Goal: Transaction & Acquisition: Purchase product/service

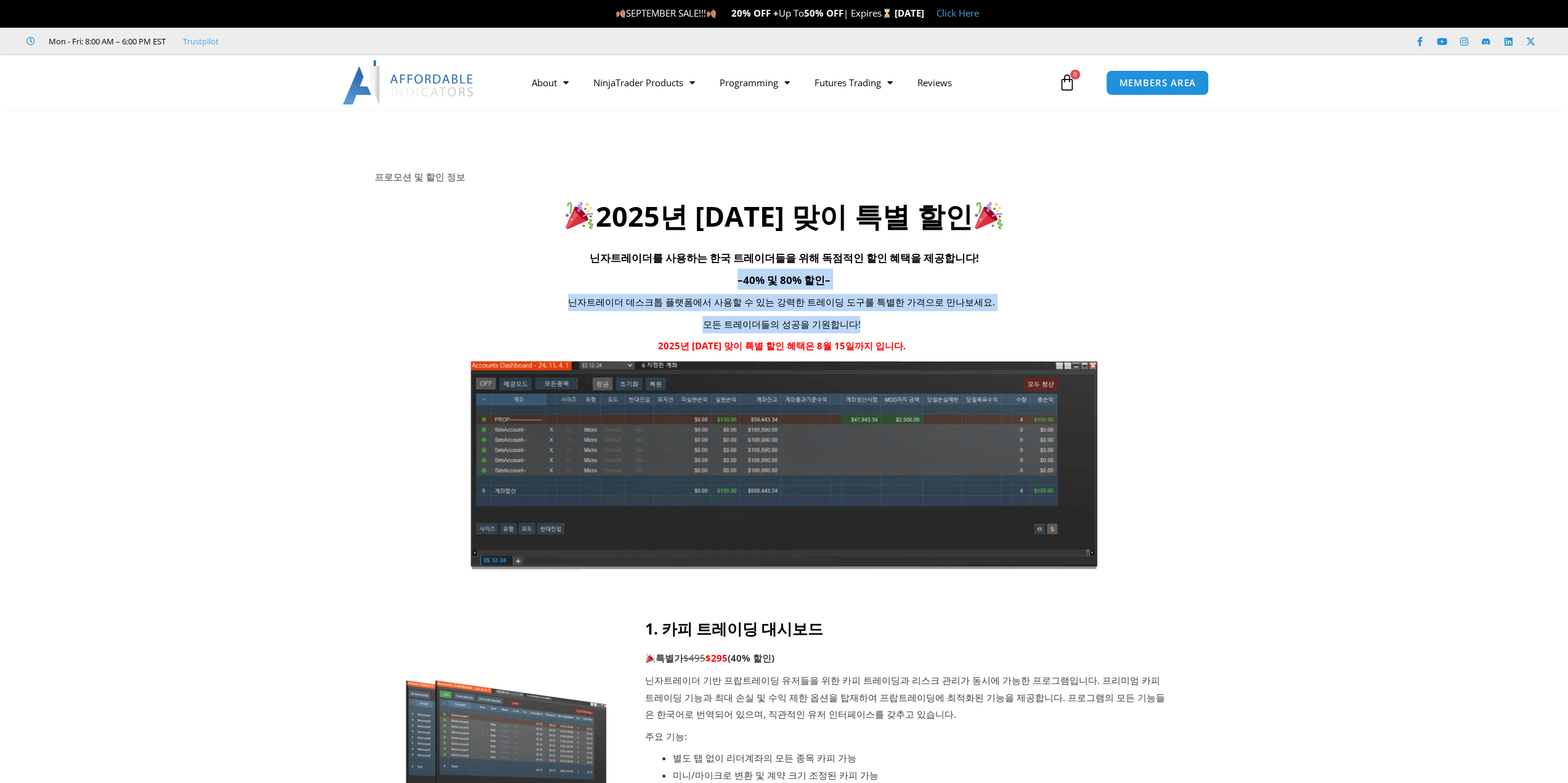
drag, startPoint x: 641, startPoint y: 270, endPoint x: 962, endPoint y: 313, distance: 323.9
click at [962, 313] on div "프로모션 및 할인 정보 2025년 광복절 맞이 특별 할인 닌자트레이더를 사용하는 한국 트레이더들을 위해 독점적인 할인 혜택을 제공합니다! – …" at bounding box center [784, 370] width 819 height 399
click at [962, 313] on div "닌자트레이더 데스크톱 플랫폼에서 사용할 수 있는 강력한 트레이딩 도구를 특별한 가격으로 만나보세요. 모든 트레이더들의 성공을 기원합니다! 20…" at bounding box center [782, 324] width 815 height 61
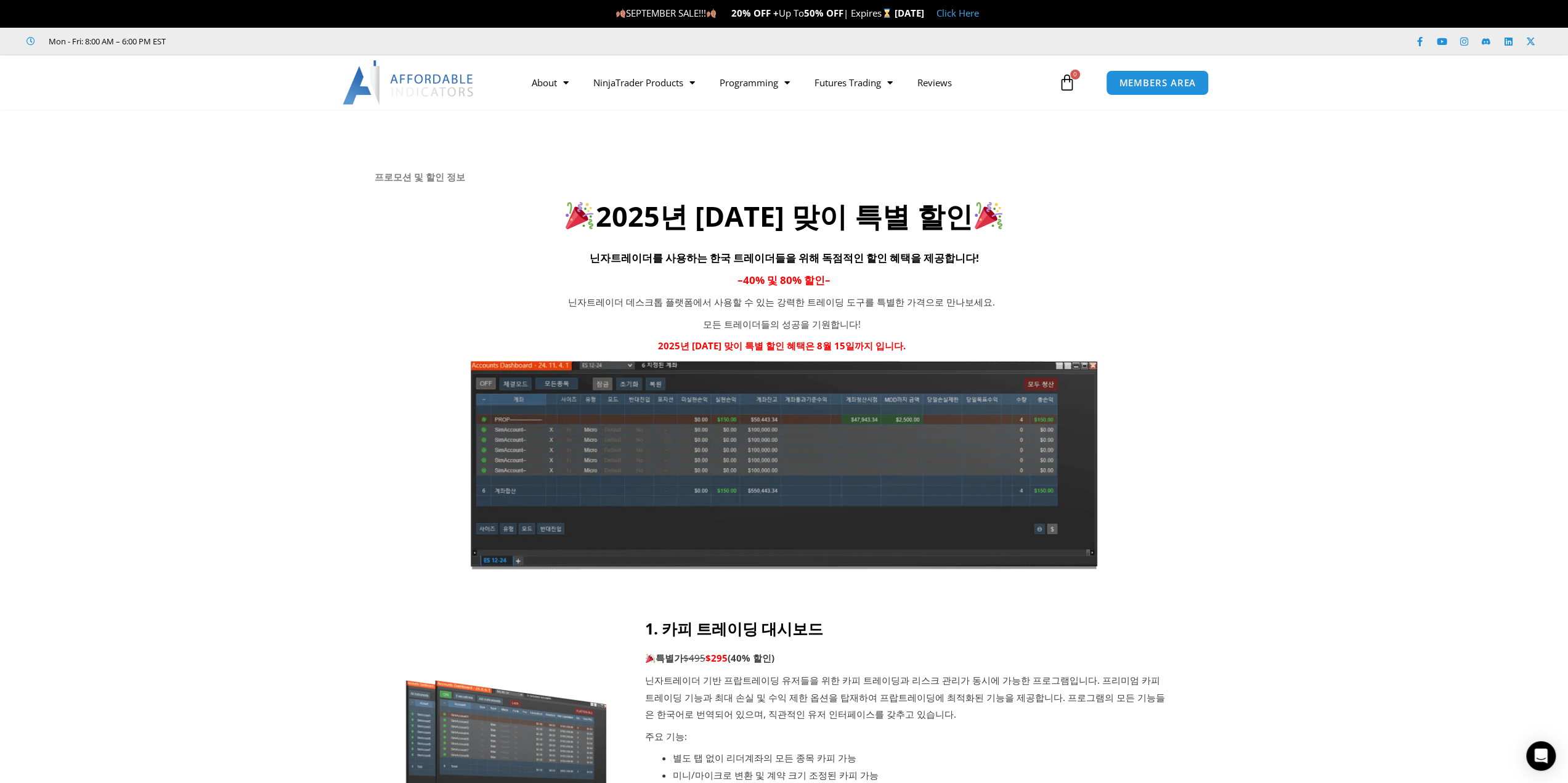
drag, startPoint x: 948, startPoint y: 336, endPoint x: 966, endPoint y: 345, distance: 20.1
click at [966, 345] on p "2025년 광복절 맞이 특별 할인 혜택은 8월 15일까지 입니다." at bounding box center [782, 346] width 506 height 17
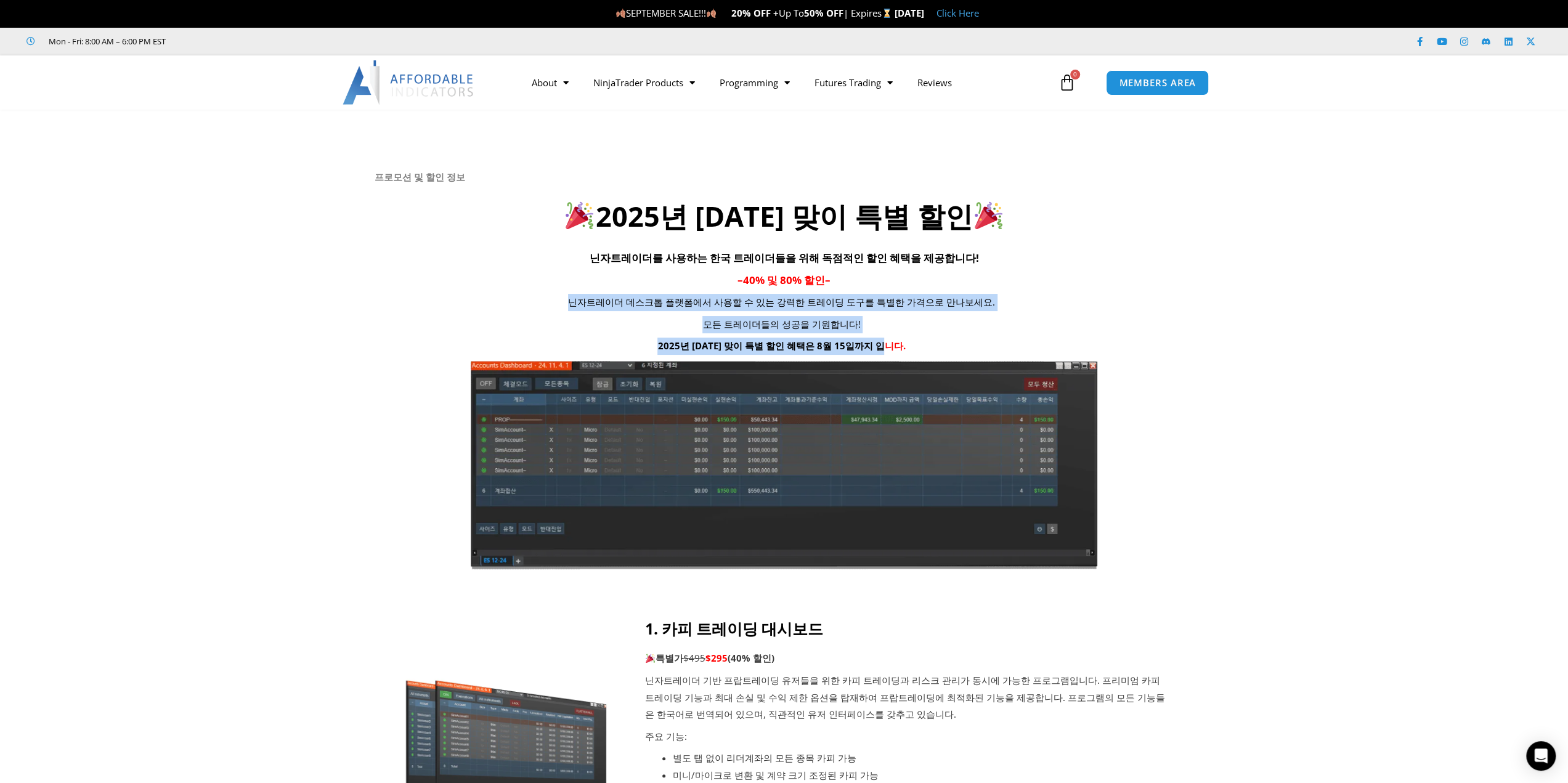
drag, startPoint x: 963, startPoint y: 341, endPoint x: 963, endPoint y: 269, distance: 72.0
click at [963, 269] on div "프로모션 및 할인 정보 2025년 광복절 맞이 특별 할인 닌자트레이더를 사용하는 한국 트레이더들을 위해 독점적인 할인 혜택을 제공합니다! – …" at bounding box center [784, 370] width 819 height 399
click at [963, 269] on h4 "– 40% 및 80% 할인 –" at bounding box center [784, 279] width 819 height 21
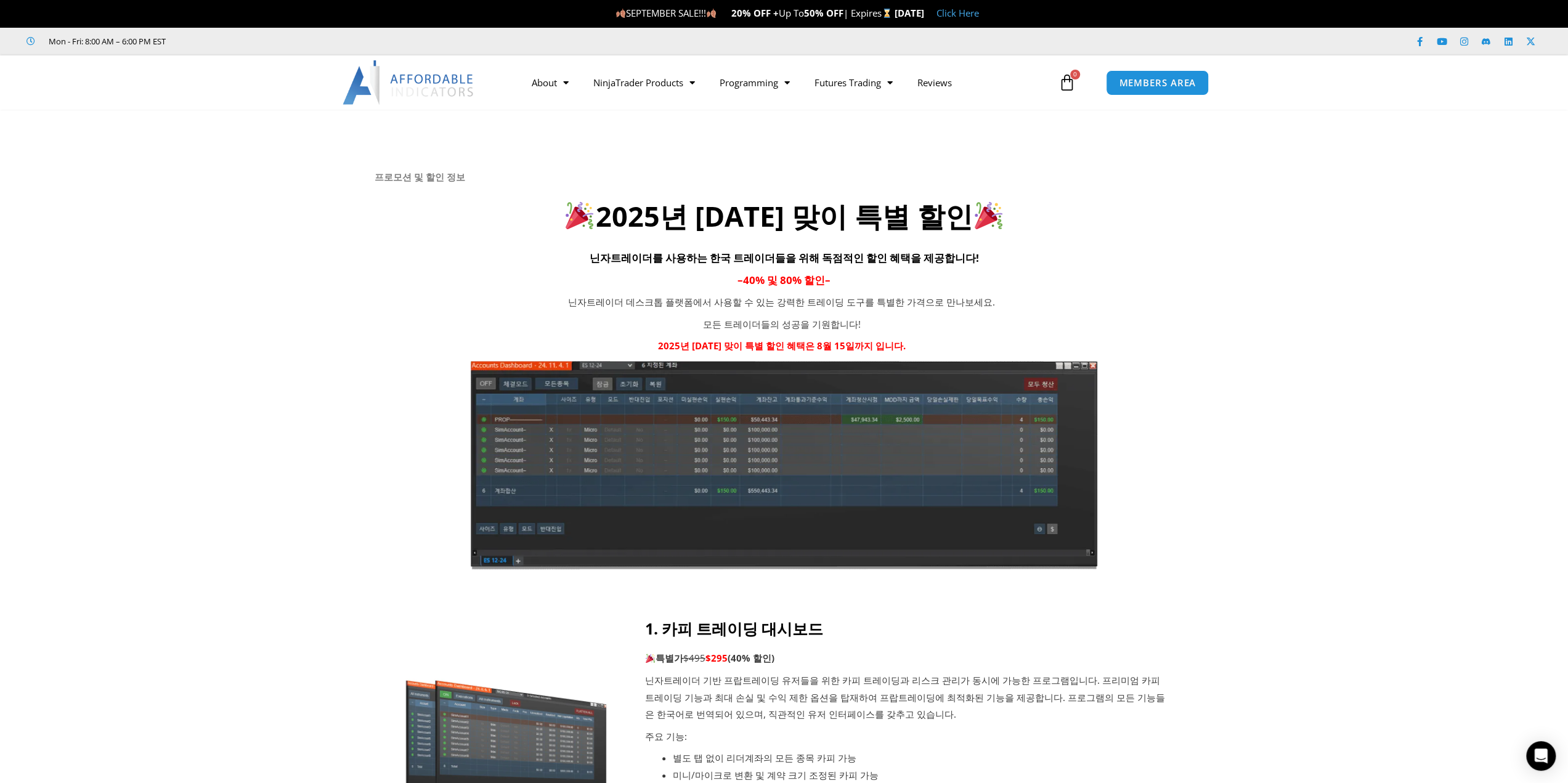
click at [435, 82] on img at bounding box center [408, 82] width 132 height 45
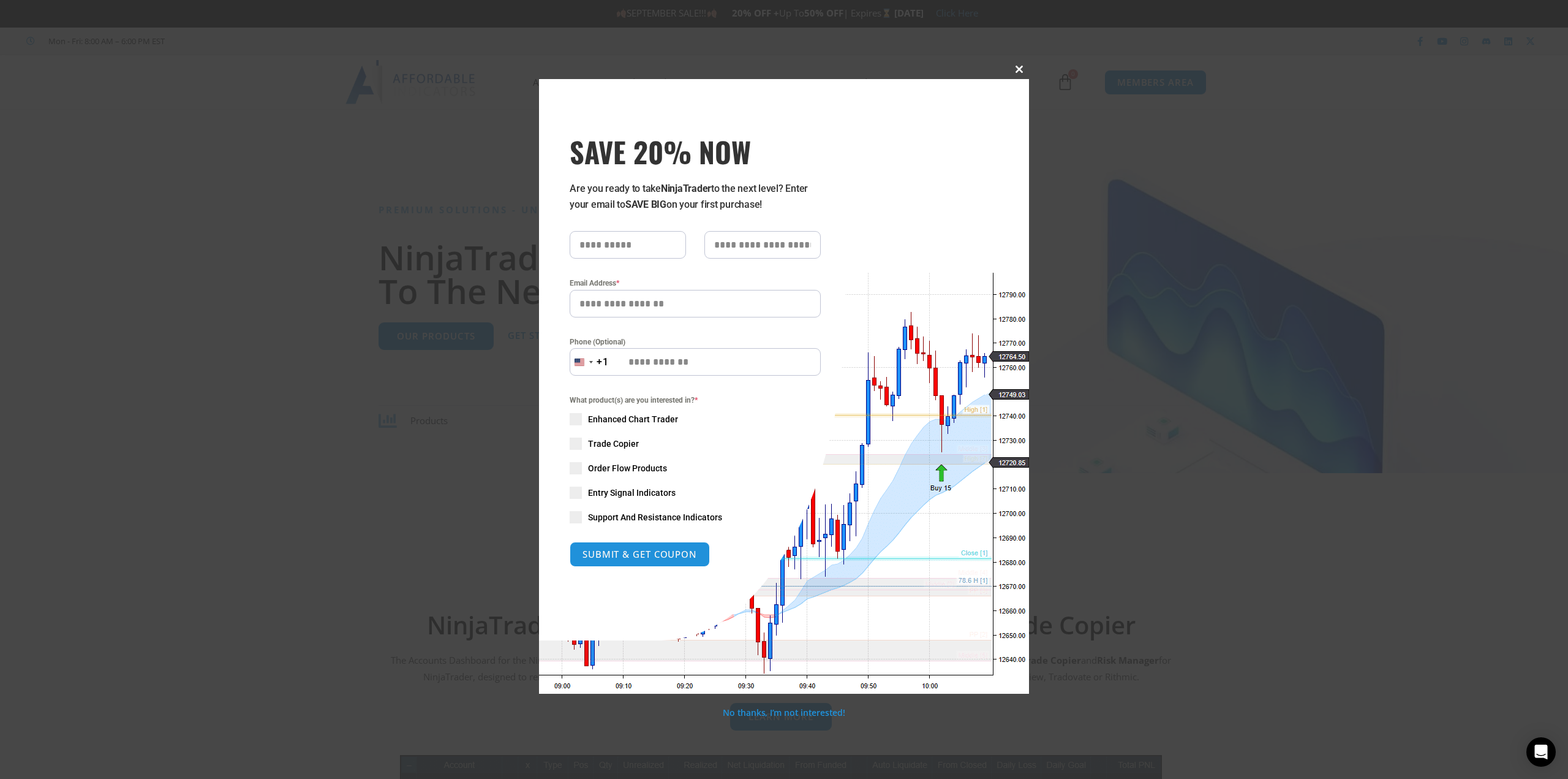
click at [1011, 69] on span at bounding box center [1019, 69] width 19 height 7
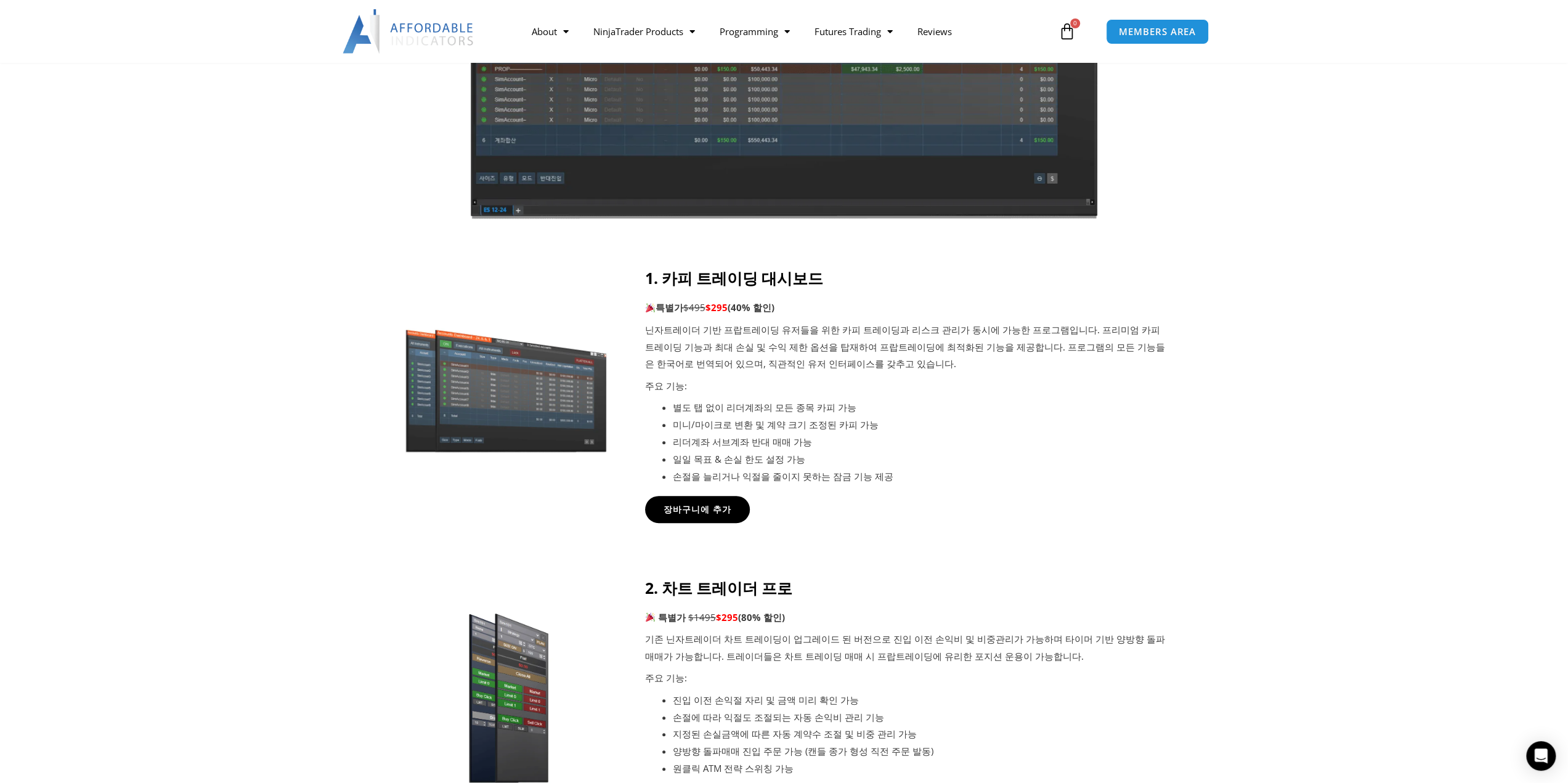
scroll to position [370, 0]
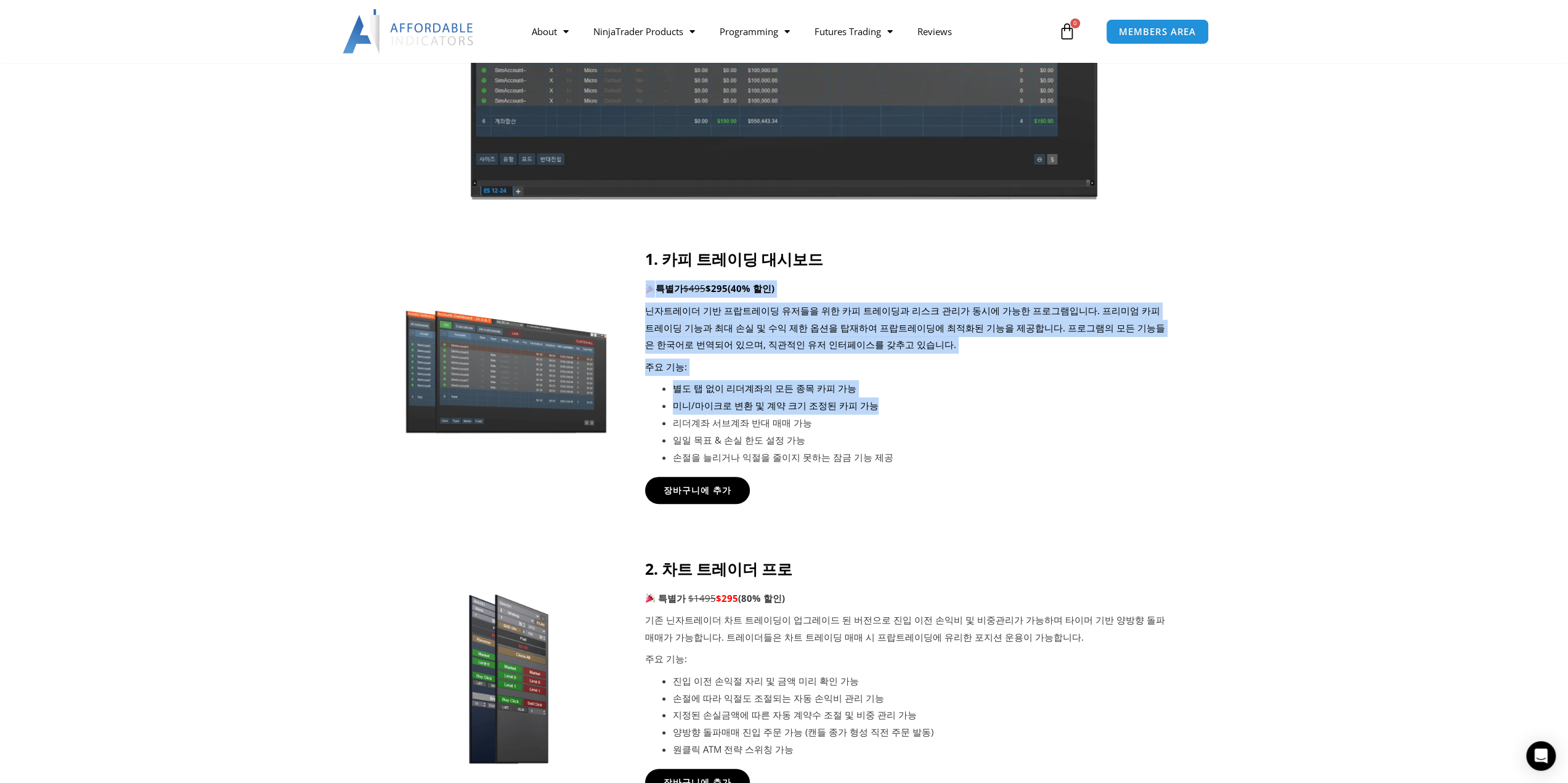
drag, startPoint x: 880, startPoint y: 265, endPoint x: 887, endPoint y: 413, distance: 148.2
click at [887, 413] on div "1. 카피 트레이딩 대시보드 특별가 $495 $295 (40% 할인) 닌자트레이더 기반 프랍트레이딩 유저들을 위한 카피 트레이딩과 리스크 관리…" at bounding box center [906, 358] width 524 height 216
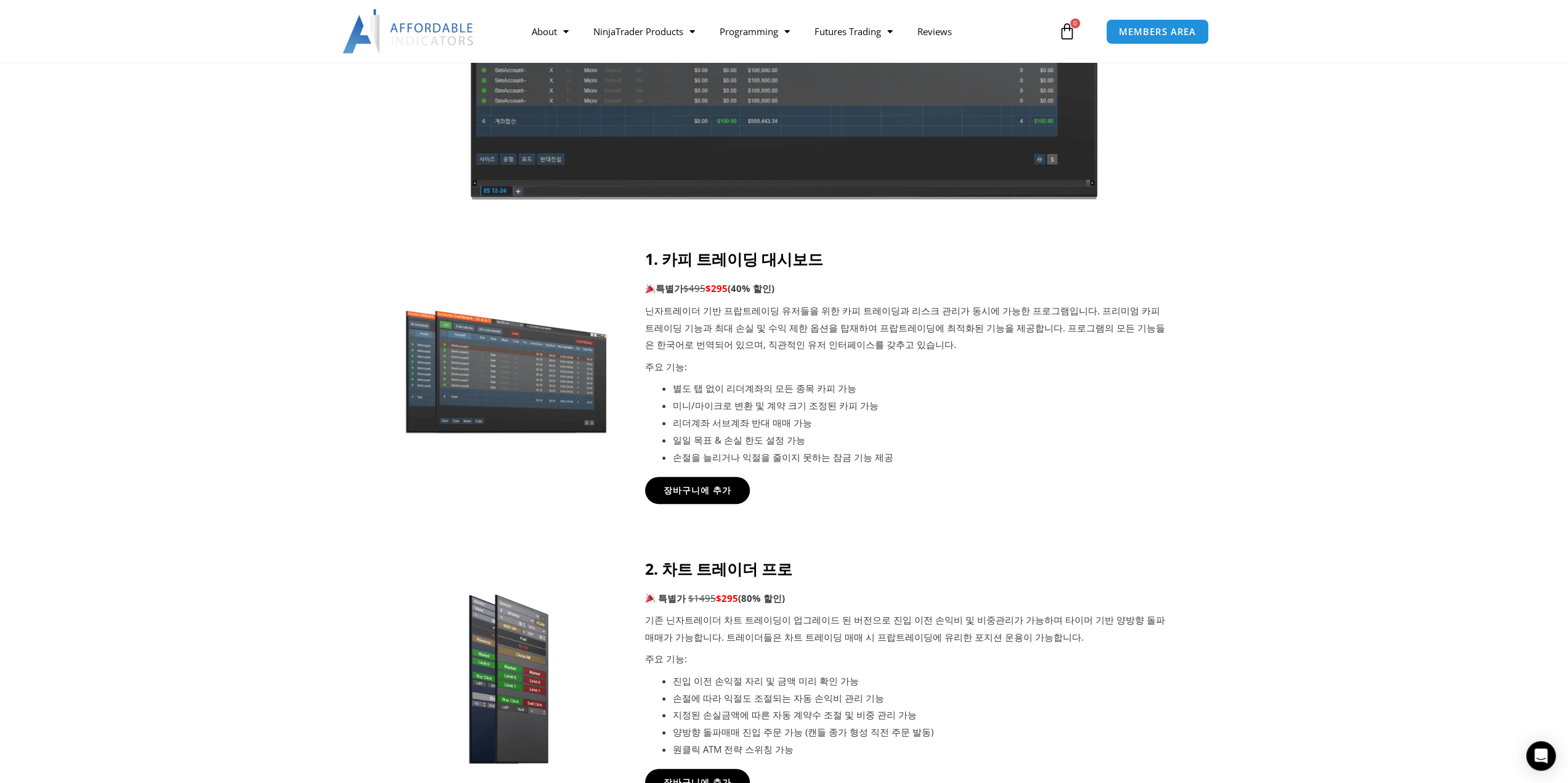
click at [914, 424] on li "리더계좌 서브계좌 반대 매매 가능" at bounding box center [921, 423] width 497 height 17
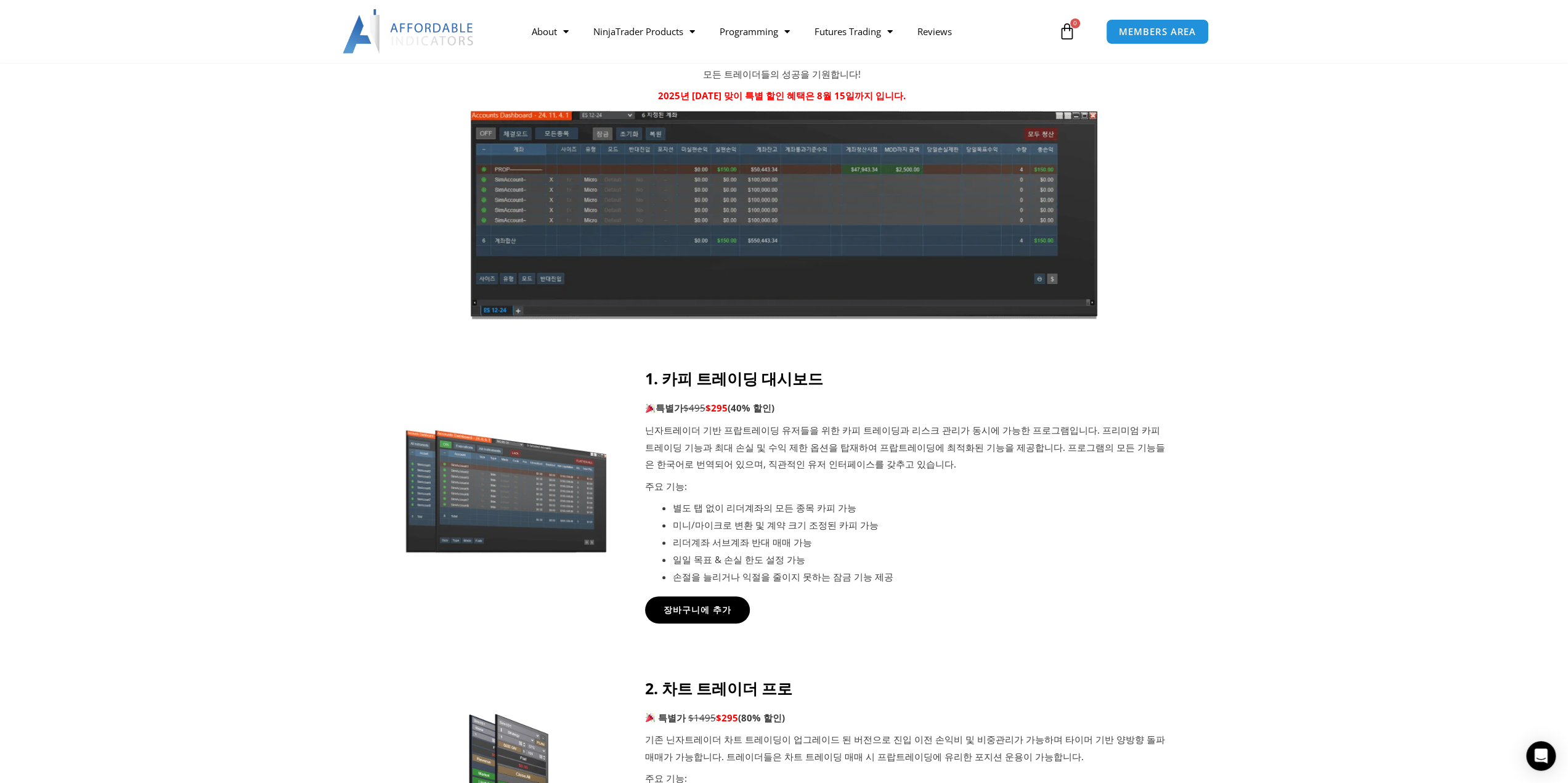
scroll to position [247, 0]
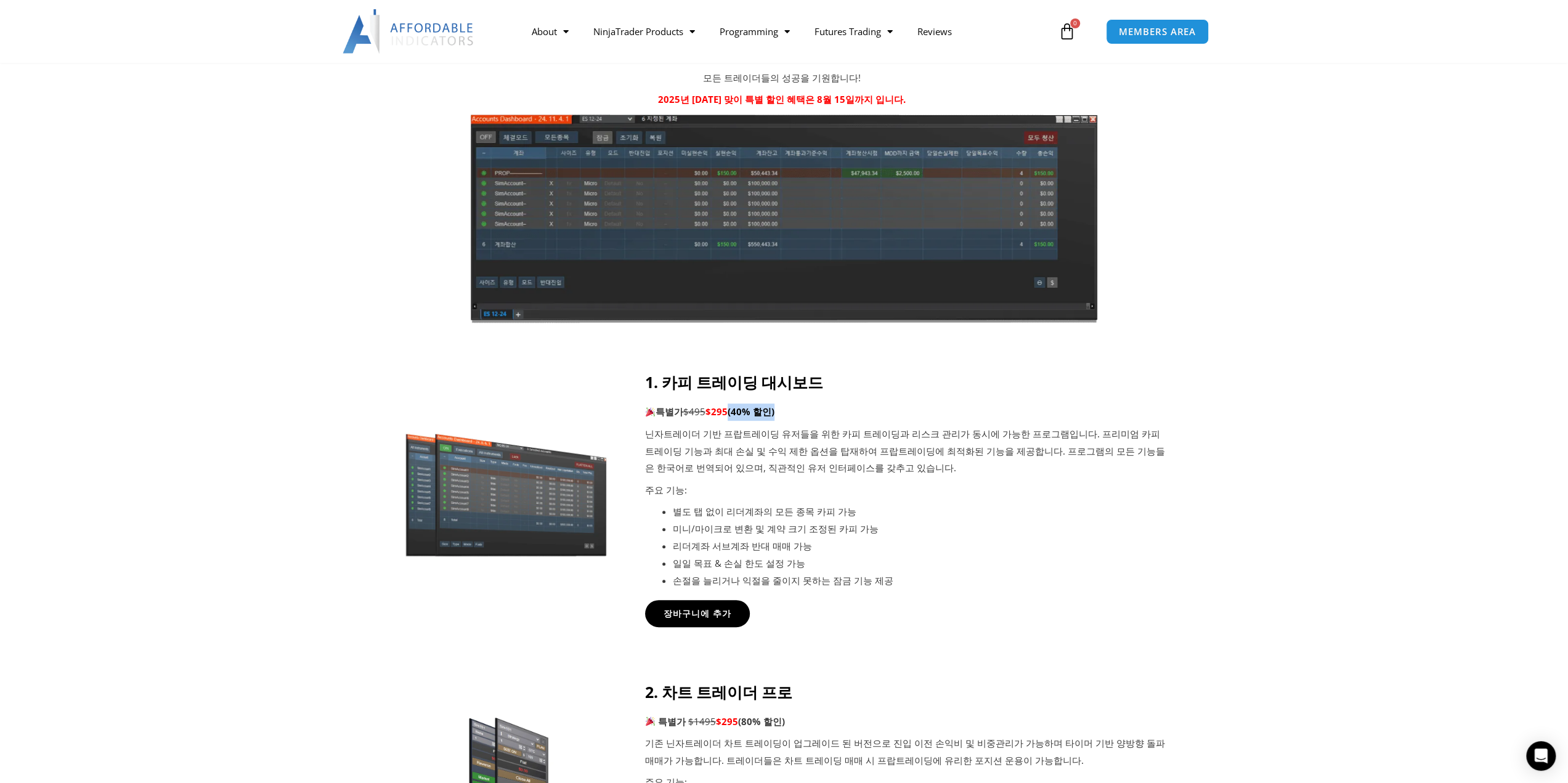
drag, startPoint x: 732, startPoint y: 407, endPoint x: 794, endPoint y: 409, distance: 62.0
click at [794, 409] on p "특별가 $495 $295 (40% 할인)" at bounding box center [906, 412] width 524 height 17
click at [829, 416] on p "특별가 $495 $295 (40% 할인)" at bounding box center [906, 412] width 524 height 17
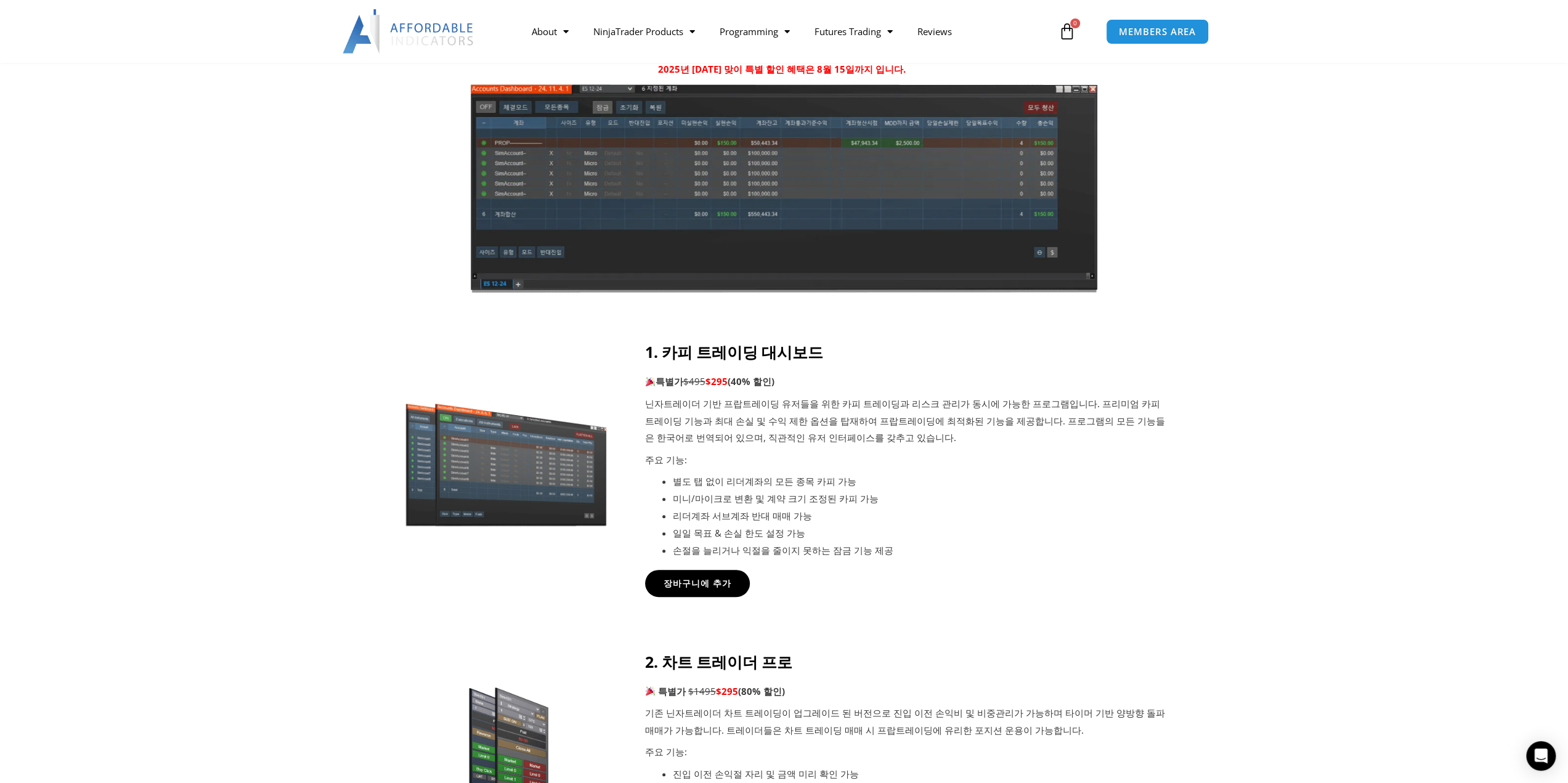
scroll to position [370, 0]
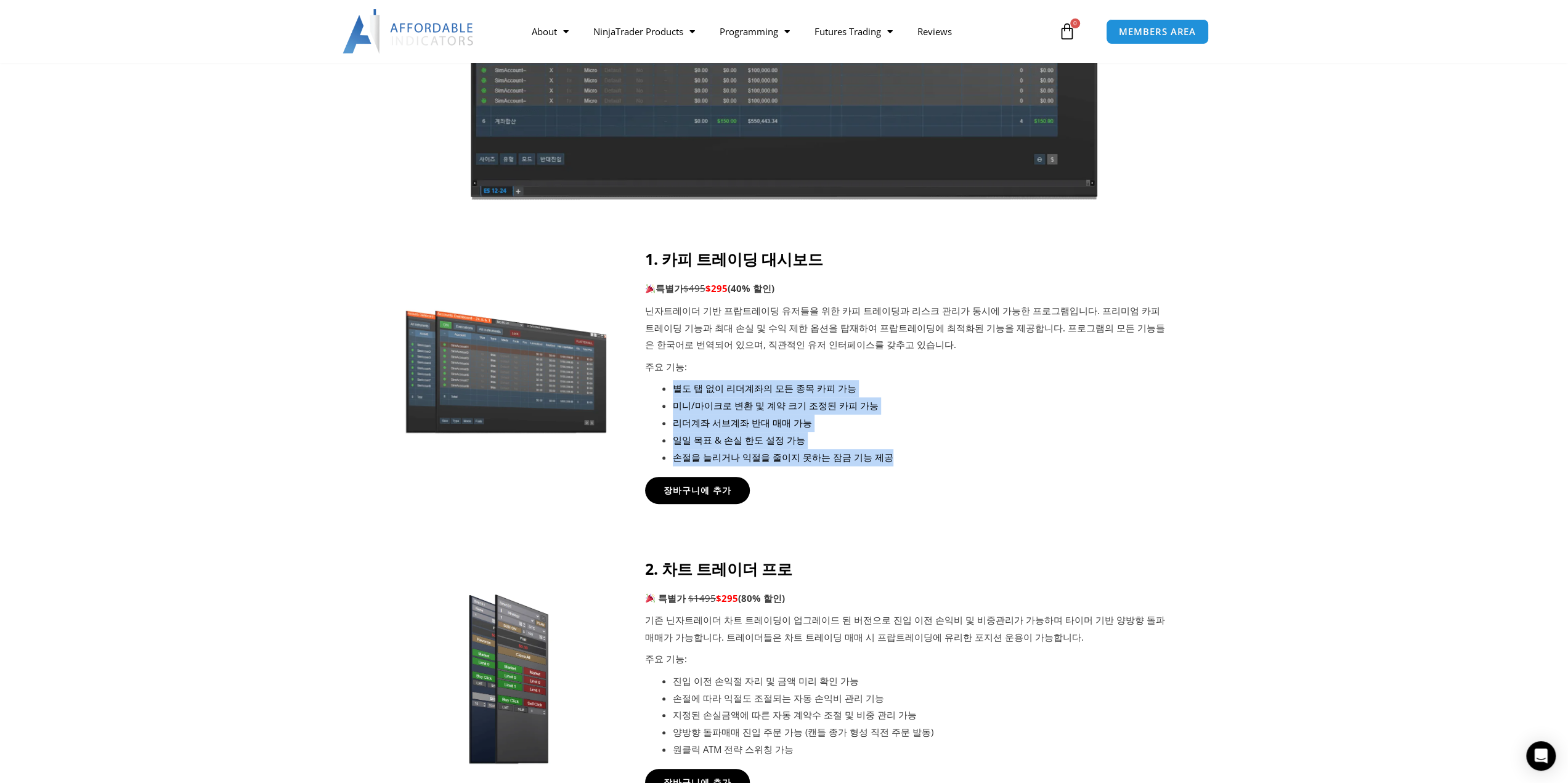
drag, startPoint x: 854, startPoint y: 366, endPoint x: 888, endPoint y: 457, distance: 97.1
click at [888, 457] on div "1. 카피 트레이딩 대시보드 특별가 $495 $295 (40% 할인) 닌자트레이더 기반 프랍트레이딩 유저들을 위한 카피 트레이딩과 리스크 관리…" at bounding box center [906, 358] width 524 height 216
click at [928, 454] on li "손절을 늘리거나 익절을 줄이지 못하는 잠금 기능 제공" at bounding box center [921, 457] width 497 height 17
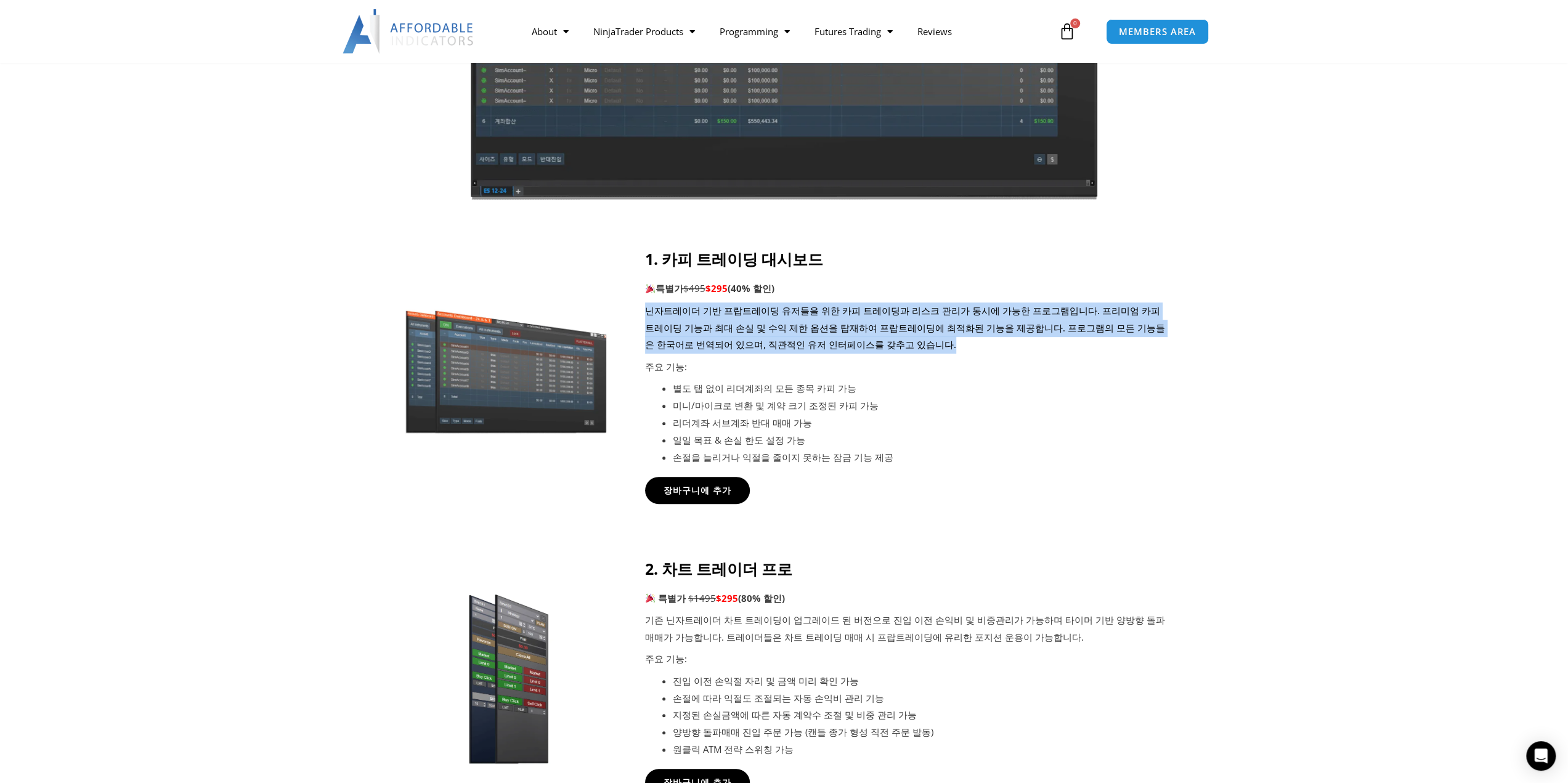
drag, startPoint x: 923, startPoint y: 290, endPoint x: 923, endPoint y: 341, distance: 51.0
click at [923, 341] on div "1. 카피 트레이딩 대시보드 특별가 $495 $295 (40% 할인) 닌자트레이더 기반 프랍트레이딩 유저들을 위한 카피 트레이딩과 리스크 관리…" at bounding box center [906, 358] width 524 height 216
click at [923, 341] on p "닌자트레이더 기반 프랍트레이딩 유저들을 위한 카피 트레이딩과 리스크 관리가 동시에 가능한 프로그램입니다. 프리미엄 카피 트레이딩 기능과 최대 …" at bounding box center [906, 328] width 524 height 52
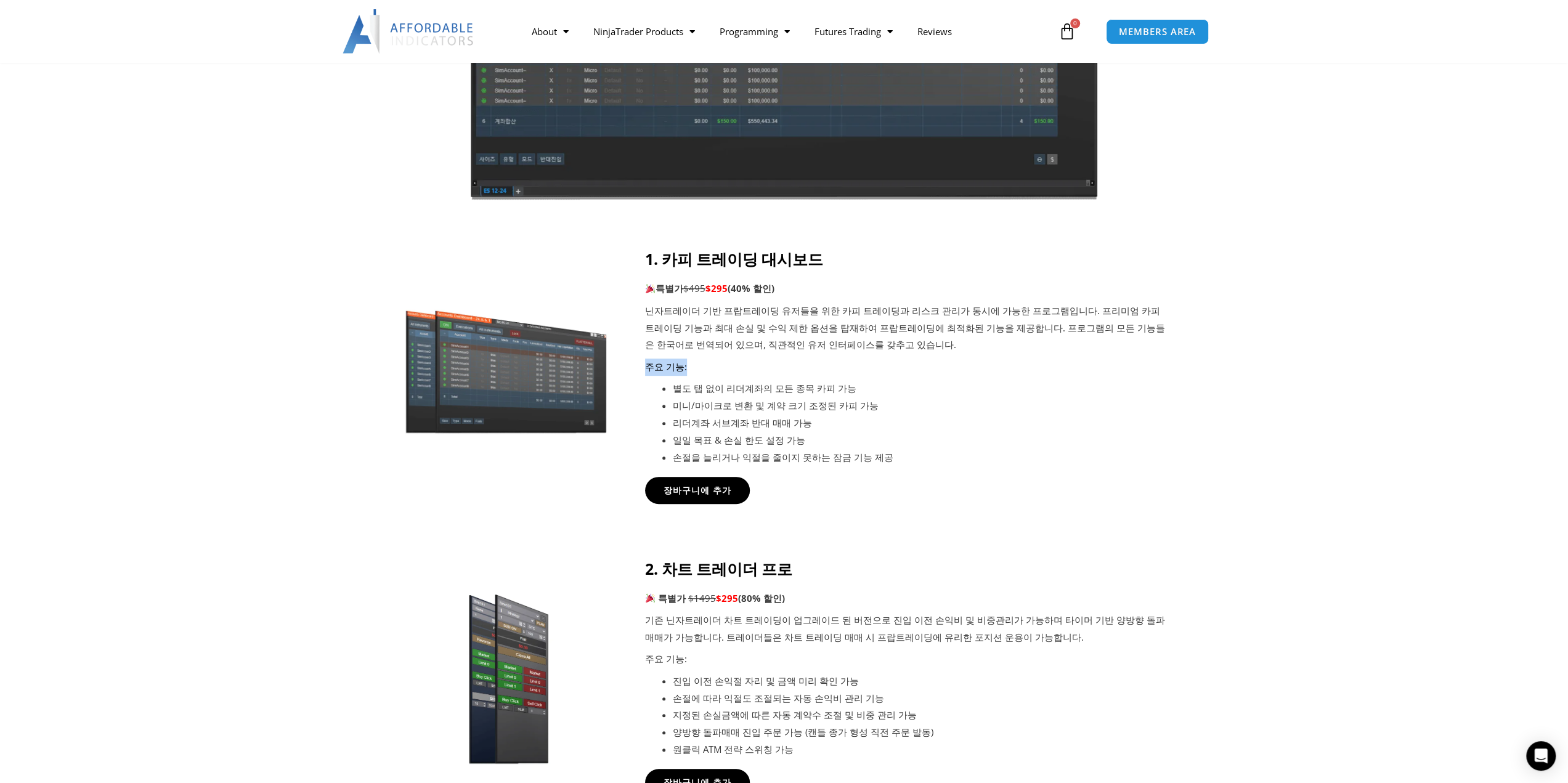
drag, startPoint x: 914, startPoint y: 343, endPoint x: 912, endPoint y: 355, distance: 12.2
click at [912, 355] on div "1. 카피 트레이딩 대시보드 특별가 $495 $295 (40% 할인) 닌자트레이더 기반 프랍트레이딩 유저들을 위한 카피 트레이딩과 리스크 관리…" at bounding box center [906, 358] width 524 height 216
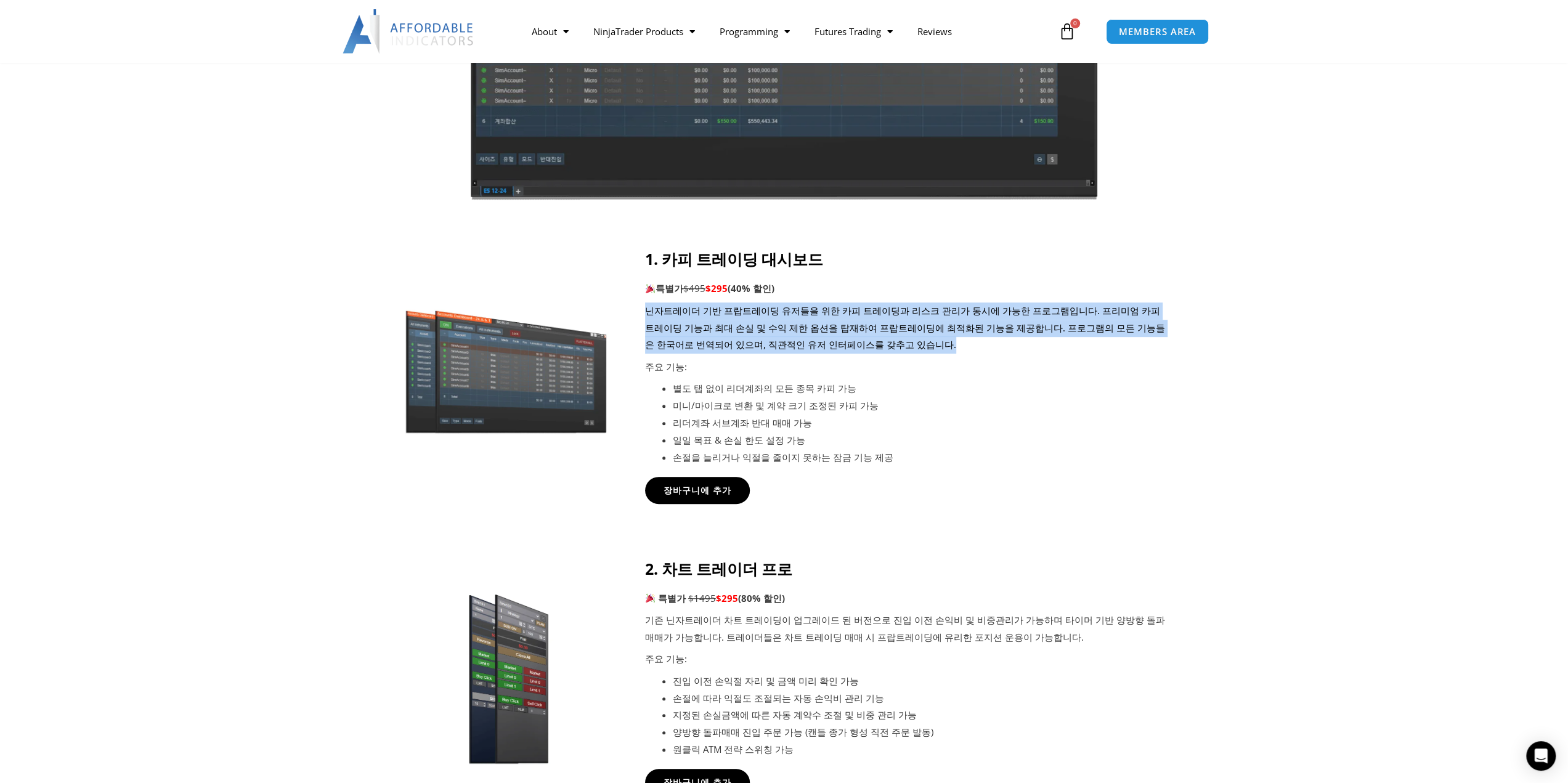
drag, startPoint x: 900, startPoint y: 280, endPoint x: 908, endPoint y: 345, distance: 65.5
click at [908, 345] on div "1. 카피 트레이딩 대시보드 특별가 $495 $295 (40% 할인) 닌자트레이더 기반 프랍트레이딩 유저들을 위한 카피 트레이딩과 리스크 관리…" at bounding box center [906, 358] width 524 height 216
click at [908, 345] on p "닌자트레이더 기반 프랍트레이딩 유저들을 위한 카피 트레이딩과 리스크 관리가 동시에 가능한 프로그램입니다. 프리미엄 카피 트레이딩 기능과 최대 …" at bounding box center [906, 328] width 524 height 52
drag, startPoint x: 864, startPoint y: 284, endPoint x: 873, endPoint y: 330, distance: 46.9
click at [873, 330] on div "1. 카피 트레이딩 대시보드 특별가 $495 $295 (40% 할인) 닌자트레이더 기반 프랍트레이딩 유저들을 위한 카피 트레이딩과 리스크 관리…" at bounding box center [906, 358] width 524 height 216
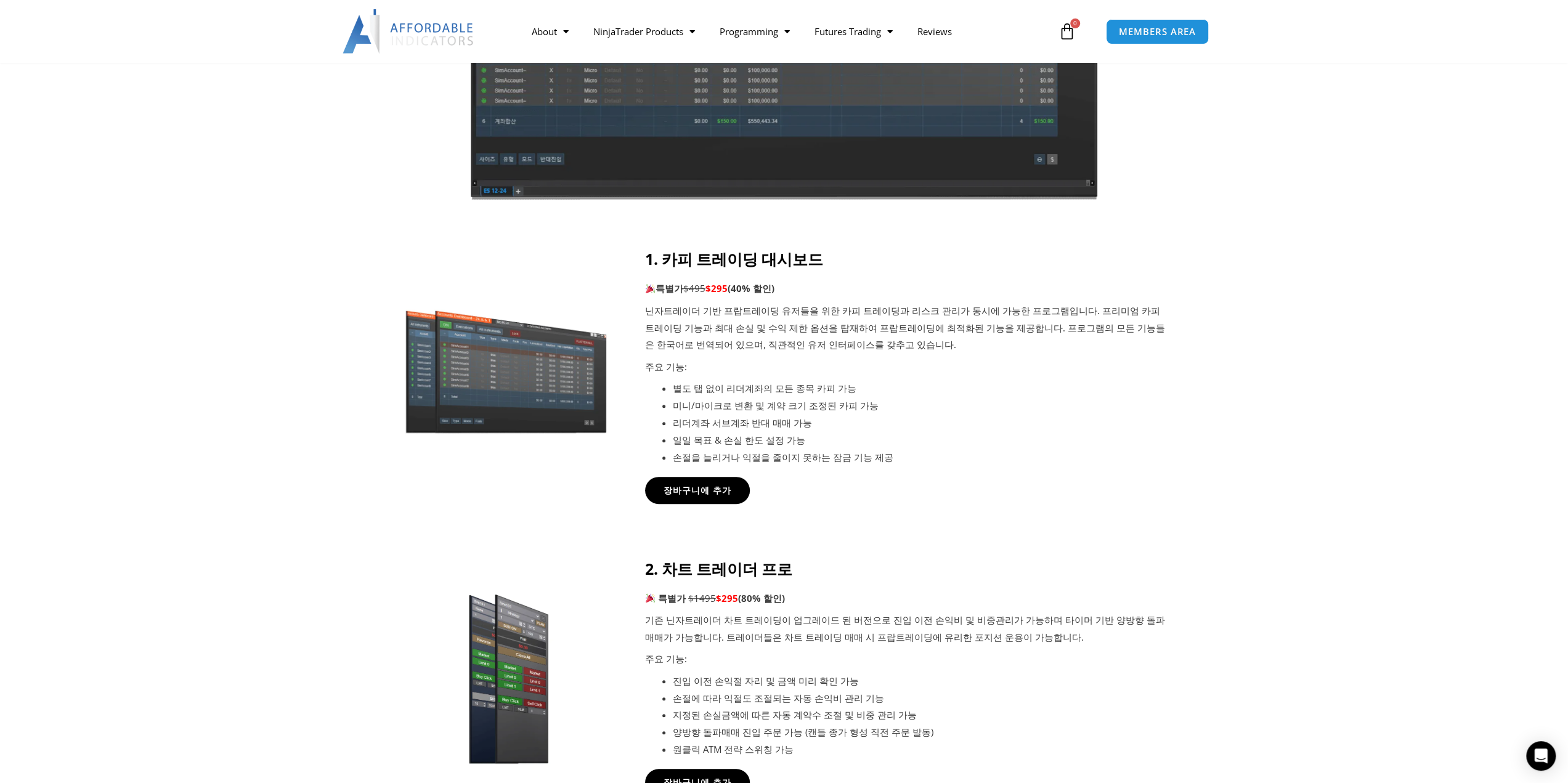
click at [873, 343] on p "닌자트레이더 기반 프랍트레이딩 유저들을 위한 카피 트레이딩과 리스크 관리가 동시에 가능한 프로그램입니다. 프리미엄 카피 트레이딩 기능과 최대 …" at bounding box center [906, 328] width 524 height 52
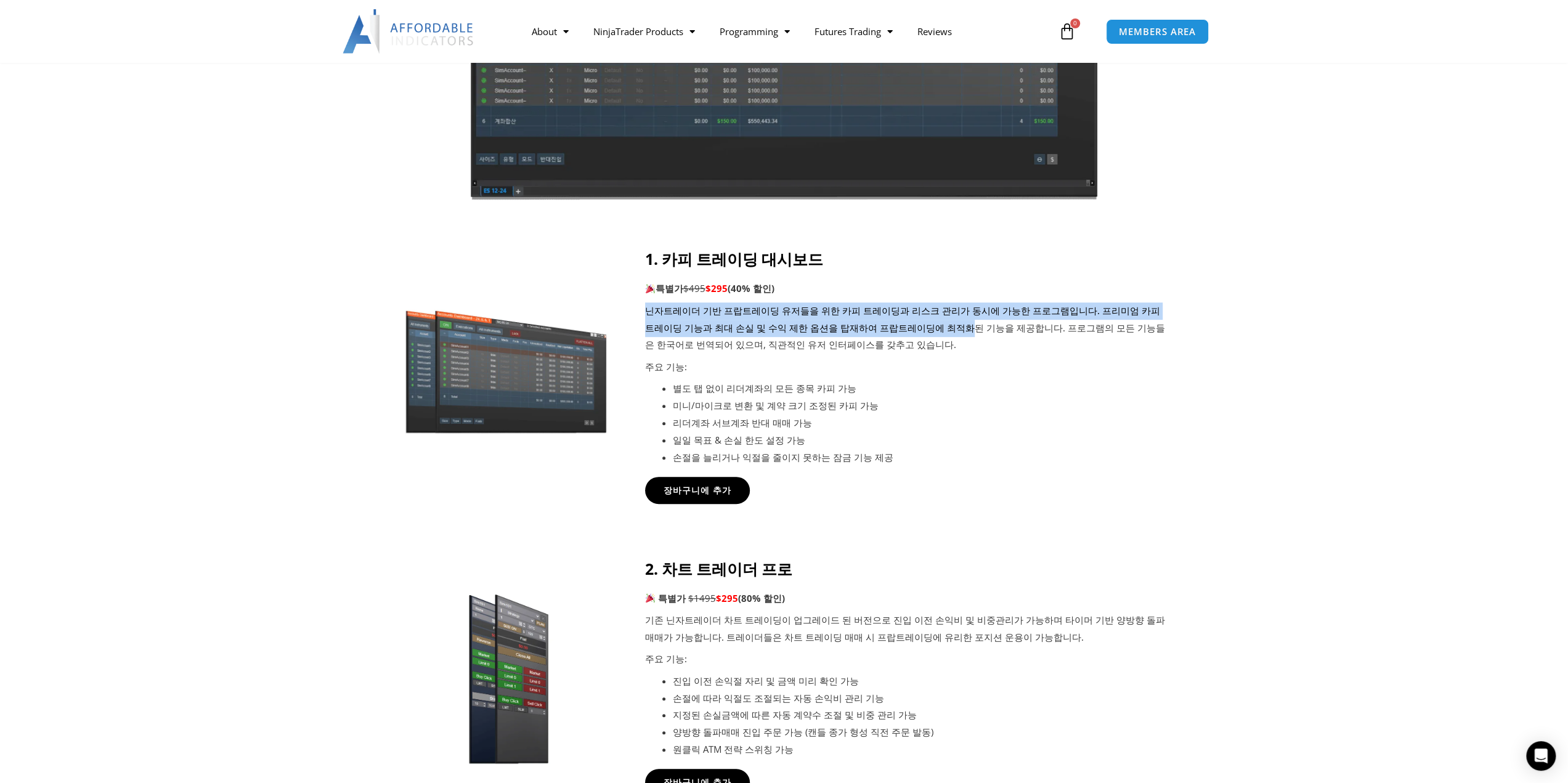
drag, startPoint x: 894, startPoint y: 284, endPoint x: 900, endPoint y: 330, distance: 46.4
click at [900, 330] on div "1. 카피 트레이딩 대시보드 특별가 $495 $295 (40% 할인) 닌자트레이더 기반 프랍트레이딩 유저들을 위한 카피 트레이딩과 리스크 관리…" at bounding box center [906, 358] width 524 height 216
click at [900, 330] on p "닌자트레이더 기반 프랍트레이딩 유저들을 위한 카피 트레이딩과 리스크 관리가 동시에 가능한 프로그램입니다. 프리미엄 카피 트레이딩 기능과 최대 …" at bounding box center [906, 328] width 524 height 52
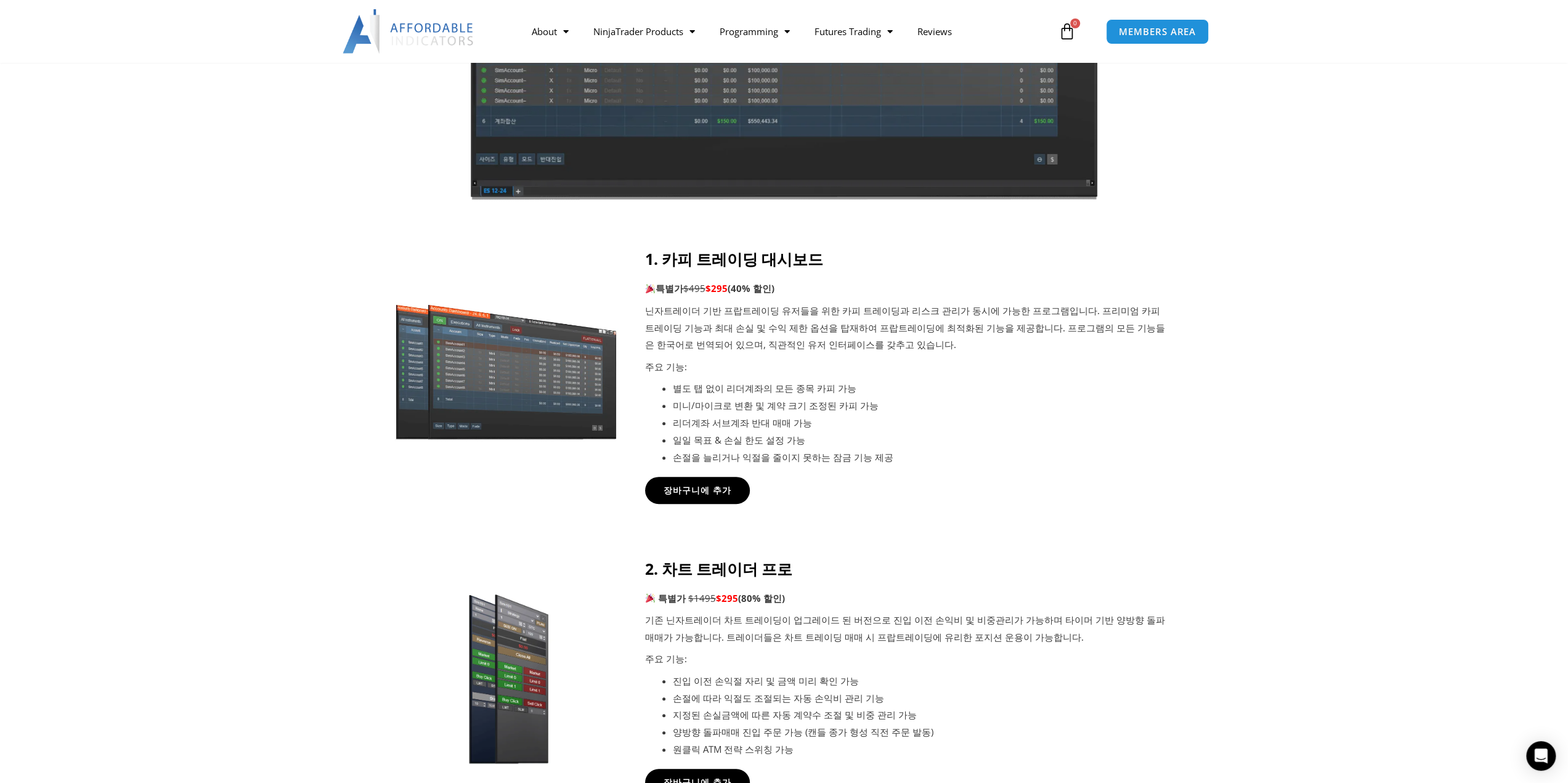
click at [500, 376] on img at bounding box center [506, 370] width 237 height 143
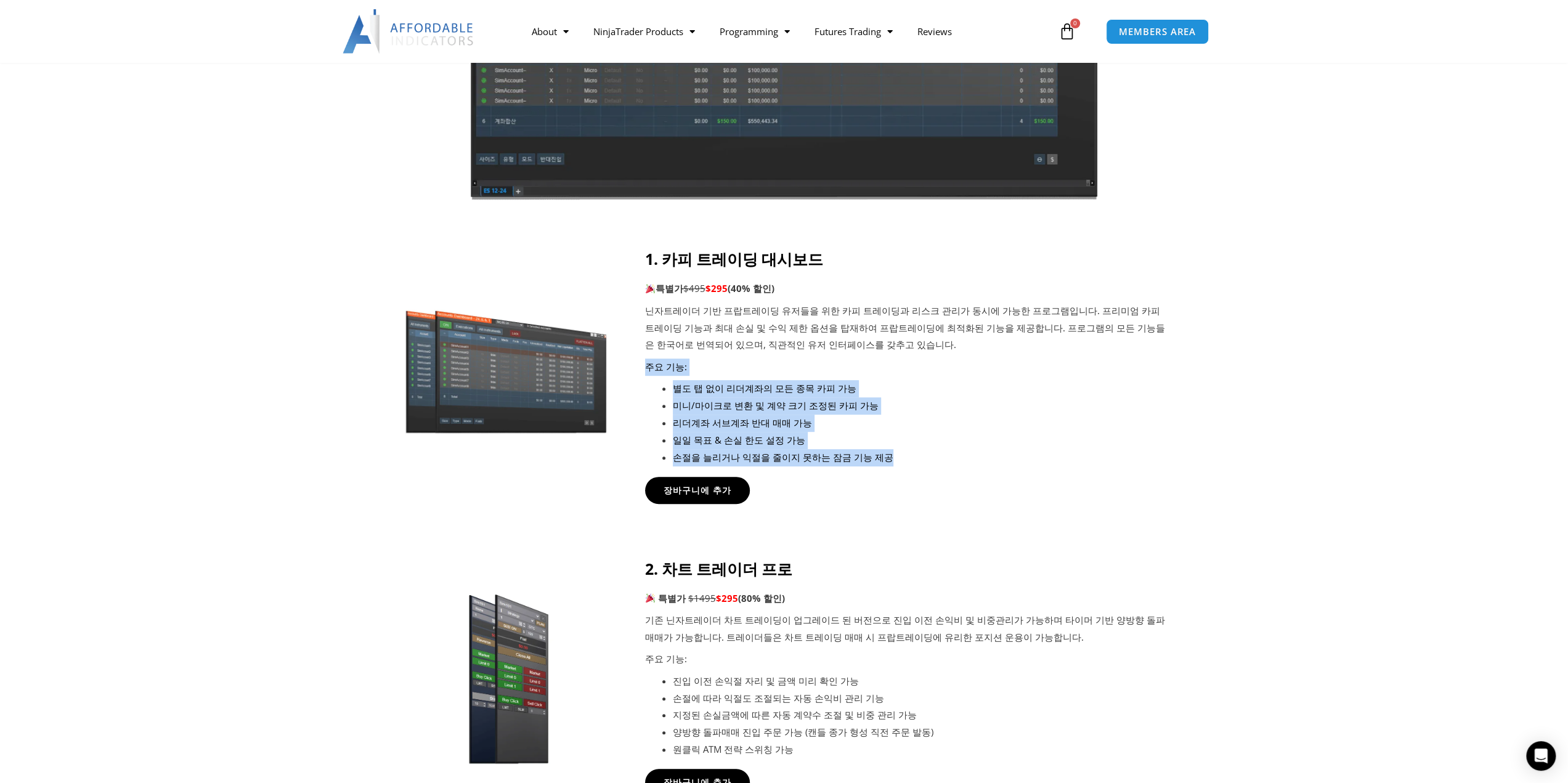
drag, startPoint x: 925, startPoint y: 342, endPoint x: 933, endPoint y: 467, distance: 125.3
click at [933, 467] on div "1. 카피 트레이딩 대시보드 특별가 $495 $295 (40% 할인) 닌자트레이더 기반 프랍트레이딩 유저들을 위한 카피 트레이딩과 리스크 관리…" at bounding box center [906, 364] width 524 height 229
click at [935, 451] on li "손절을 늘리거나 익절을 줄이지 못하는 잠금 기능 제공" at bounding box center [921, 457] width 497 height 17
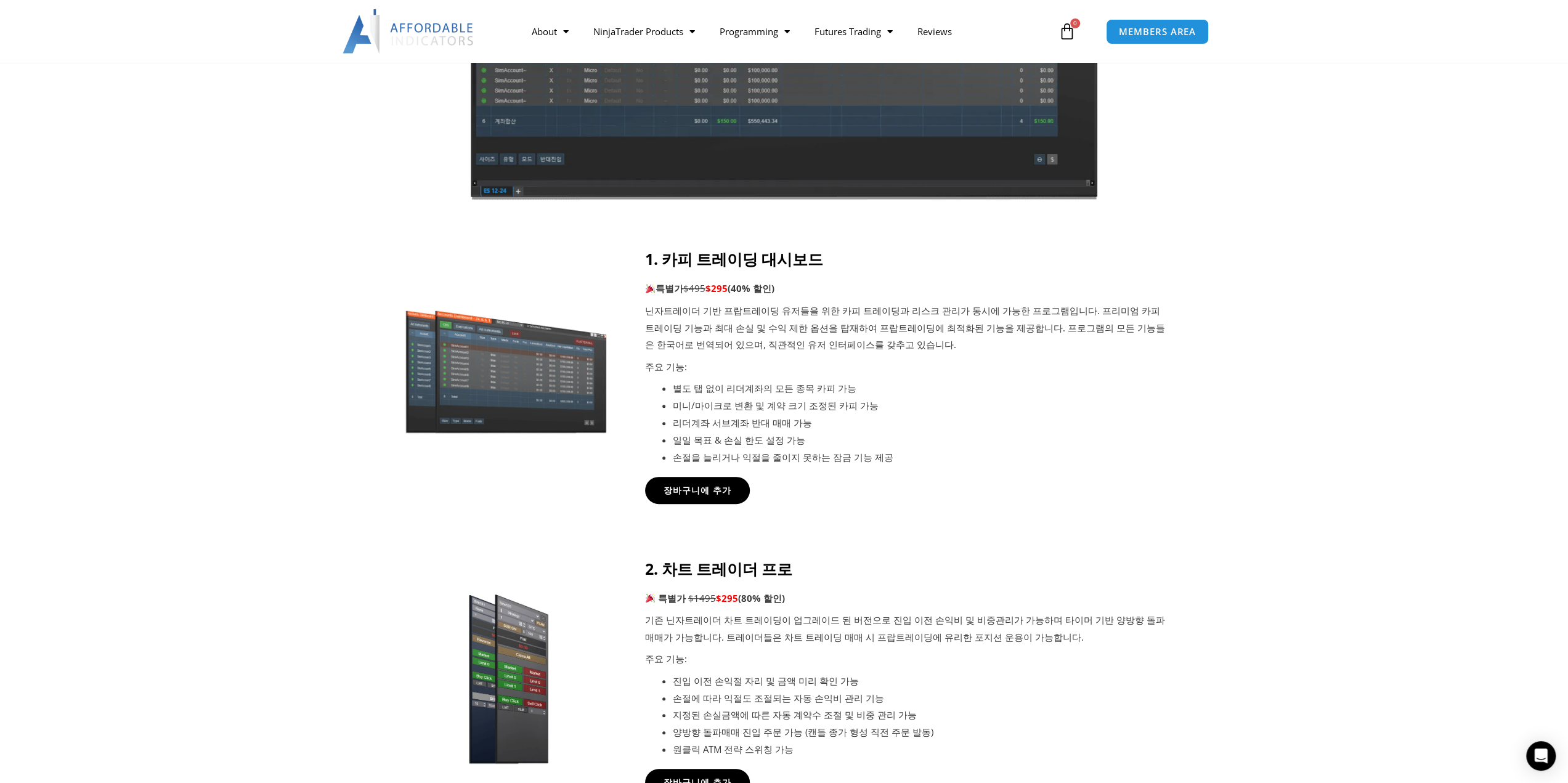
drag, startPoint x: 925, startPoint y: 463, endPoint x: 927, endPoint y: 449, distance: 14.1
click at [927, 449] on li "손절을 늘리거나 익절을 줄이지 못하는 잠금 기능 제공" at bounding box center [921, 457] width 497 height 17
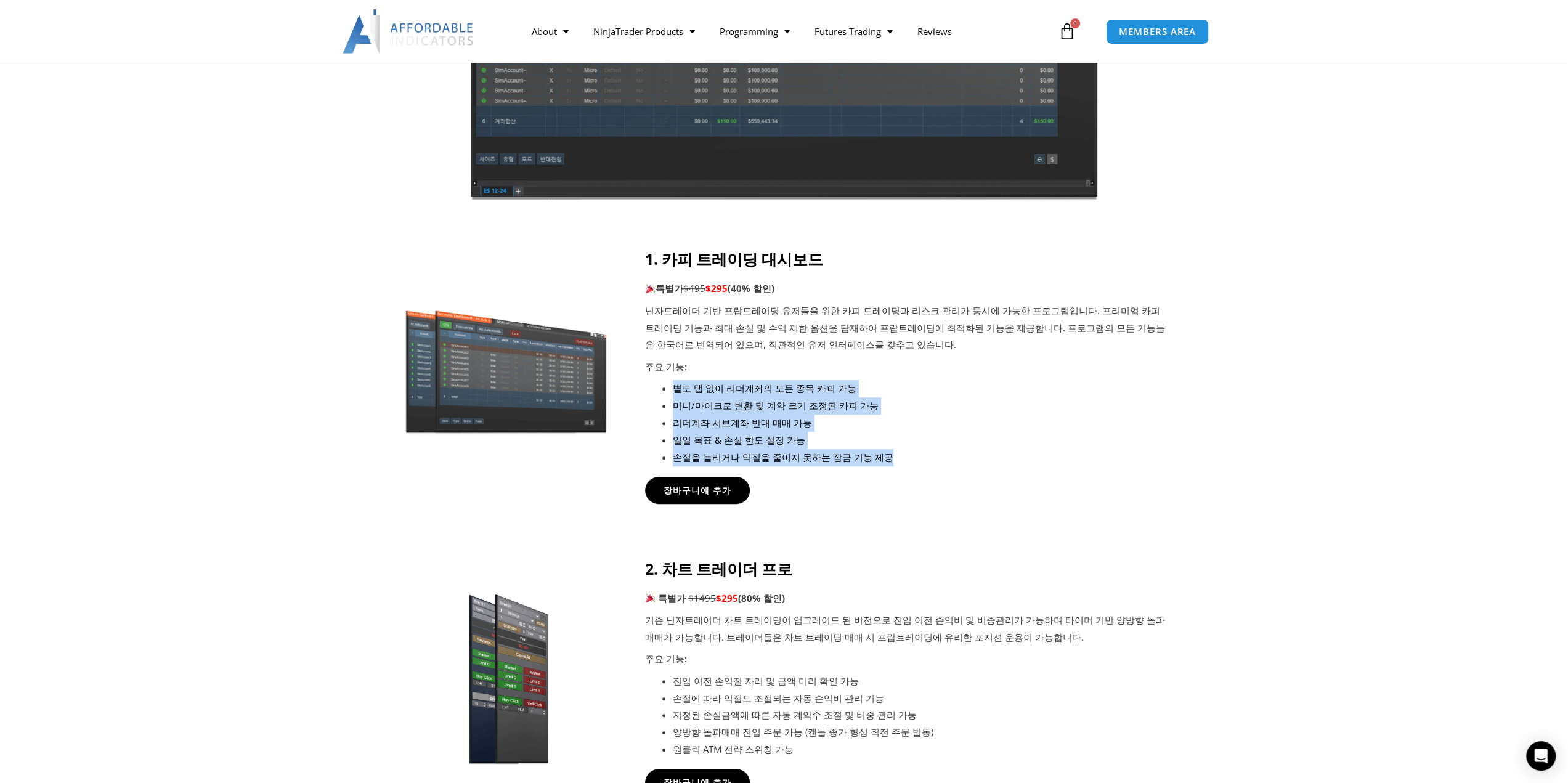
drag, startPoint x: 927, startPoint y: 362, endPoint x: 932, endPoint y: 448, distance: 86.1
click at [932, 448] on div "1. 카피 트레이딩 대시보드 특별가 $495 $295 (40% 할인) 닌자트레이더 기반 프랍트레이딩 유저들을 위한 카피 트레이딩과 리스크 관리…" at bounding box center [906, 358] width 524 height 216
click at [932, 449] on li "손절을 늘리거나 익절을 줄이지 못하는 잠금 기능 제공" at bounding box center [921, 457] width 497 height 17
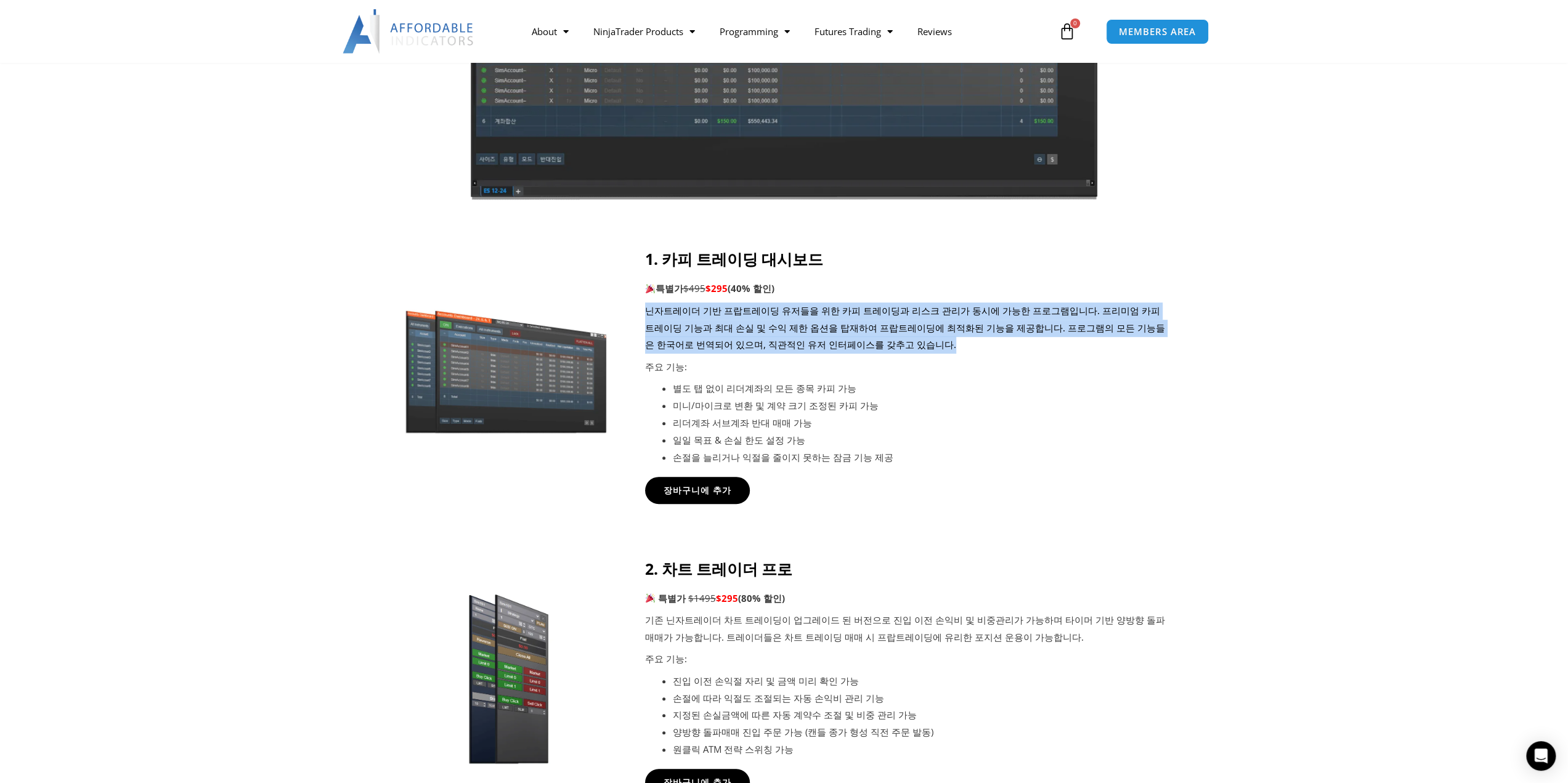
drag, startPoint x: 927, startPoint y: 295, endPoint x: 934, endPoint y: 346, distance: 51.5
click at [934, 346] on div "1. 카피 트레이딩 대시보드 특별가 $495 $295 (40% 할인) 닌자트레이더 기반 프랍트레이딩 유저들을 위한 카피 트레이딩과 리스크 관리…" at bounding box center [906, 358] width 524 height 216
click at [934, 346] on p "닌자트레이더 기반 프랍트레이딩 유저들을 위한 카피 트레이딩과 리스크 관리가 동시에 가능한 프로그램입니다. 프리미엄 카피 트레이딩 기능과 최대 …" at bounding box center [906, 328] width 524 height 52
drag, startPoint x: 940, startPoint y: 272, endPoint x: 941, endPoint y: 348, distance: 76.0
click at [941, 348] on div "1. 카피 트레이딩 대시보드 특별가 $495 $295 (40% 할인) 닌자트레이더 기반 프랍트레이딩 유저들을 위한 카피 트레이딩과 리스크 관리…" at bounding box center [906, 358] width 524 height 216
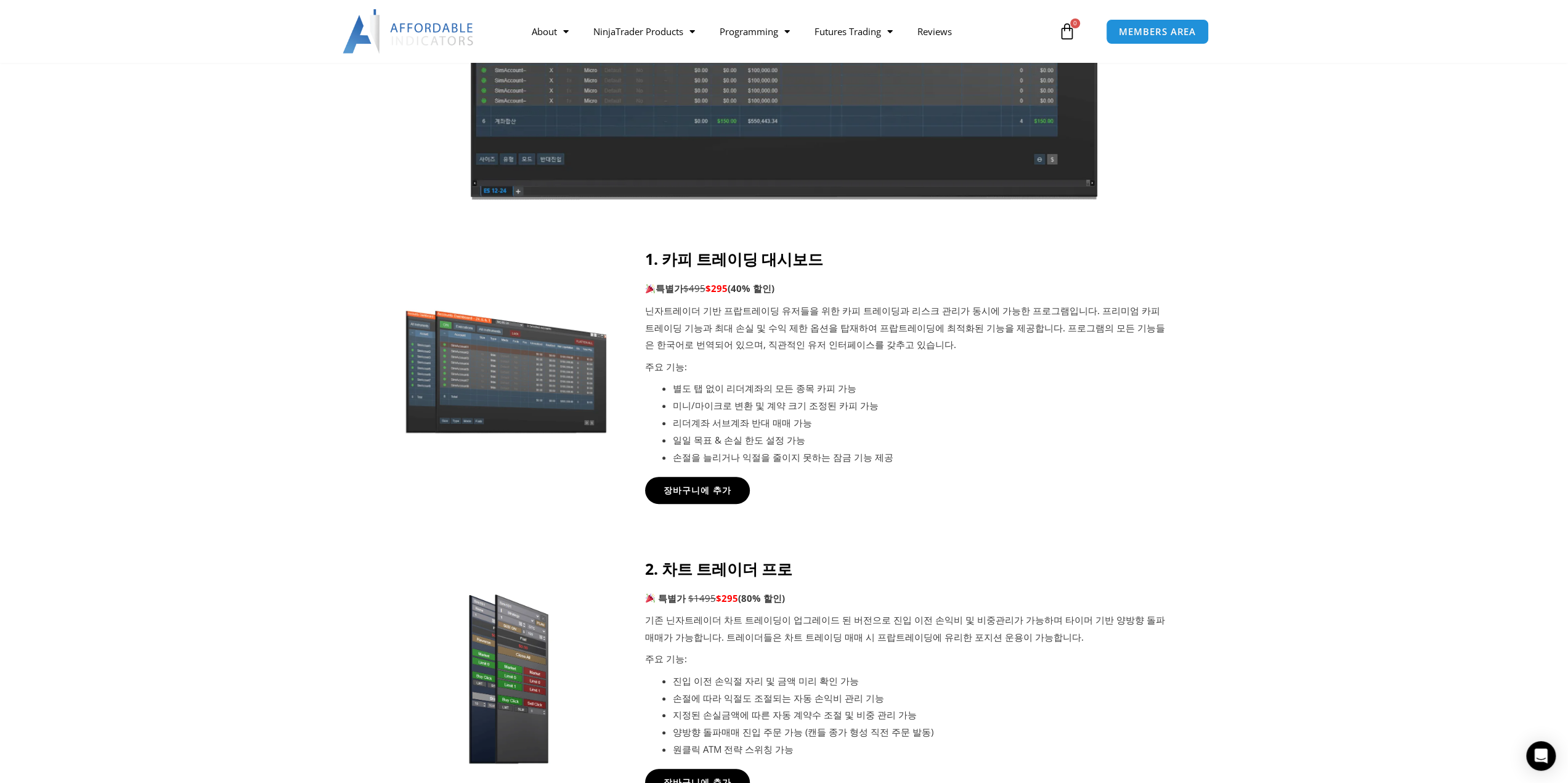
click at [942, 359] on p "주요 기능:" at bounding box center [906, 367] width 524 height 17
drag, startPoint x: 883, startPoint y: 373, endPoint x: 887, endPoint y: 429, distance: 56.1
click at [887, 429] on div "1. 카피 트레이딩 대시보드 특별가 $495 $295 (40% 할인) 닌자트레이더 기반 프랍트레이딩 유저들을 위한 카피 트레이딩과 리스크 관리…" at bounding box center [906, 358] width 524 height 216
click at [887, 429] on li "리더계좌 서브계좌 반대 매매 가능" at bounding box center [921, 423] width 497 height 17
drag, startPoint x: 889, startPoint y: 375, endPoint x: 890, endPoint y: 423, distance: 48.0
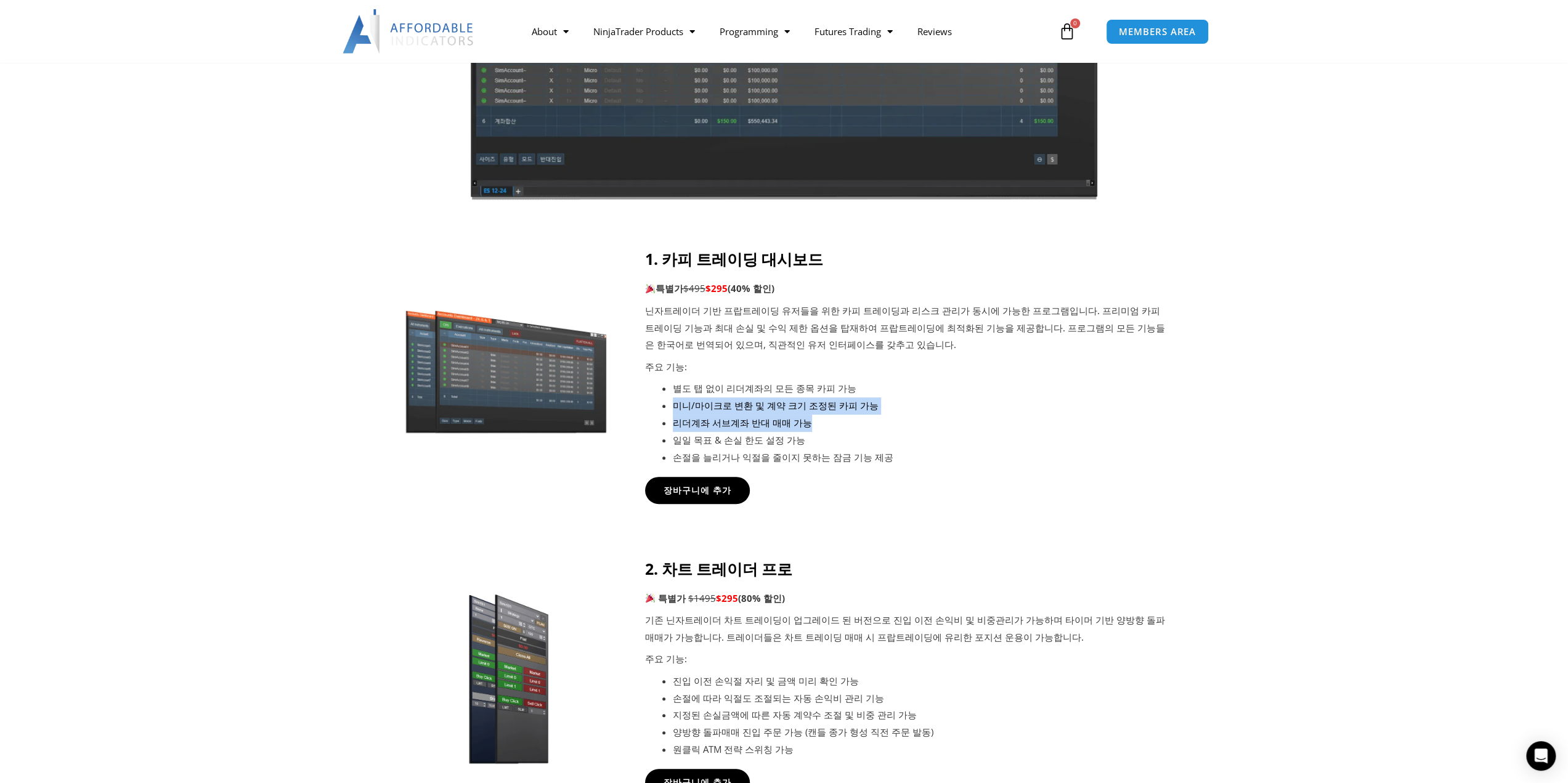
click at [890, 423] on div "1. 카피 트레이딩 대시보드 특별가 $495 $295 (40% 할인) 닌자트레이더 기반 프랍트레이딩 유저들을 위한 카피 트레이딩과 리스크 관리…" at bounding box center [906, 358] width 524 height 216
click at [890, 423] on li "리더계좌 서브계좌 반대 매매 가능" at bounding box center [921, 423] width 497 height 17
drag, startPoint x: 892, startPoint y: 364, endPoint x: 901, endPoint y: 419, distance: 55.7
click at [901, 419] on div "1. 카피 트레이딩 대시보드 특별가 $495 $295 (40% 할인) 닌자트레이더 기반 프랍트레이딩 유저들을 위한 카피 트레이딩과 리스크 관리…" at bounding box center [906, 358] width 524 height 216
click at [901, 419] on li "리더계좌 서브계좌 반대 매매 가능" at bounding box center [921, 423] width 497 height 17
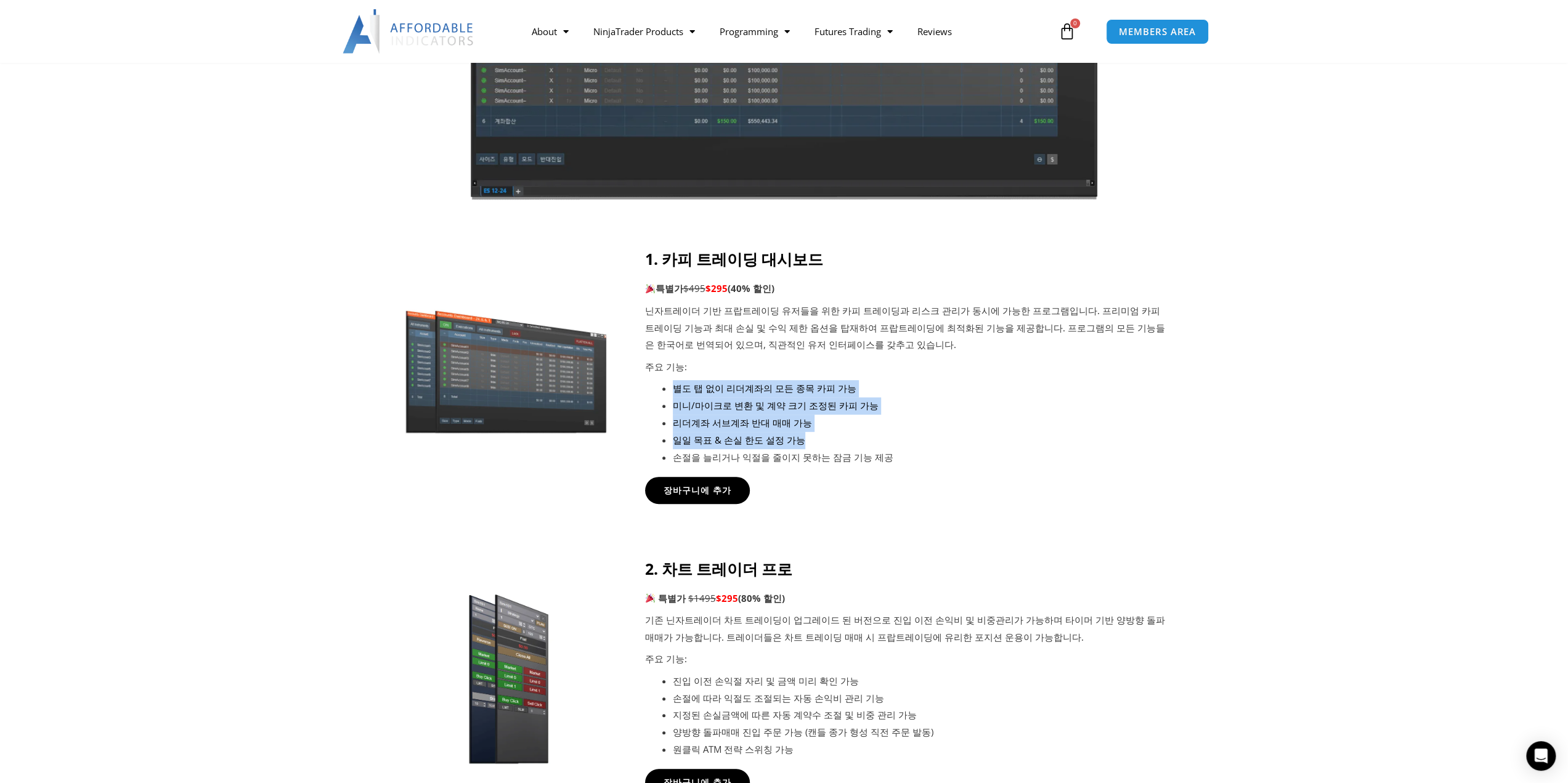
drag, startPoint x: 887, startPoint y: 363, endPoint x: 893, endPoint y: 441, distance: 78.2
click at [893, 441] on div "1. 카피 트레이딩 대시보드 특별가 $495 $295 (40% 할인) 닌자트레이더 기반 프랍트레이딩 유저들을 위한 카피 트레이딩과 리스크 관리…" at bounding box center [906, 358] width 524 height 216
click at [893, 441] on li "일일 목표 & 손실 한도 설정 가능" at bounding box center [921, 440] width 497 height 17
drag, startPoint x: 897, startPoint y: 437, endPoint x: 918, endPoint y: 411, distance: 33.4
click at [918, 411] on ul "별도 탭 없이 리더계좌의 모든 종목 카피 가능 미니/마이크로 변환 및 계약 크기 조정된 카피 가능 리더계좌 서브계좌 반대 매매 가능 일일 목표…" at bounding box center [921, 422] width 497 height 85
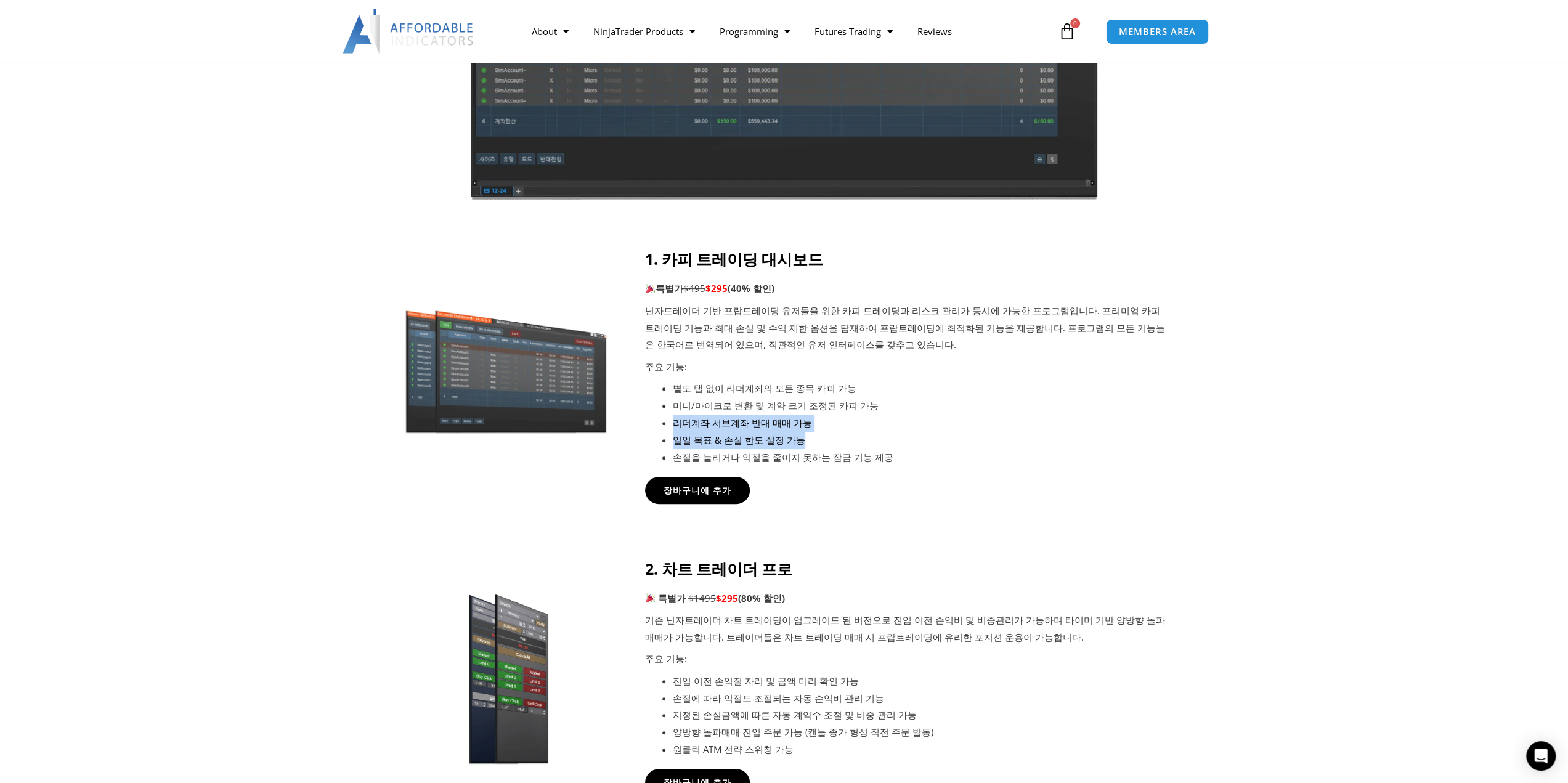
click at [918, 411] on li "미니/마이크로 변환 및 계약 크기 조정된 카피 가능" at bounding box center [921, 406] width 497 height 17
drag, startPoint x: 898, startPoint y: 380, endPoint x: 901, endPoint y: 456, distance: 76.1
click at [901, 456] on ul "별도 탭 없이 리더계좌의 모든 종목 카피 가능 미니/마이크로 변환 및 계약 크기 조정된 카피 가능 리더계좌 서브계좌 반대 매매 가능 일일 목표…" at bounding box center [921, 422] width 497 height 85
click at [901, 456] on li "손절을 늘리거나 익절을 줄이지 못하는 잠금 기능 제공" at bounding box center [921, 457] width 497 height 17
drag, startPoint x: 916, startPoint y: 460, endPoint x: 918, endPoint y: 399, distance: 61.0
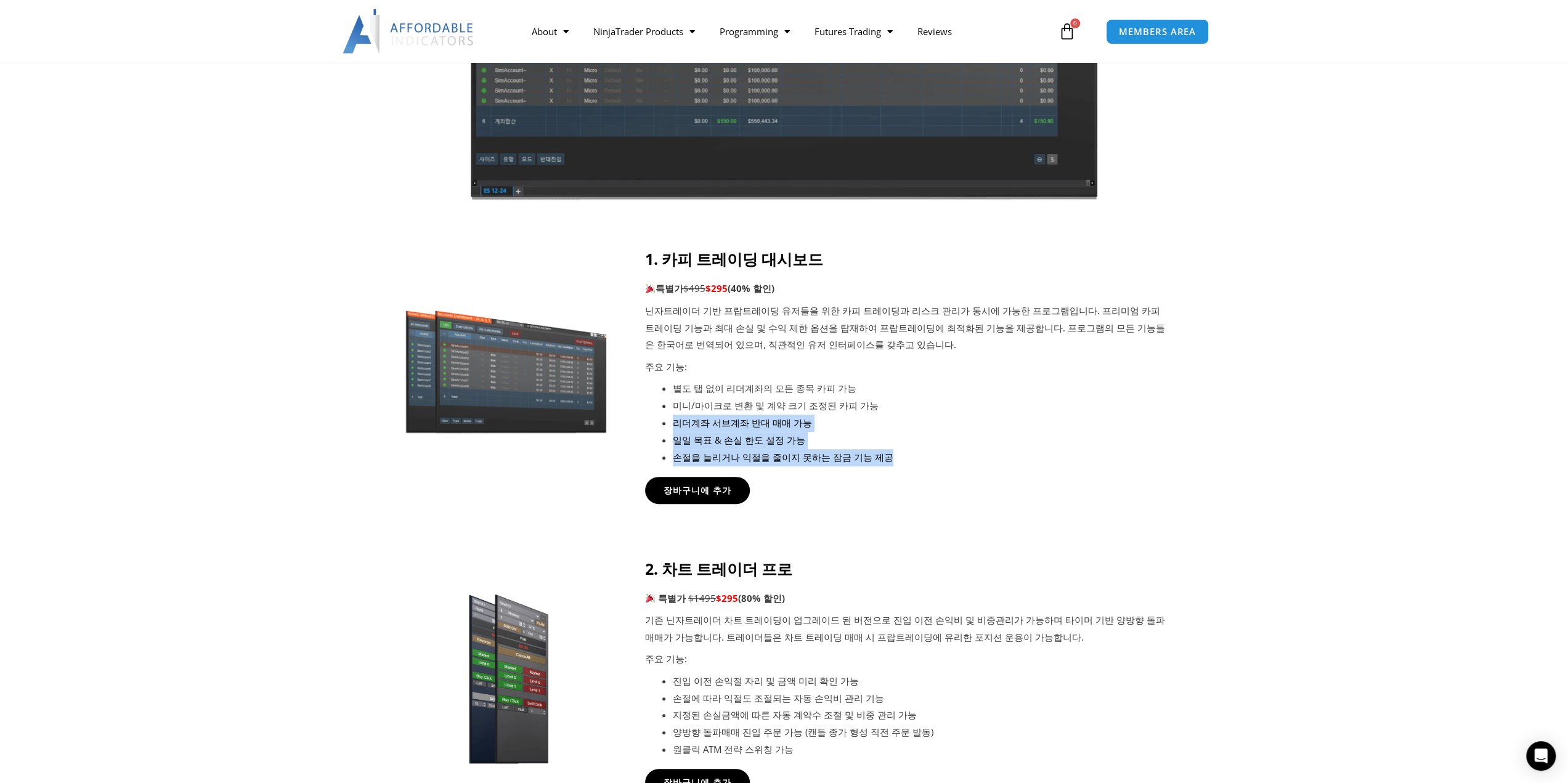
click at [918, 399] on ul "별도 탭 없이 리더계좌의 모든 종목 카피 가능 미니/마이크로 변환 및 계약 크기 조정된 카피 가능 리더계좌 서브계좌 반대 매매 가능 일일 목표…" at bounding box center [921, 422] width 497 height 85
click at [918, 399] on li "미니/마이크로 변환 및 계약 크기 조정된 카피 가능" at bounding box center [921, 406] width 497 height 17
drag, startPoint x: 918, startPoint y: 399, endPoint x: 919, endPoint y: 455, distance: 56.0
click at [919, 455] on ul "별도 탭 없이 리더계좌의 모든 종목 카피 가능 미니/마이크로 변환 및 계약 크기 조정된 카피 가능 리더계좌 서브계좌 반대 매매 가능 일일 목표…" at bounding box center [921, 422] width 497 height 85
click at [919, 455] on li "손절을 늘리거나 익절을 줄이지 못하는 잠금 기능 제공" at bounding box center [921, 457] width 497 height 17
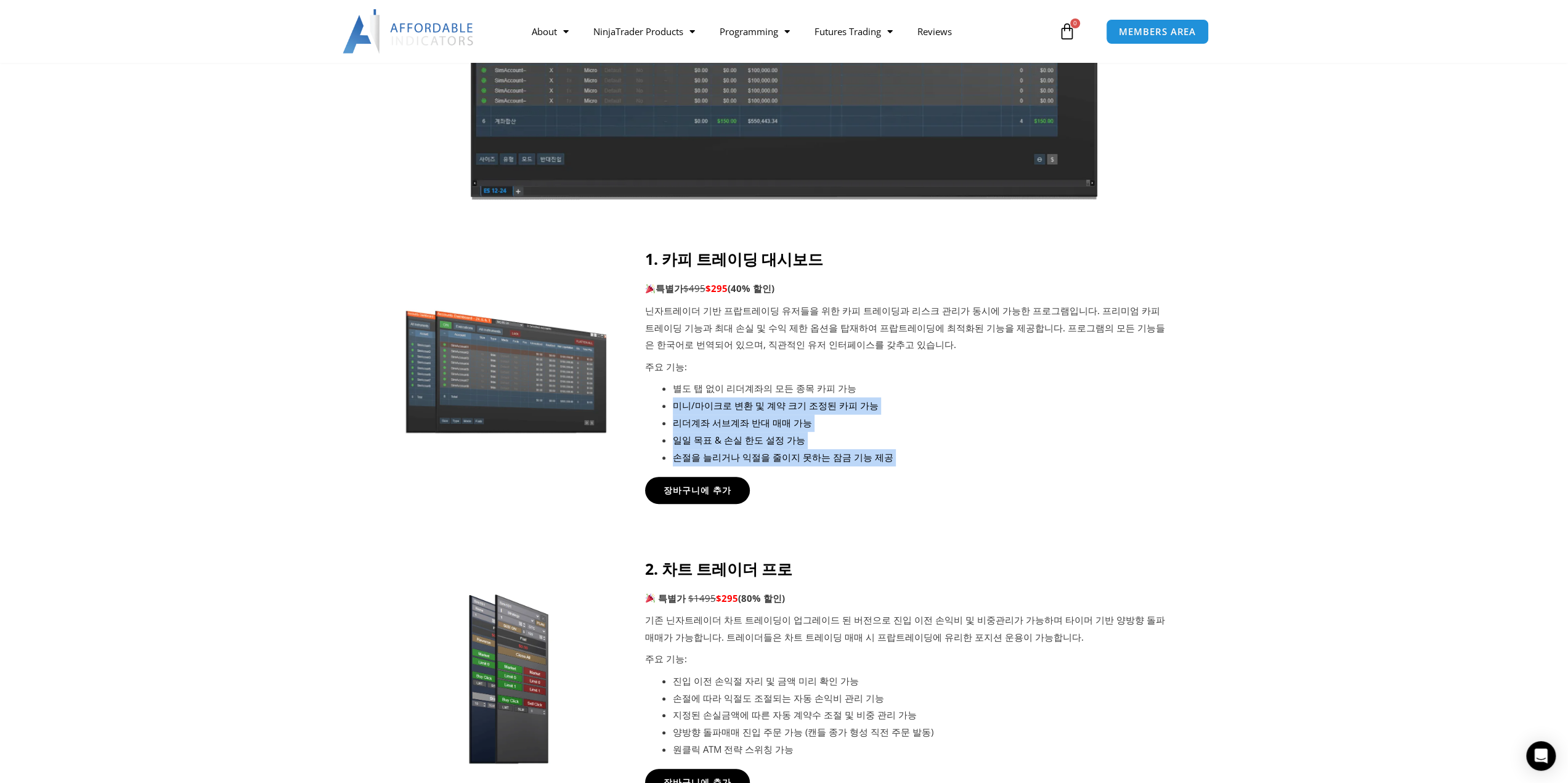
drag, startPoint x: 919, startPoint y: 455, endPoint x: 916, endPoint y: 382, distance: 73.1
click at [916, 382] on ul "별도 탭 없이 리더계좌의 모든 종목 카피 가능 미니/마이크로 변환 및 계약 크기 조정된 카피 가능 리더계좌 서브계좌 반대 매매 가능 일일 목표…" at bounding box center [921, 422] width 497 height 85
click at [916, 382] on li "별도 탭 없이 리더계좌의 모든 종목 카피 가능" at bounding box center [921, 388] width 497 height 17
drag, startPoint x: 909, startPoint y: 407, endPoint x: 913, endPoint y: 463, distance: 56.1
click at [913, 463] on ul "별도 탭 없이 리더계좌의 모든 종목 카피 가능 미니/마이크로 변환 및 계약 크기 조정된 카피 가능 리더계좌 서브계좌 반대 매매 가능 일일 목표…" at bounding box center [921, 422] width 497 height 85
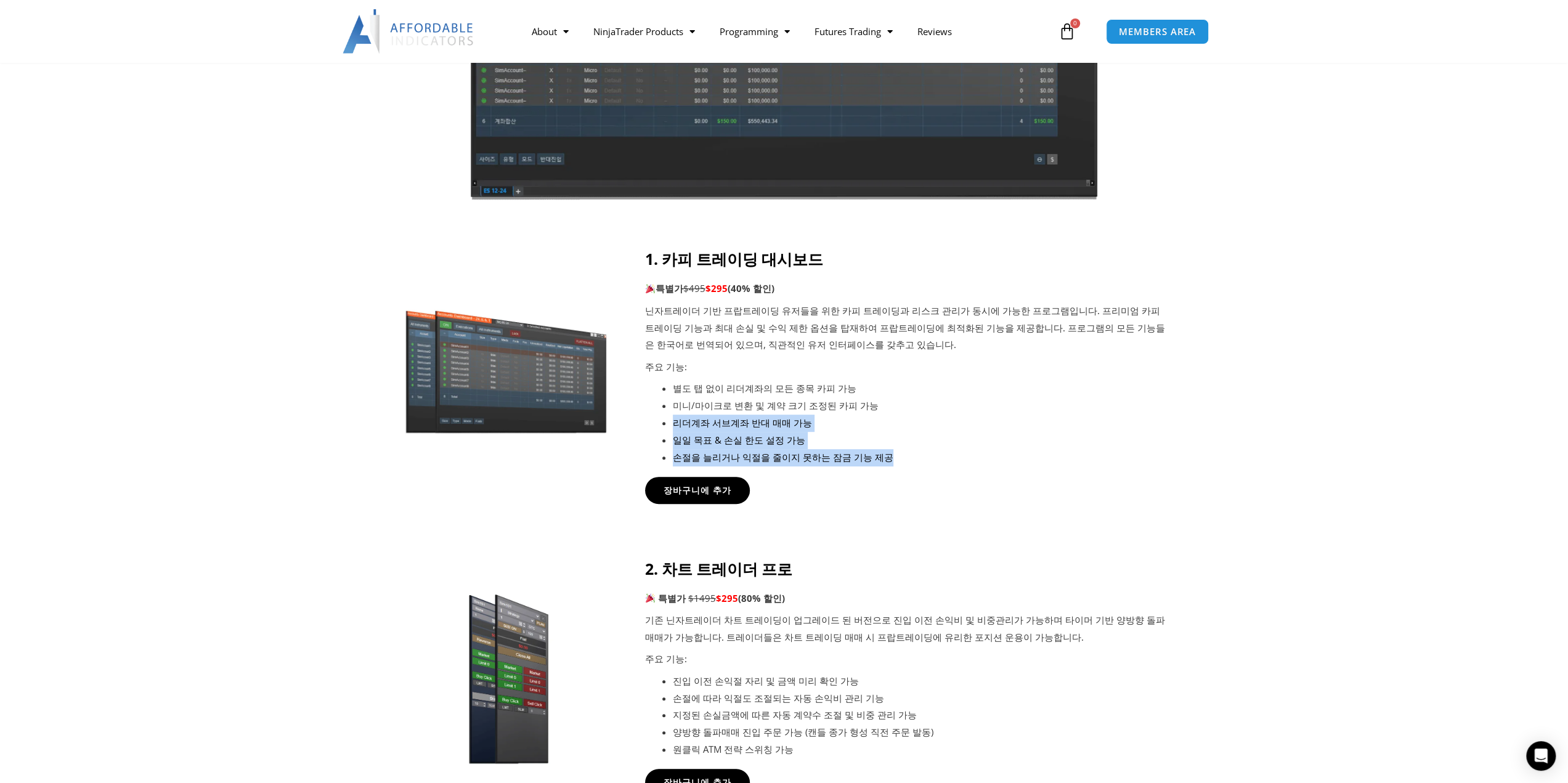
click at [913, 463] on li "손절을 늘리거나 익절을 줄이지 못하는 잠금 기능 제공" at bounding box center [921, 457] width 497 height 17
drag, startPoint x: 911, startPoint y: 451, endPoint x: 906, endPoint y: 396, distance: 55.2
click at [906, 396] on ul "별도 탭 없이 리더계좌의 모든 종목 카피 가능 미니/마이크로 변환 및 계약 크기 조정된 카피 가능 리더계좌 서브계좌 반대 매매 가능 일일 목표…" at bounding box center [921, 422] width 497 height 85
click at [906, 396] on li "별도 탭 없이 리더계좌의 모든 종목 카피 가능" at bounding box center [921, 388] width 497 height 17
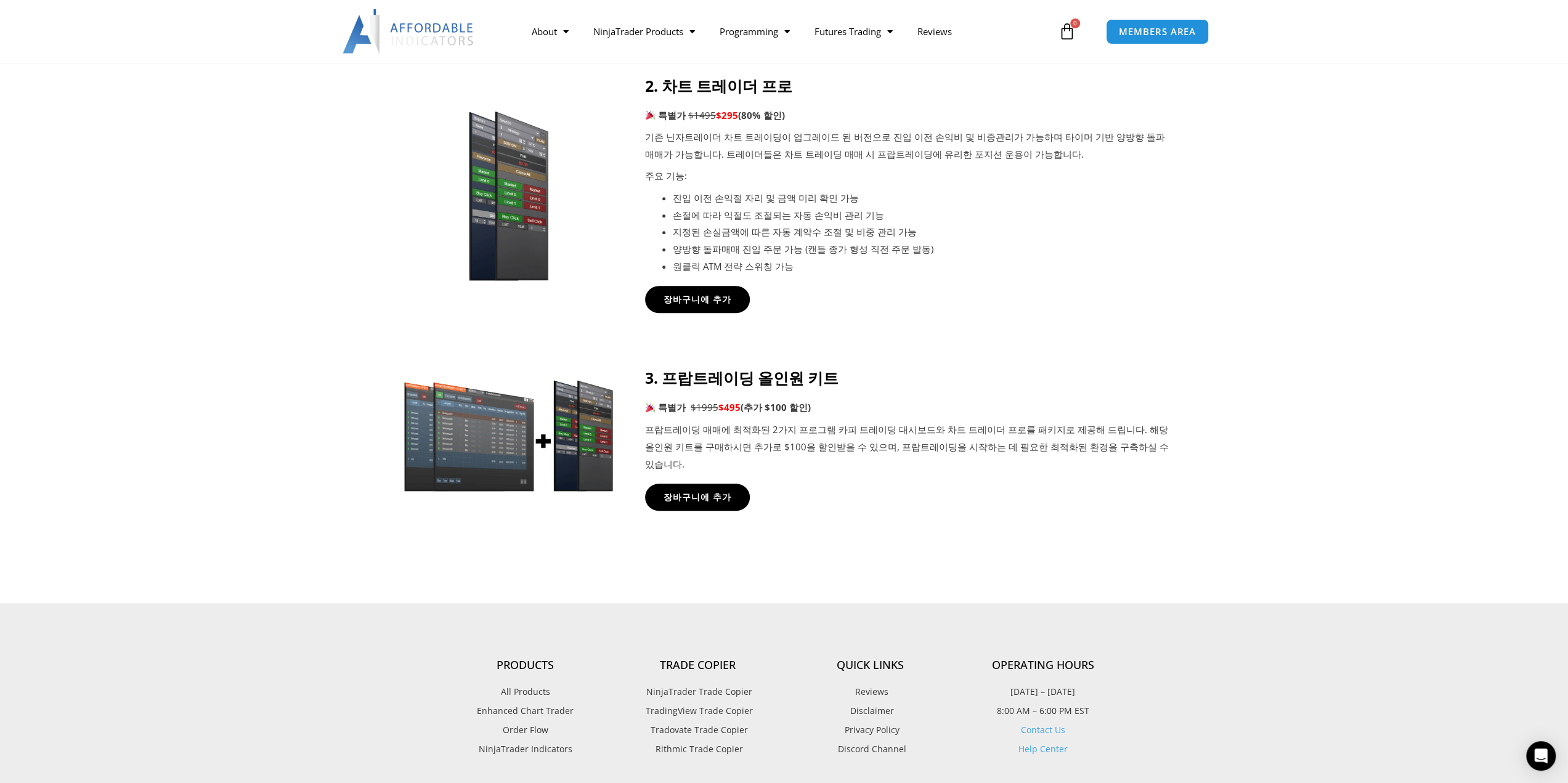
scroll to position [862, 0]
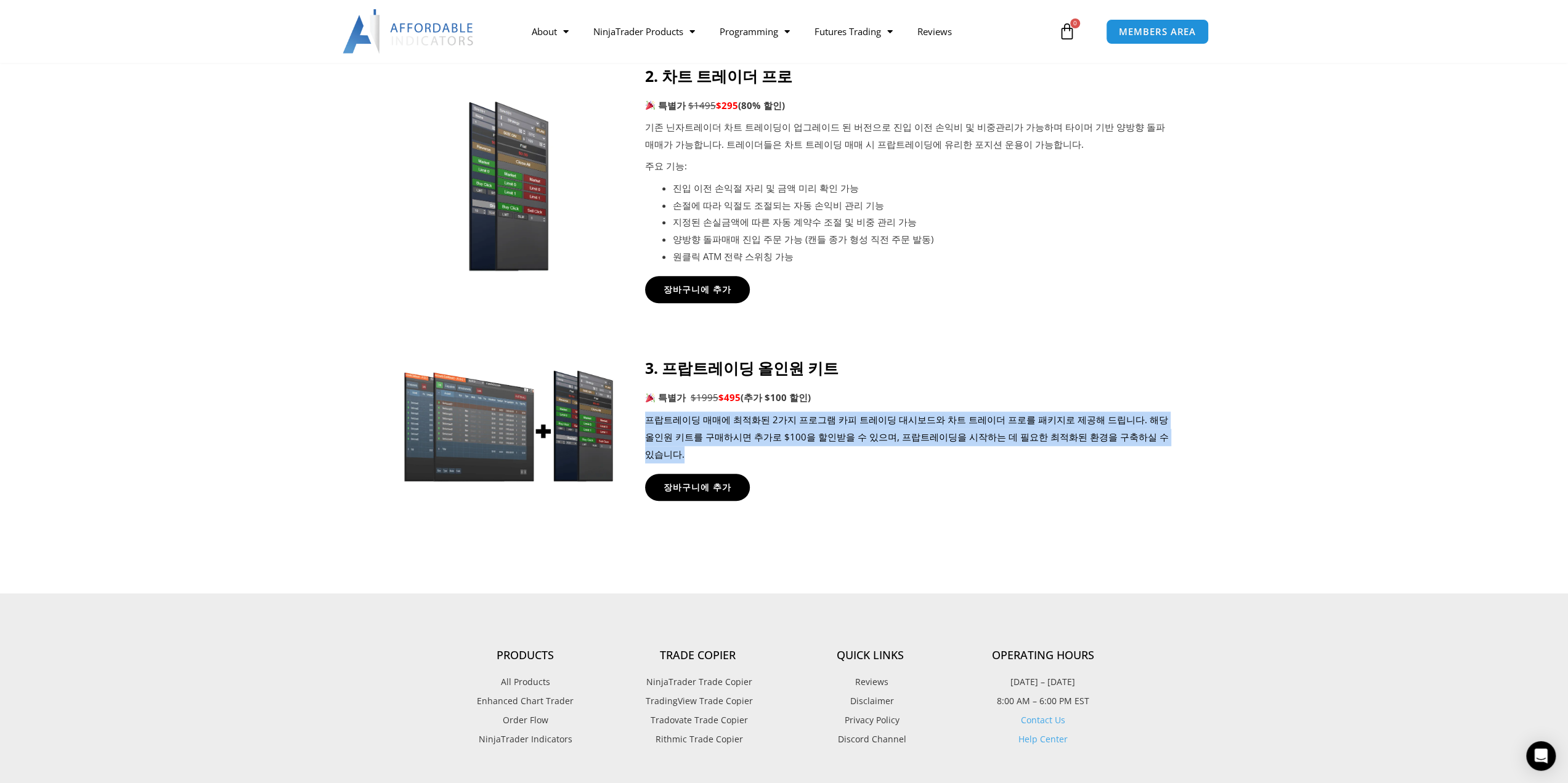
drag, startPoint x: 1158, startPoint y: 436, endPoint x: 1158, endPoint y: 394, distance: 42.0
click at [1158, 394] on div "3. 프랍트레이딩 올인원 키트 특별가 $1995 $495 (추가 $100 할인) 프랍트레이딩 매매에 최적화된 2가지 프로그램 카피 트레이딩 대…" at bounding box center [906, 410] width 524 height 104
click at [1158, 394] on p "특별가 $1995 $495 (추가 $100 할인)" at bounding box center [906, 398] width 524 height 17
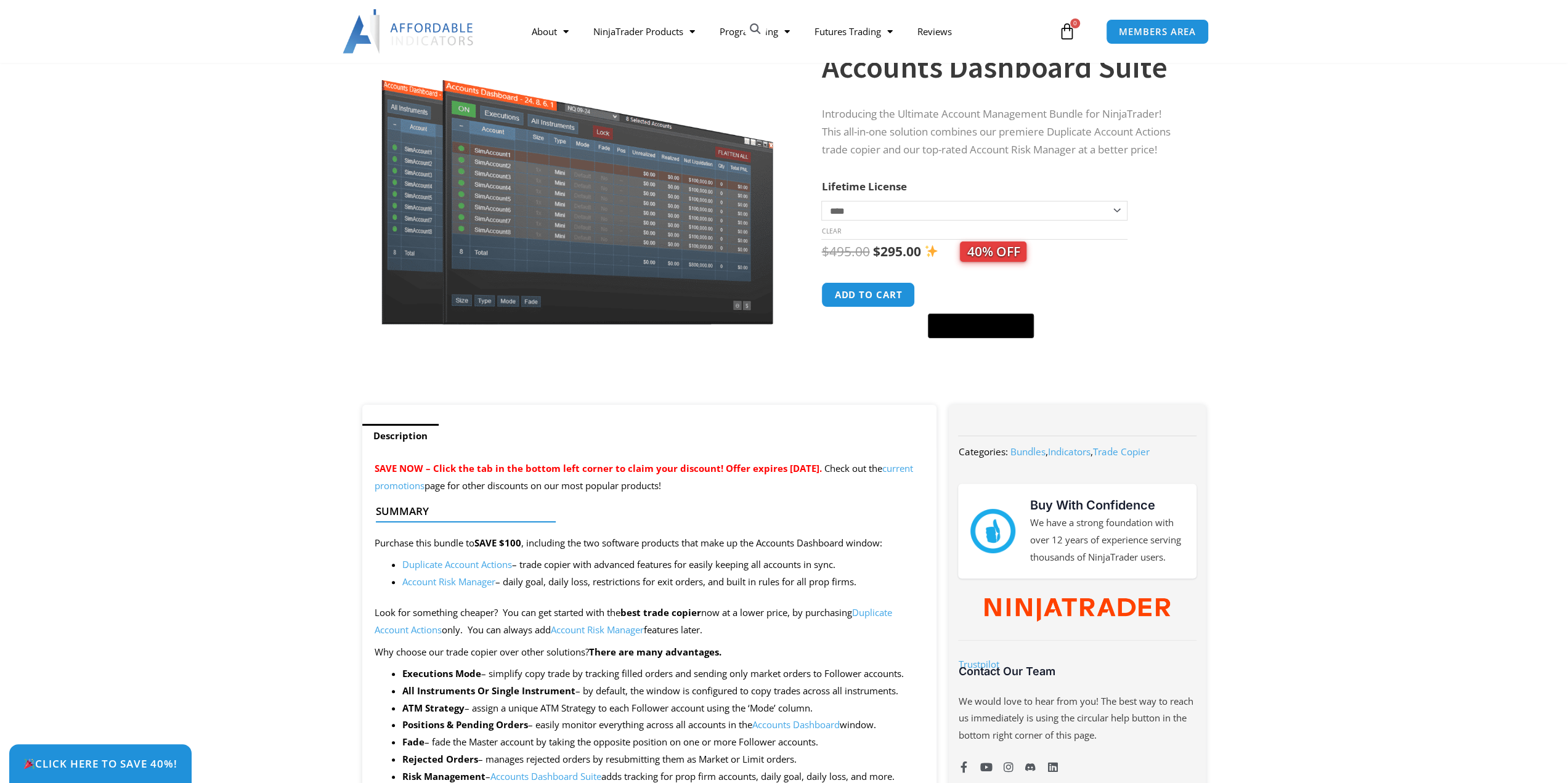
scroll to position [62, 0]
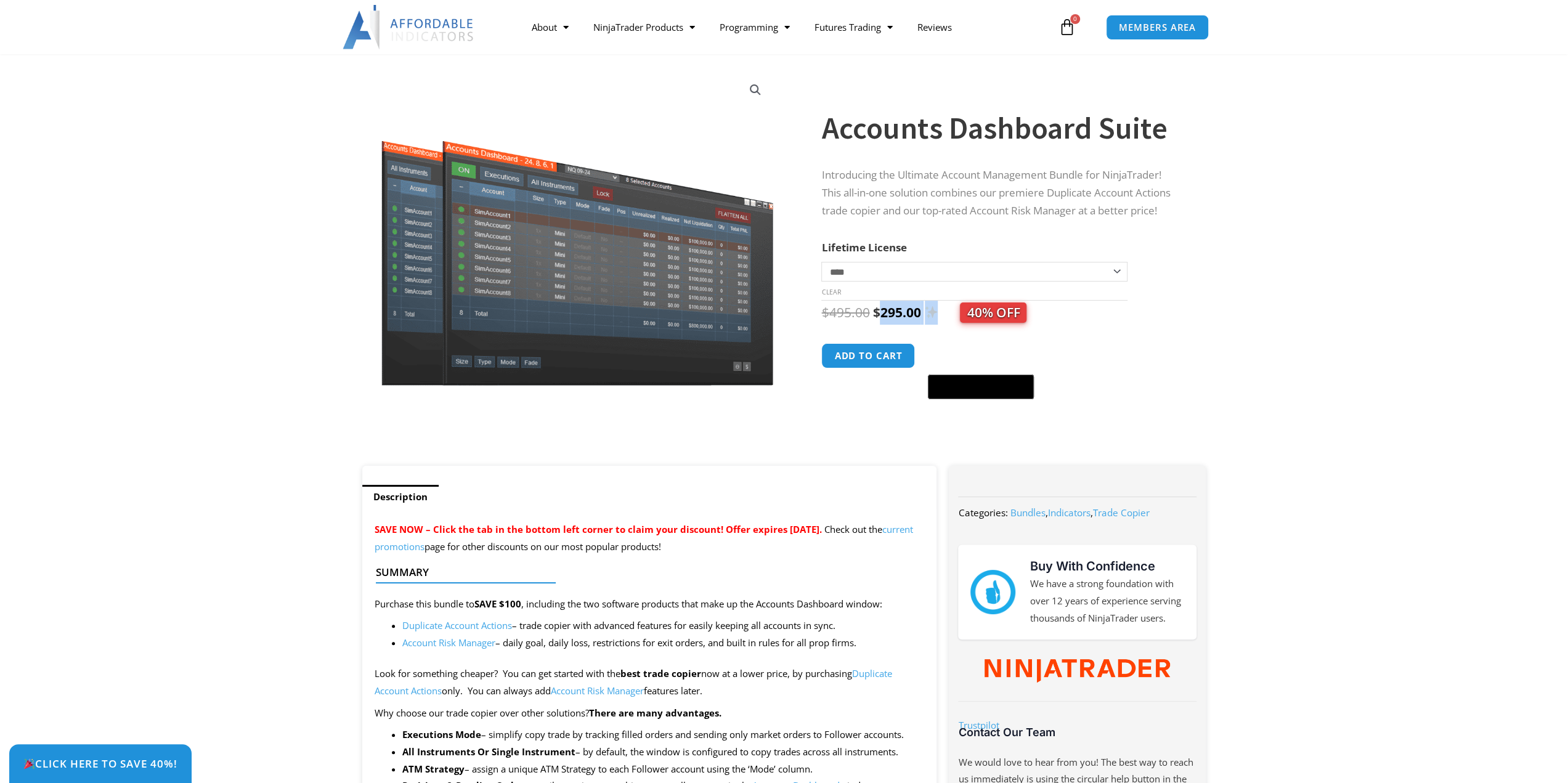
drag, startPoint x: 876, startPoint y: 316, endPoint x: 933, endPoint y: 319, distance: 57.1
click at [933, 319] on span "$ 495.00 Original price was: $495.00. $ 295.00 Current price is: $295.00. 40% O…" at bounding box center [923, 312] width 205 height 17
click at [1183, 330] on div "**********" at bounding box center [1016, 263] width 391 height 406
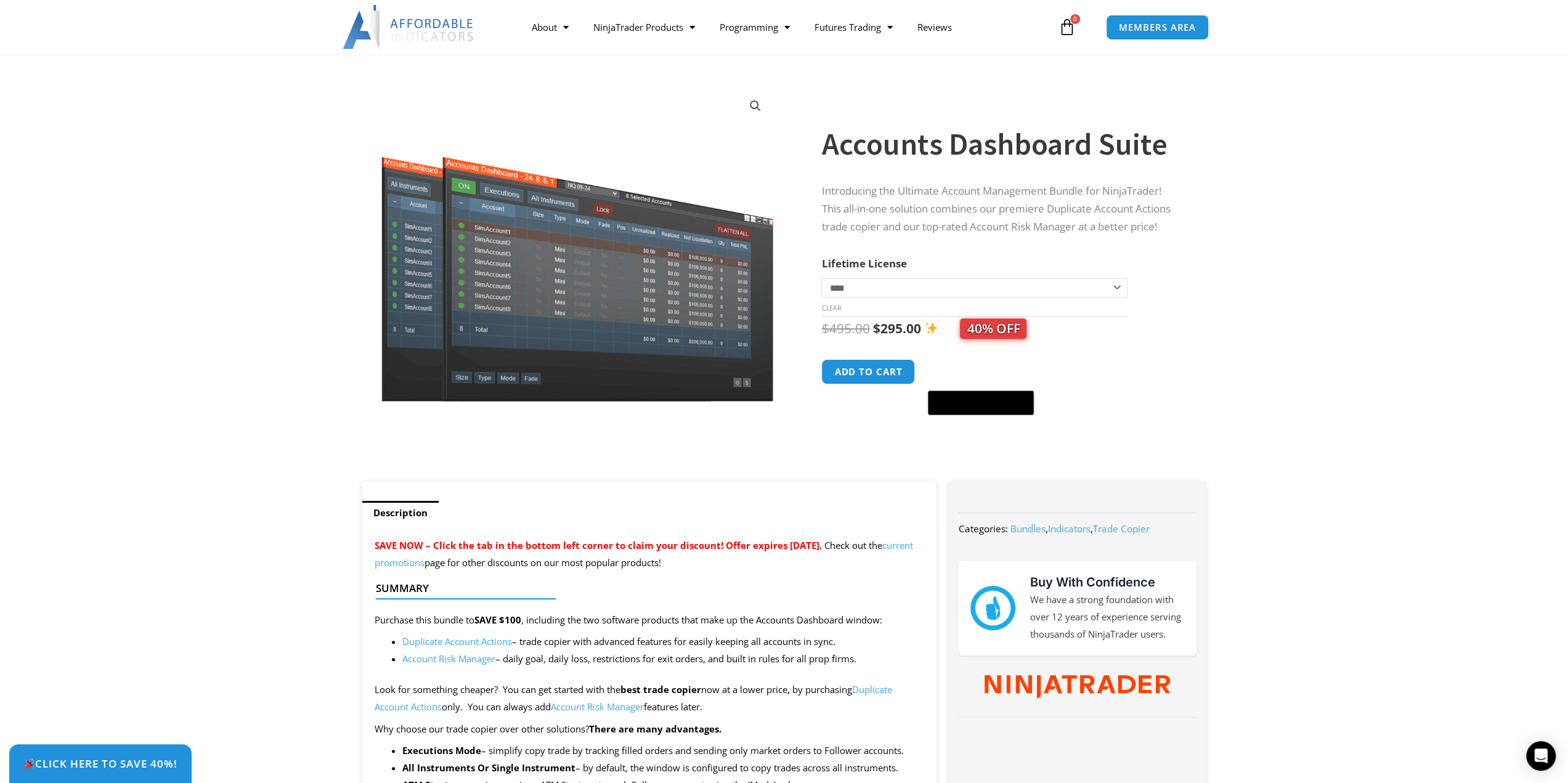
scroll to position [0, 0]
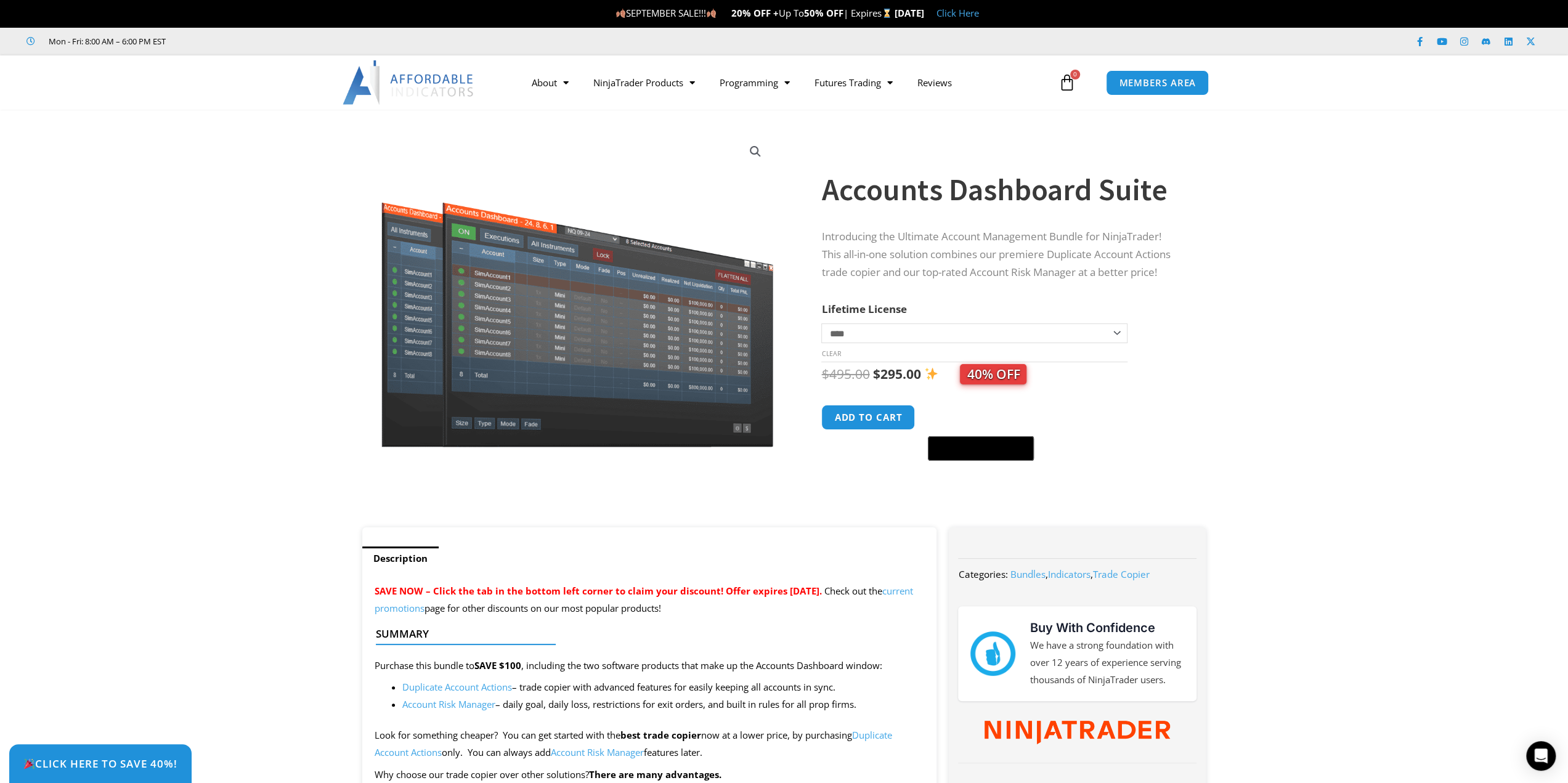
click at [1118, 334] on select "**********" at bounding box center [974, 333] width 305 height 20
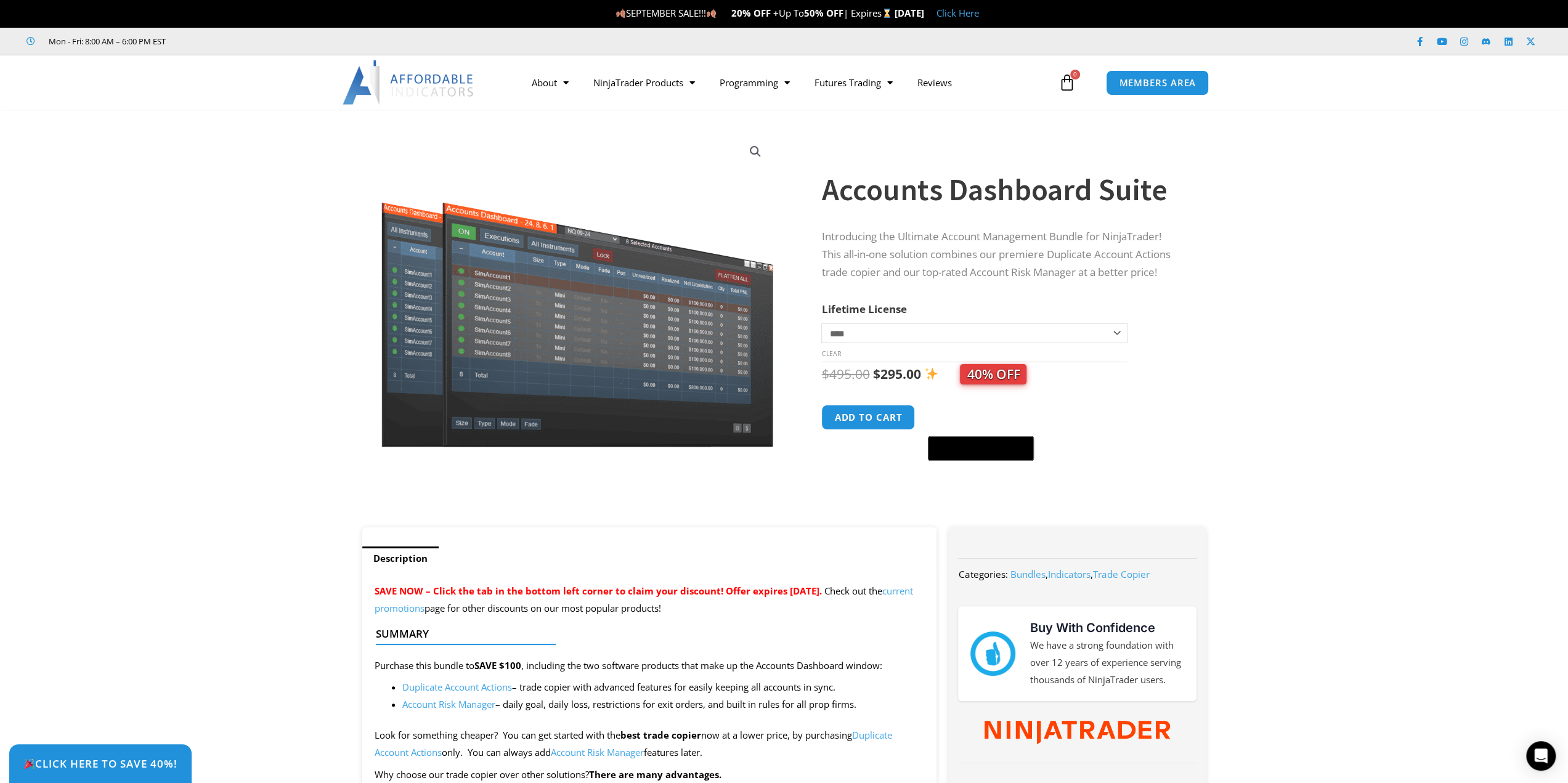
click at [1118, 334] on select "**********" at bounding box center [974, 333] width 305 height 20
click at [1202, 355] on div "**********" at bounding box center [1016, 325] width 391 height 406
click at [1008, 375] on span "40% OFF" at bounding box center [992, 374] width 67 height 20
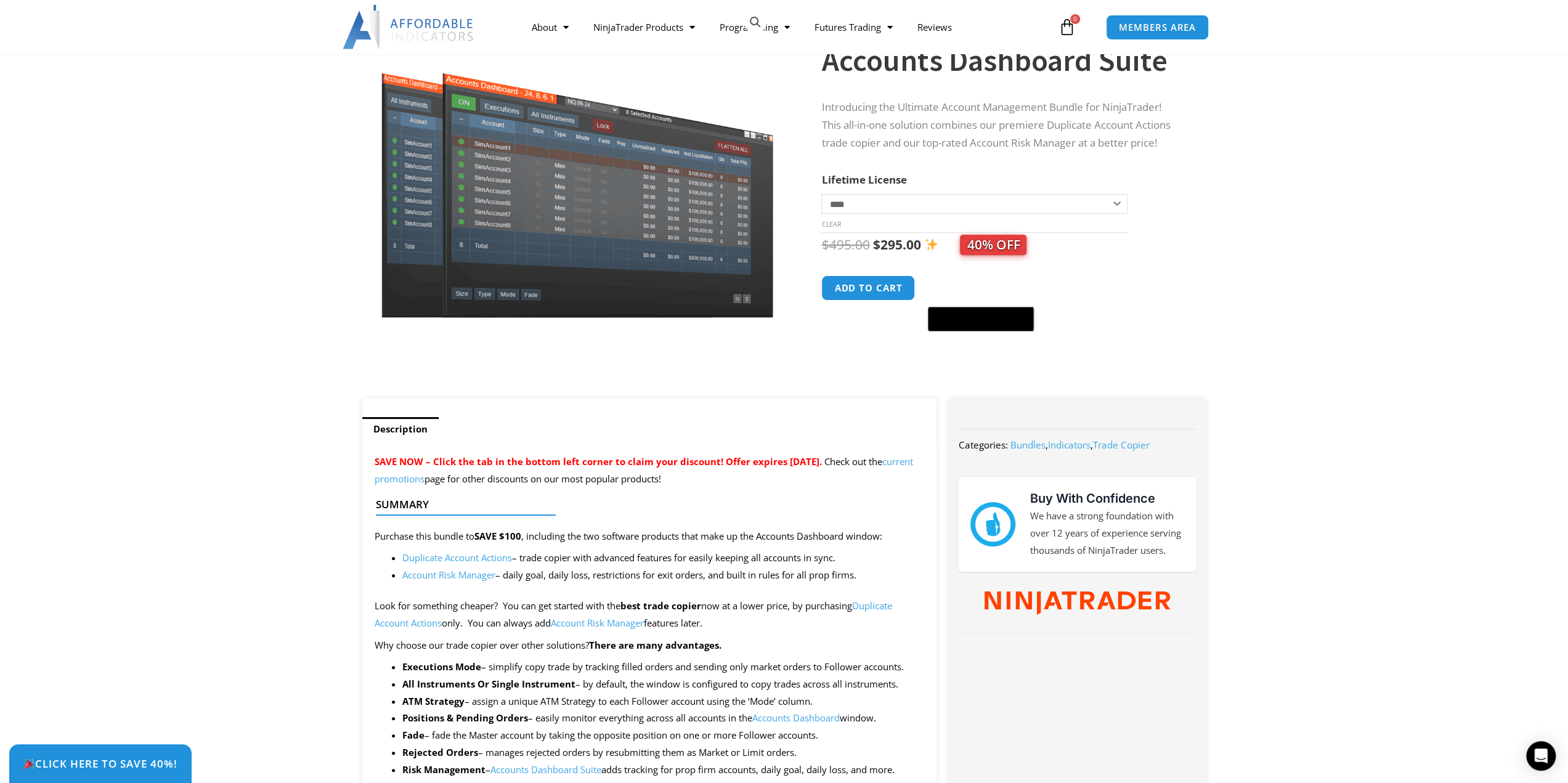
scroll to position [247, 0]
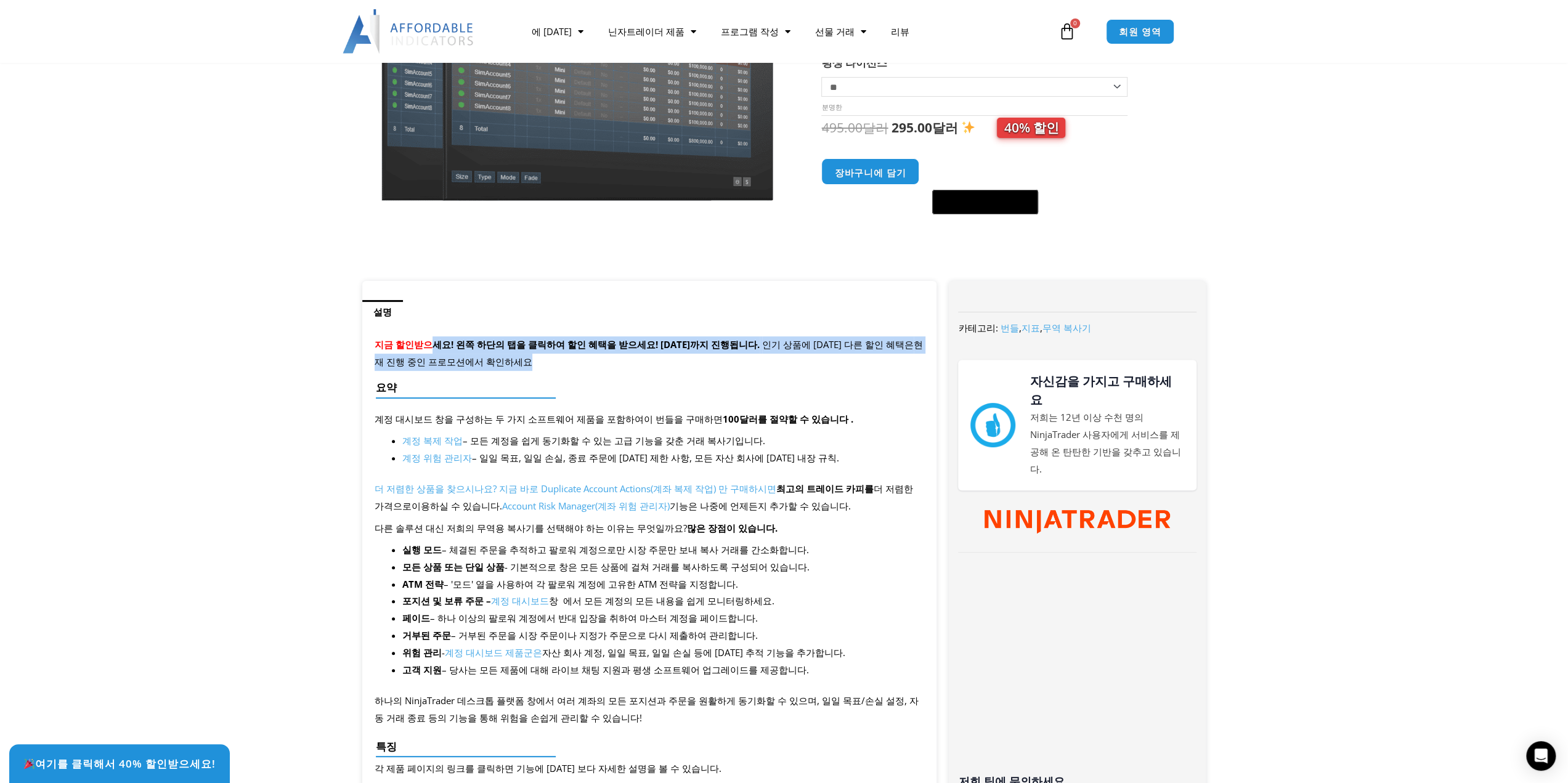
drag, startPoint x: 426, startPoint y: 341, endPoint x: 748, endPoint y: 365, distance: 322.9
click at [748, 365] on p "지금 할인받으세요! 왼쪽 하단의 탭을 클릭하여 할인 혜택을 받으세요! 9월 11일 목요일까지 진행됩니다. 인기 상품에 대한 다른 할인 혜택은 …" at bounding box center [649, 353] width 550 height 34
drag, startPoint x: 738, startPoint y: 319, endPoint x: 746, endPoint y: 359, distance: 40.8
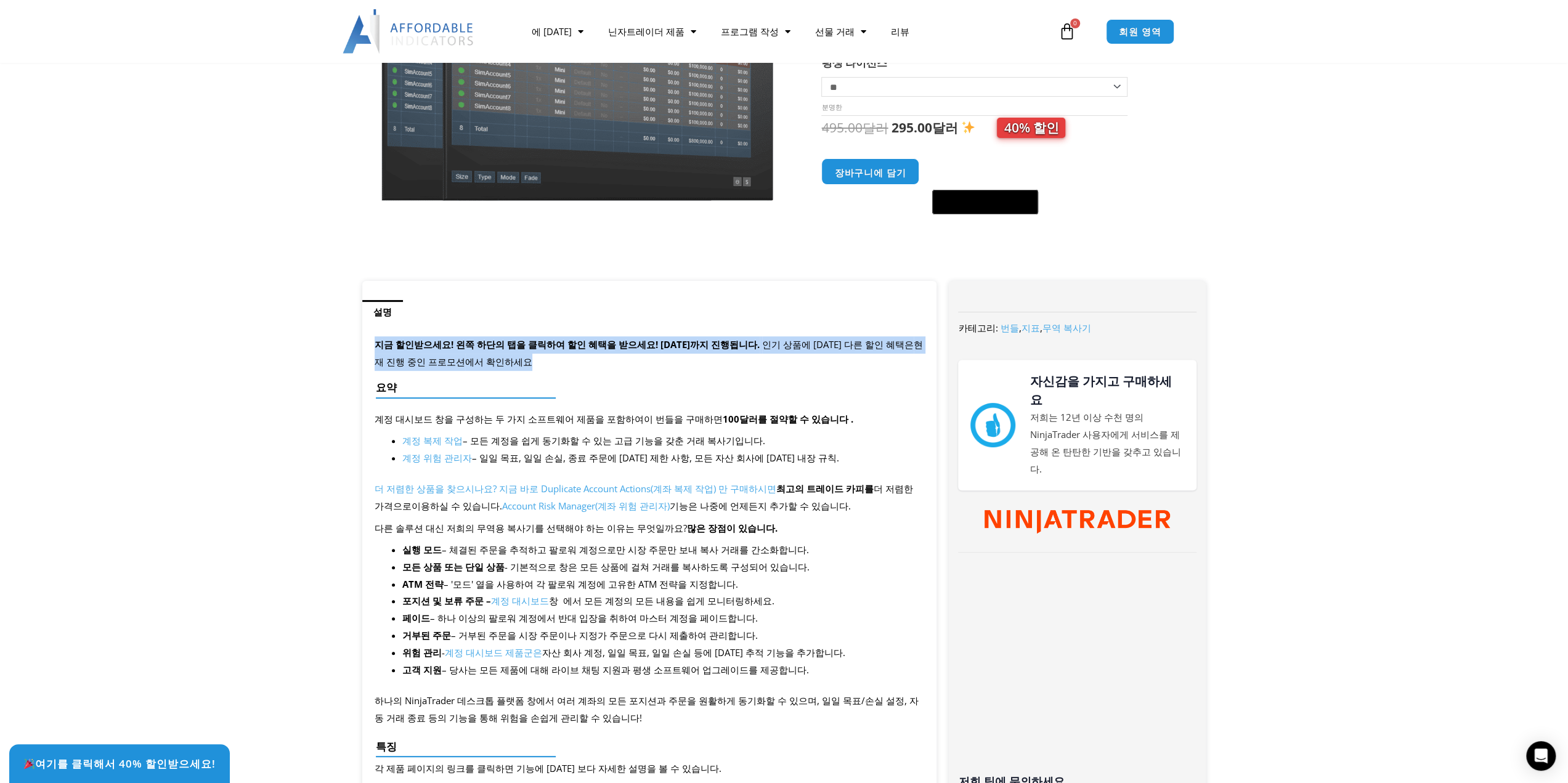
click at [748, 365] on p "지금 할인받으세요! 왼쪽 하단의 탭을 클릭하여 할인 혜택을 받으세요! 9월 11일 목요일까지 진행됩니다. 인기 상품에 대한 다른 할인 혜택은 …" at bounding box center [649, 353] width 550 height 34
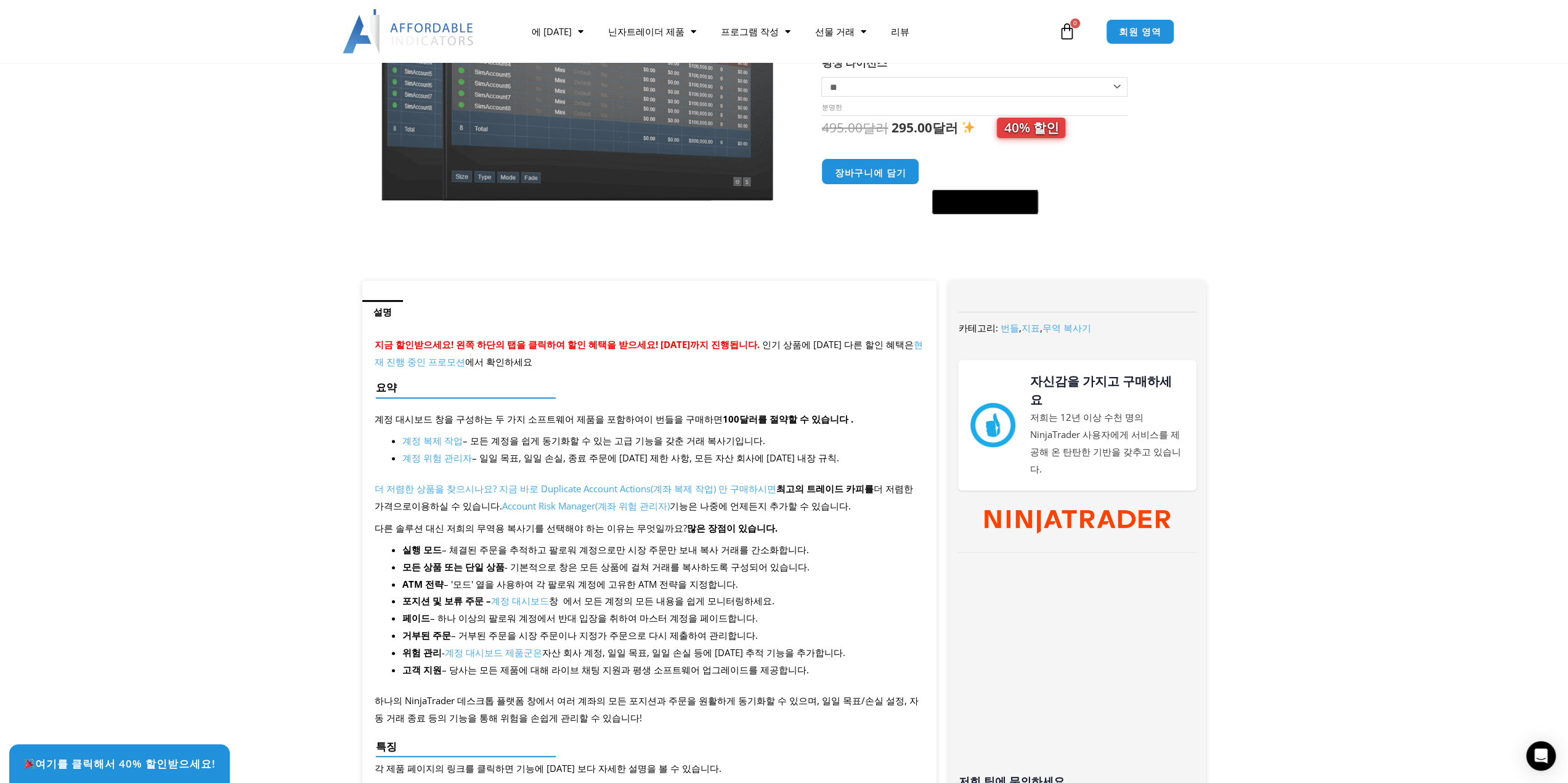
drag, startPoint x: 750, startPoint y: 301, endPoint x: 764, endPoint y: 353, distance: 53.9
click at [763, 353] on p "지금 할인받으세요! 왼쪽 하단의 탭을 클릭하여 할인 혜택을 받으세요! 9월 11일 목요일까지 진행됩니다. 인기 상품에 대한 다른 할인 혜택은 …" at bounding box center [649, 353] width 550 height 34
drag, startPoint x: 511, startPoint y: 419, endPoint x: 854, endPoint y: 396, distance: 343.8
click at [854, 396] on div at bounding box center [645, 408] width 538 height 29
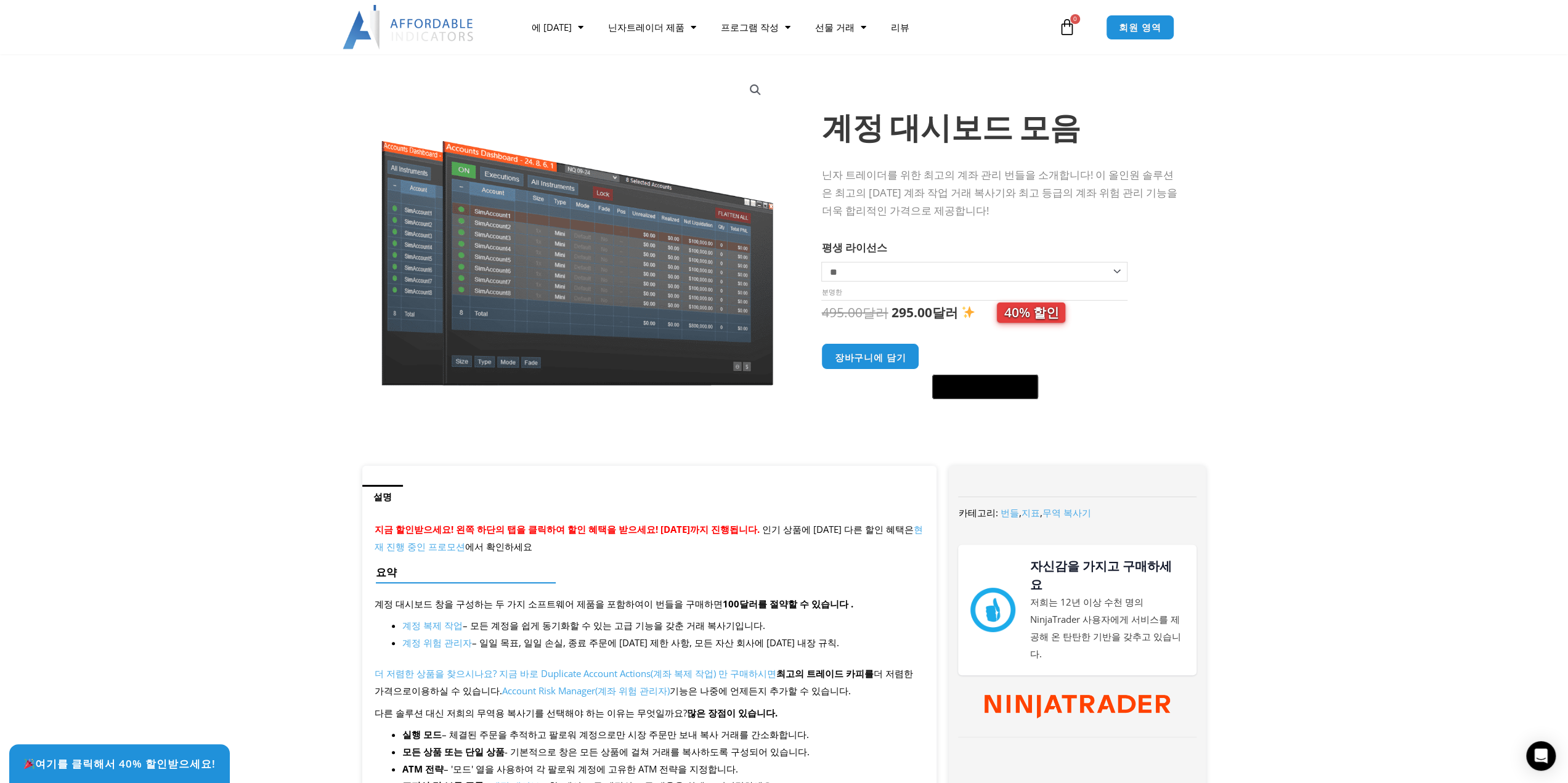
scroll to position [0, 0]
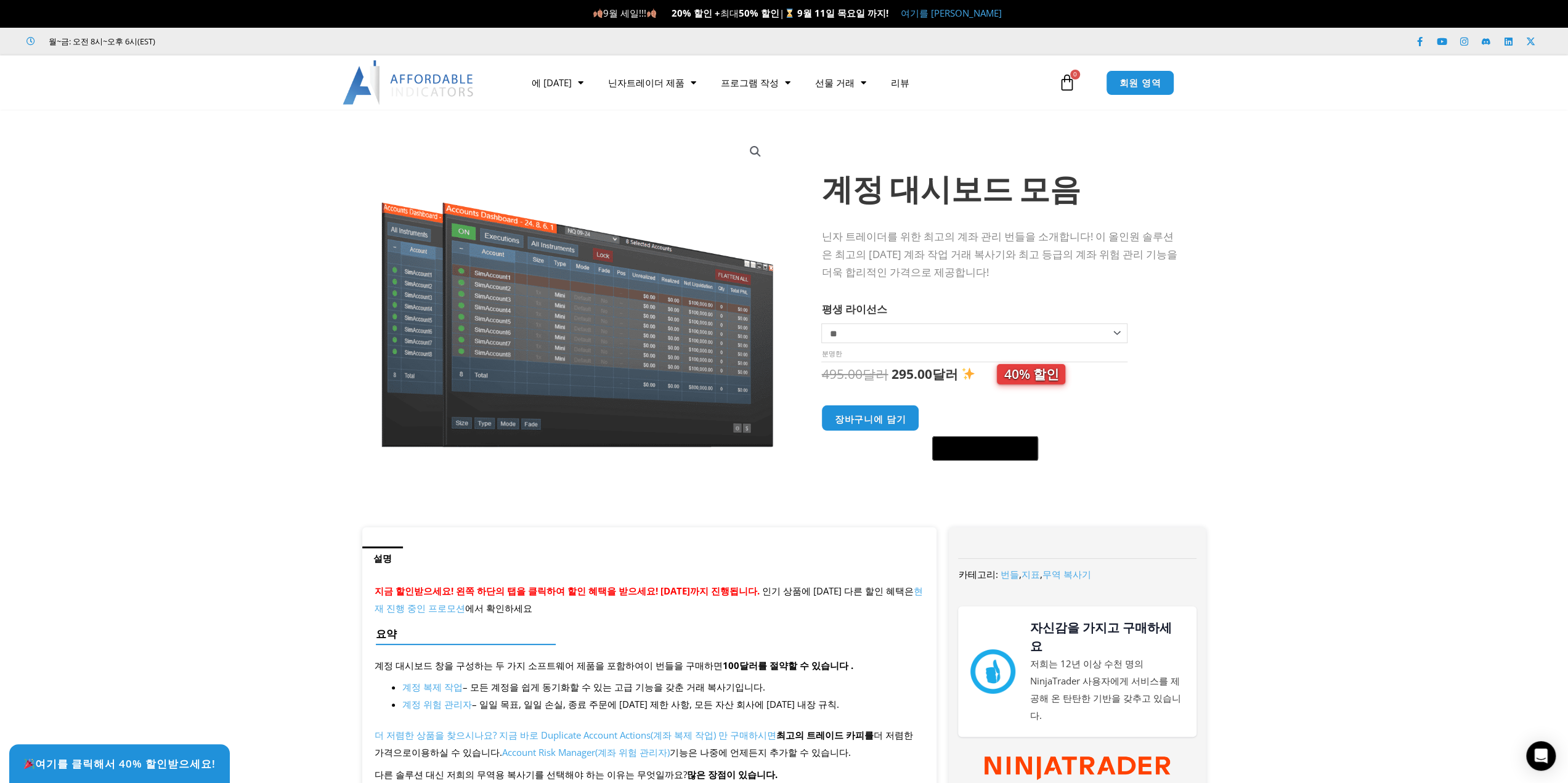
click at [1109, 342] on select "********* ** **" at bounding box center [974, 333] width 305 height 20
click at [1259, 341] on section "Sale! 계정 대시보드 모음 닌자 트레이더를 위한 최고의 계좌 관리 번들을 소개합니다! 이 올인원 솔루션은 최고의 중복 계좌 작업 거래 복사…" at bounding box center [784, 325] width 1568 height 406
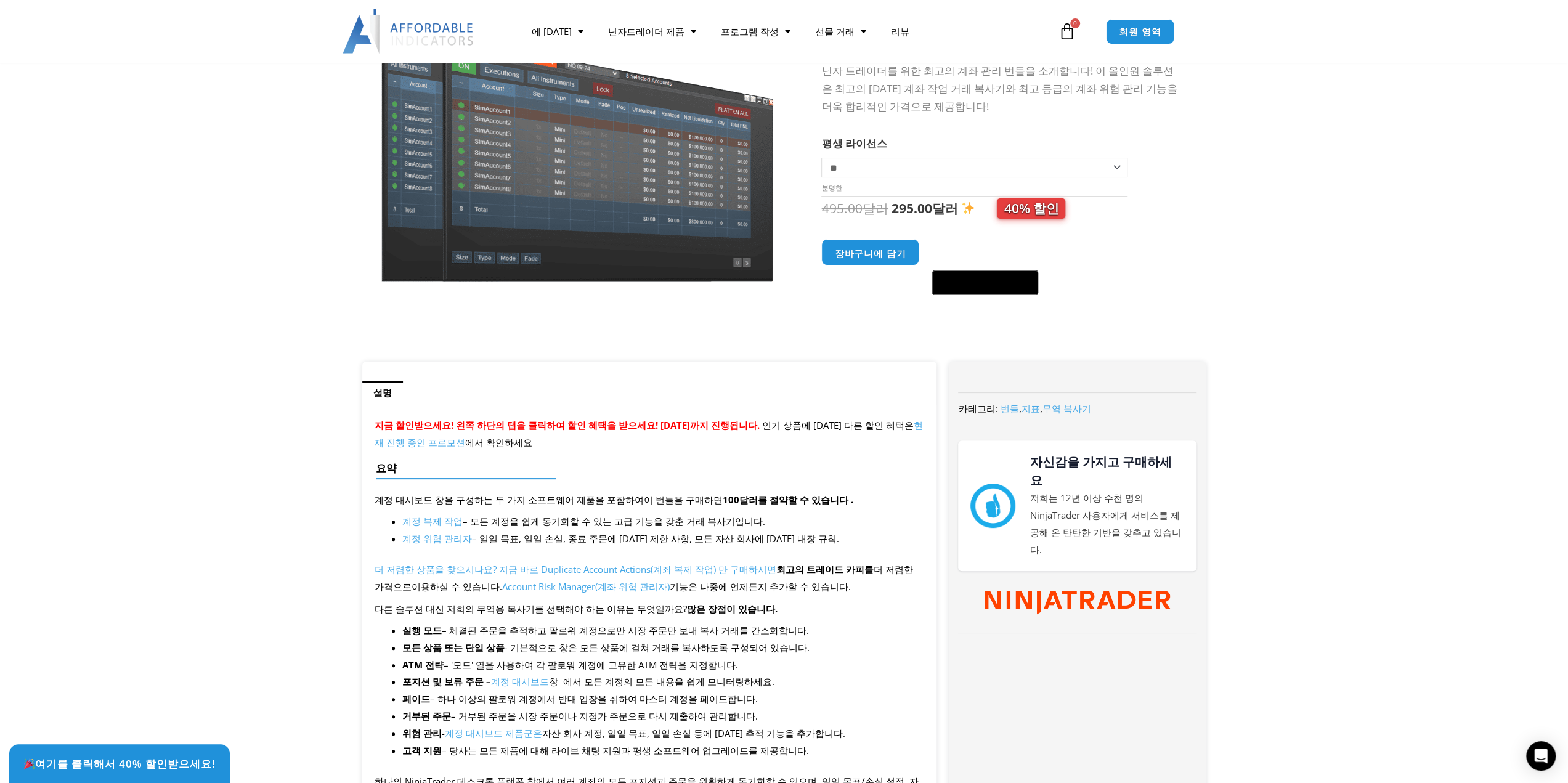
scroll to position [123, 0]
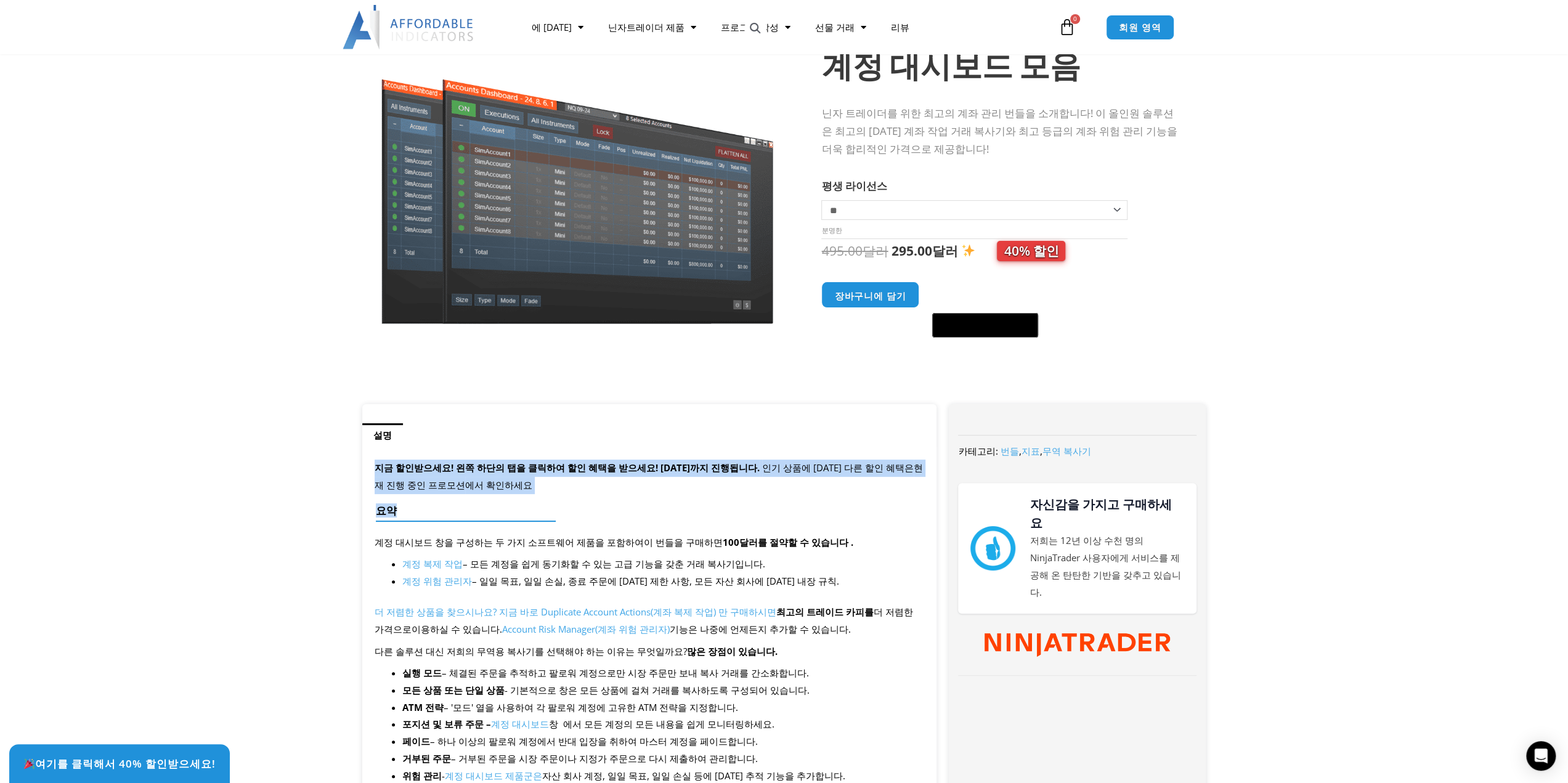
drag, startPoint x: 656, startPoint y: 427, endPoint x: 665, endPoint y: 506, distance: 79.5
click at [665, 506] on h4 "요약" at bounding box center [645, 511] width 538 height 13
drag, startPoint x: 710, startPoint y: 444, endPoint x: 710, endPoint y: 500, distance: 56.0
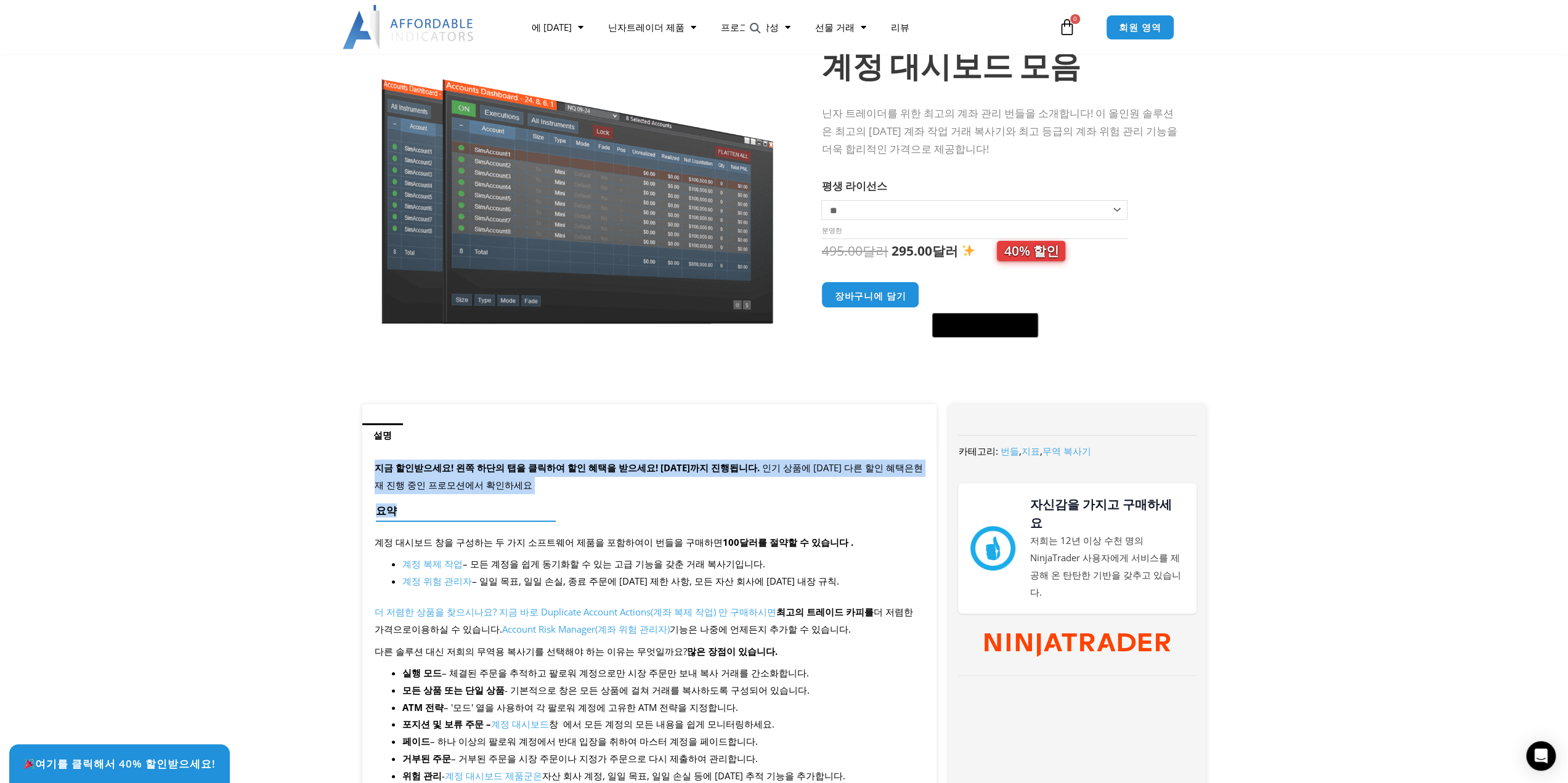
click at [710, 500] on div "요약" at bounding box center [645, 515] width 550 height 35
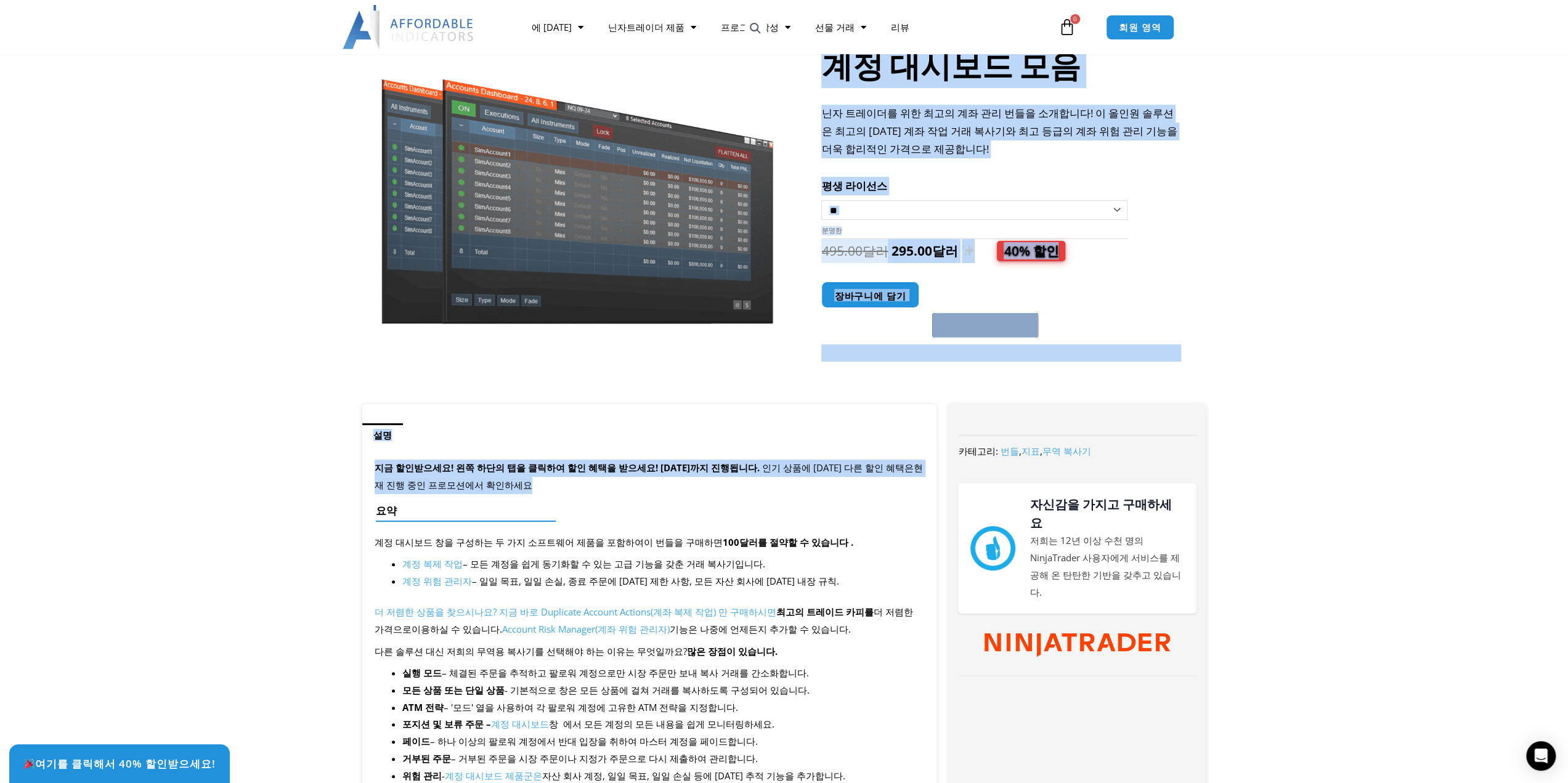
drag, startPoint x: 670, startPoint y: 382, endPoint x: 669, endPoint y: 483, distance: 101.0
click at [669, 483] on p "지금 할인받으세요! 왼쪽 하단의 탭을 클릭하여 할인 혜택을 받으세요! 9월 11일 목요일까지 진행됩니다. 인기 상품에 대한 다른 할인 혜택은 …" at bounding box center [649, 477] width 550 height 34
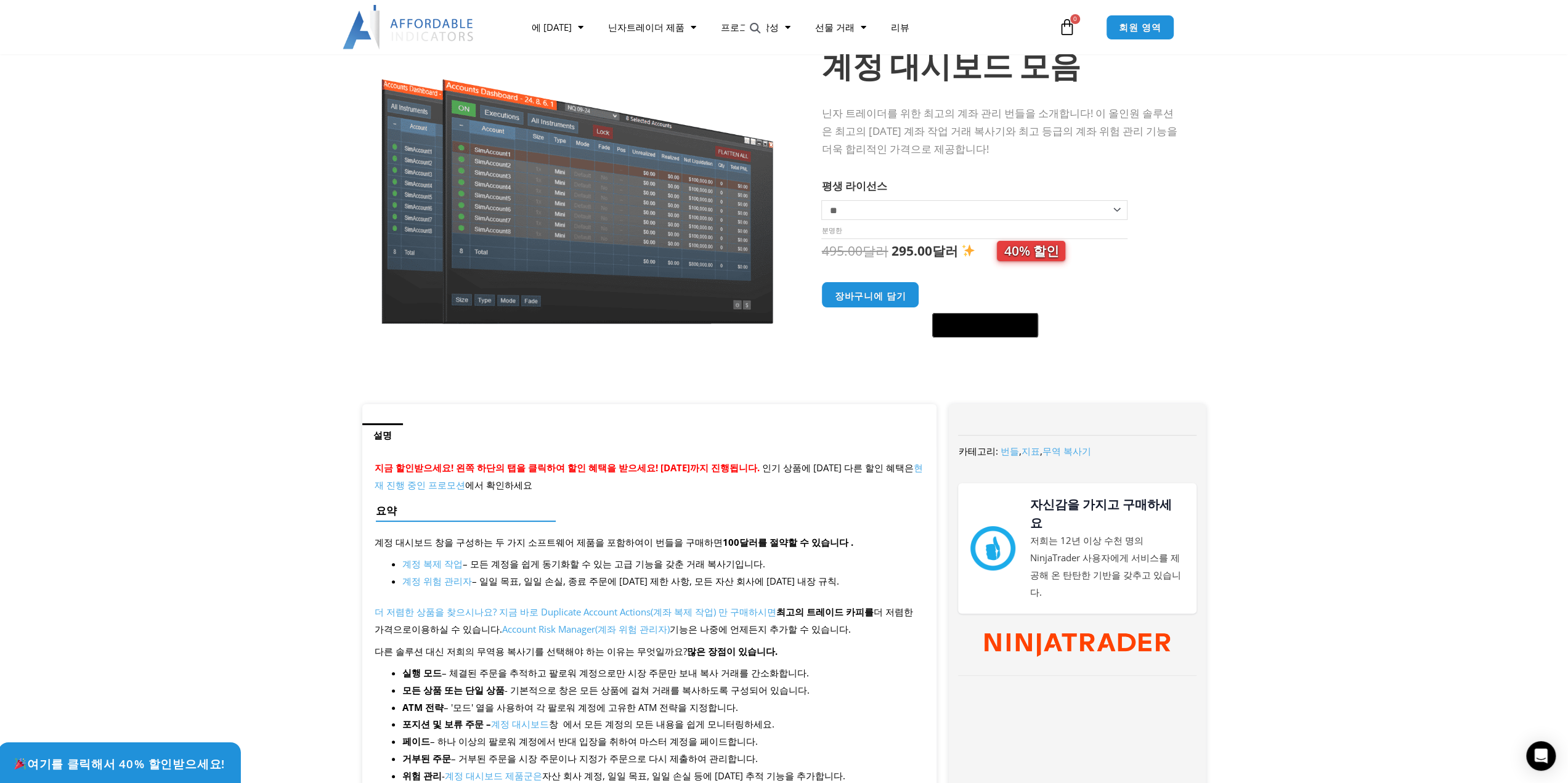
click at [131, 763] on font "여기를 클릭해서 40% 할인받으세요!" at bounding box center [126, 763] width 198 height 16
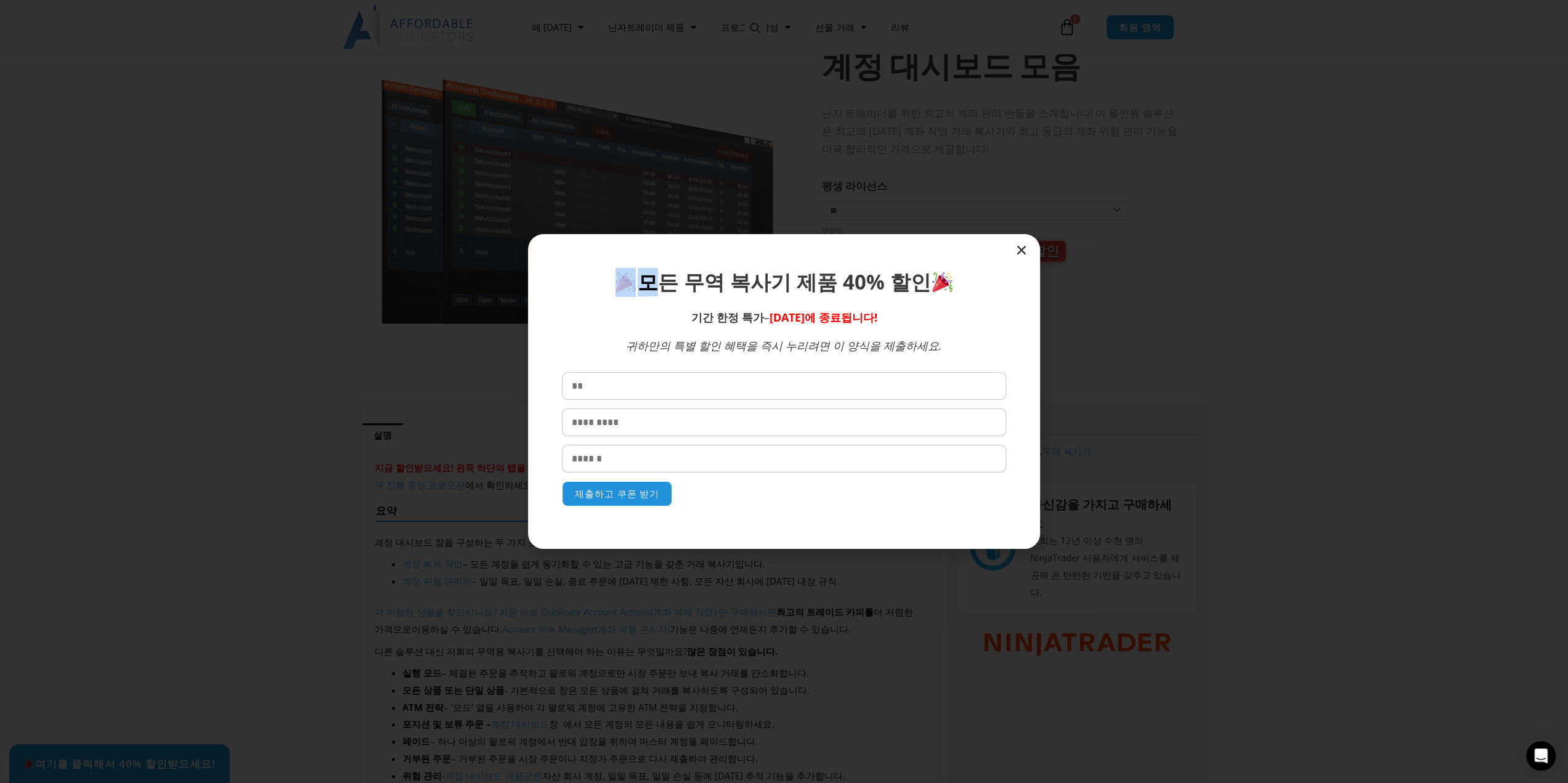
drag, startPoint x: 663, startPoint y: 281, endPoint x: 1017, endPoint y: 296, distance: 354.3
click at [1017, 296] on section "모든 무역 복사기 제품 40% 할인 기간 한정 특가 – 9월 11일 목요일에 종료됩니다! 귀하만의 특별 할인 혜택을 즉시 누리려면 이 양식을 …" at bounding box center [784, 391] width 512 height 314
click at [995, 309] on p "기간 한정 특가 – 9월 11일 목요일에 종료됩니다!" at bounding box center [783, 317] width 444 height 16
click at [1020, 251] on icon "닫다" at bounding box center [1021, 250] width 13 height 13
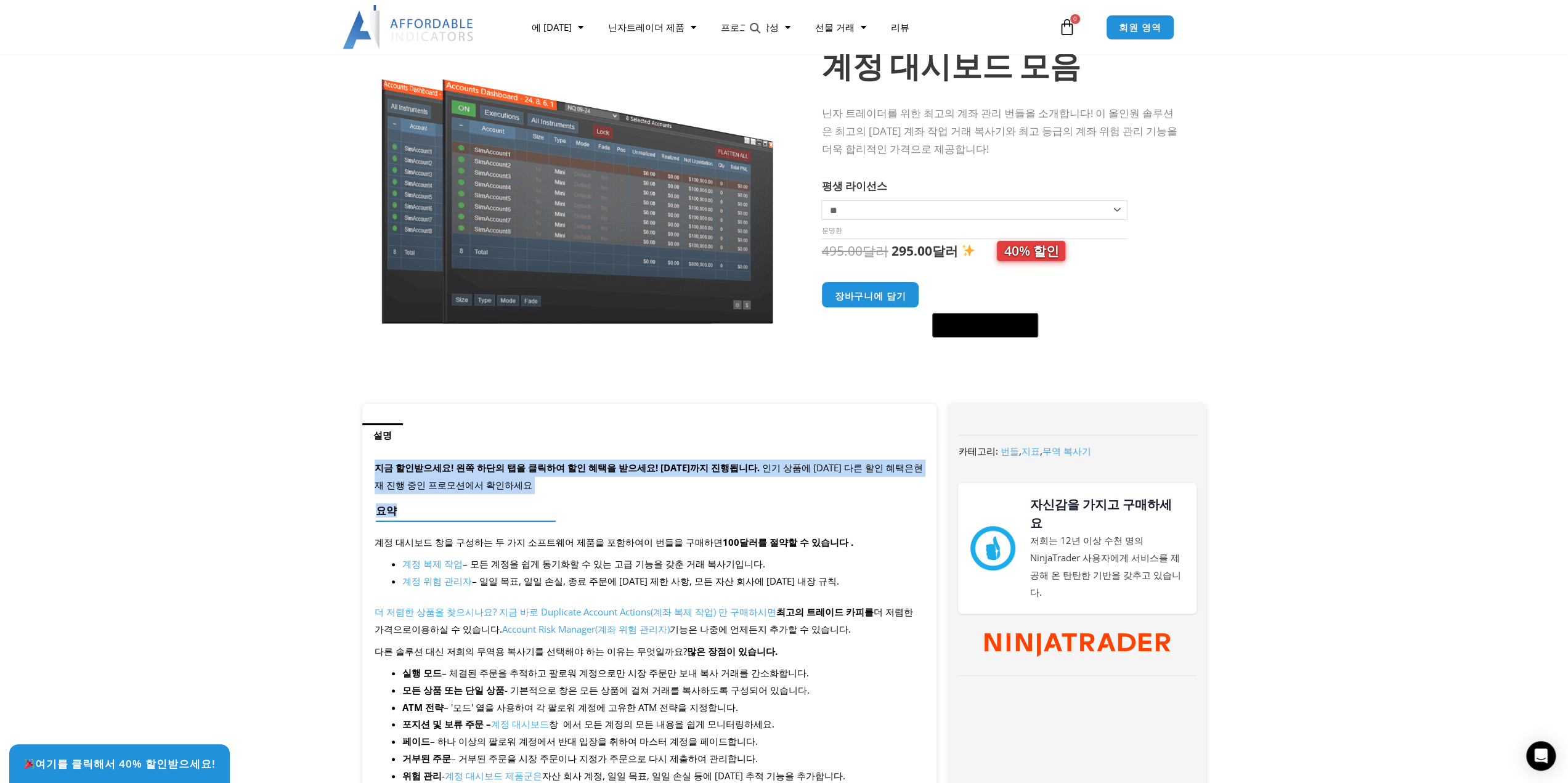
drag, startPoint x: 376, startPoint y: 459, endPoint x: 659, endPoint y: 494, distance: 285.2
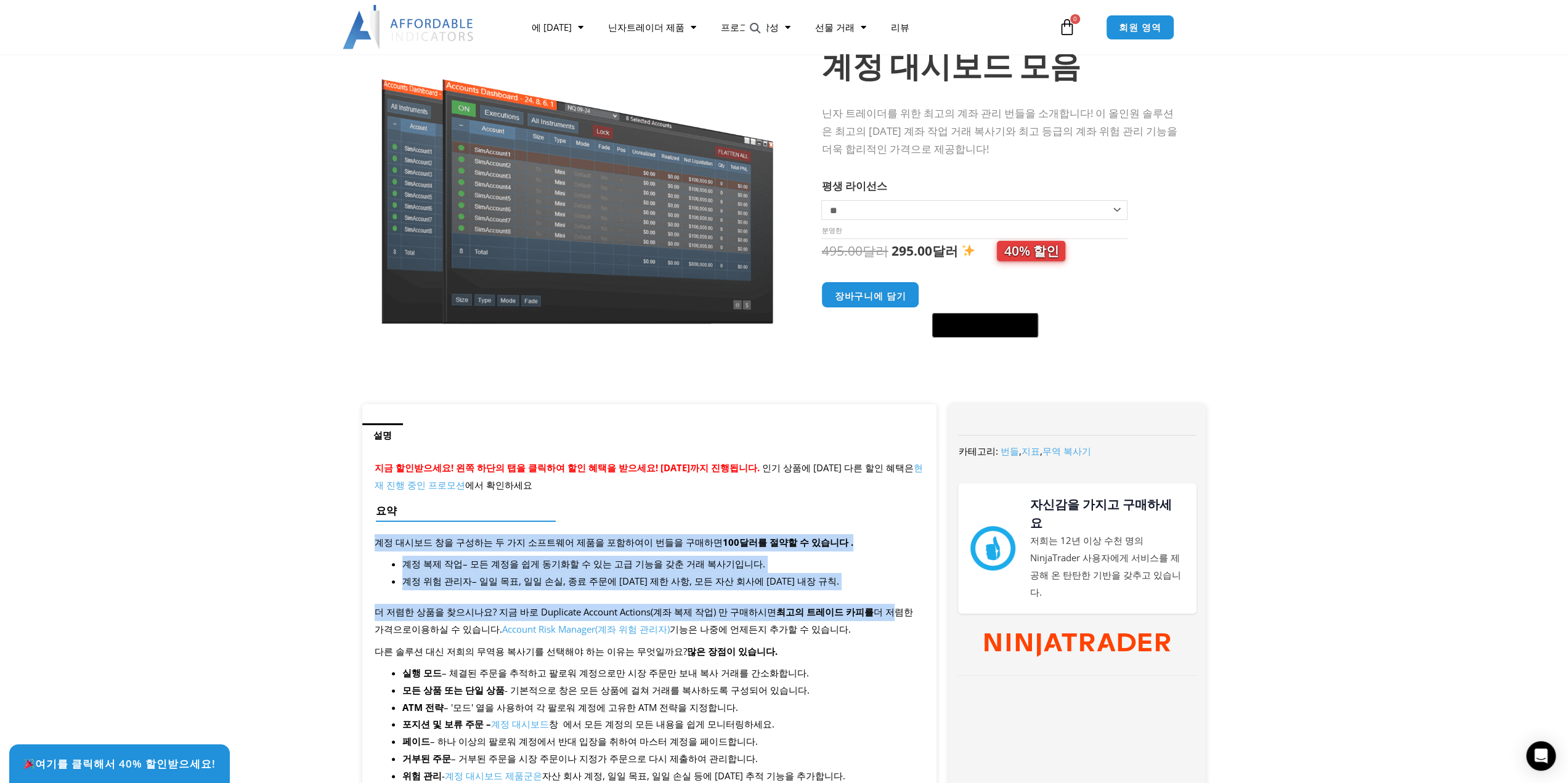
drag, startPoint x: 871, startPoint y: 543, endPoint x: 865, endPoint y: 592, distance: 49.4
click at [865, 572] on li "계정 복제 작업 – 모든 계정을 쉽게 동기화할 수 있는 고급 기능을 갖춘 거래 복사기입니다." at bounding box center [663, 564] width 522 height 17
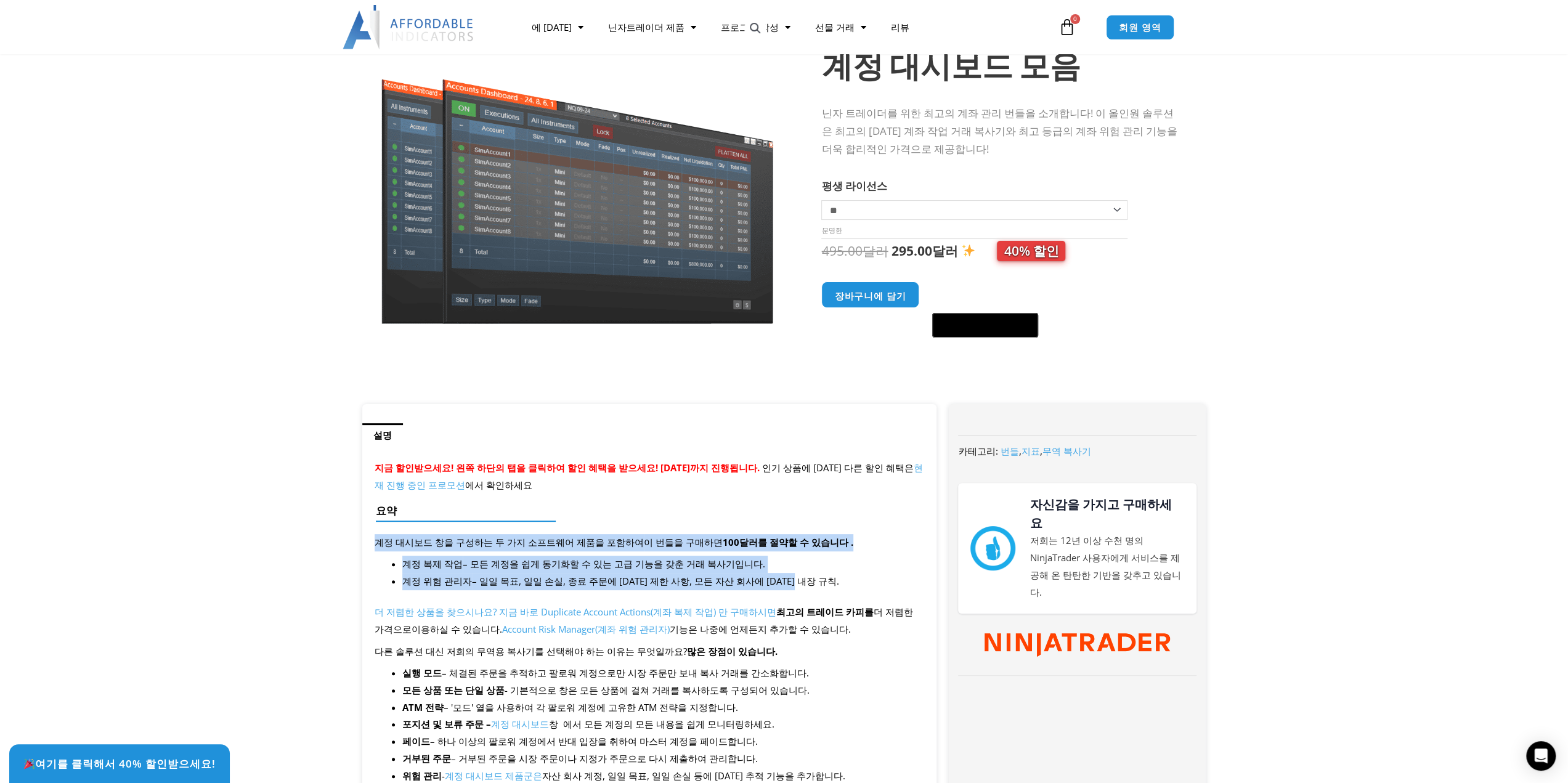
drag, startPoint x: 853, startPoint y: 515, endPoint x: 844, endPoint y: 577, distance: 62.6
click at [844, 577] on li "계정 위험 관리자 – 일일 목표, 일일 손실, 종료 주문에 대한 제한 사항, 모든 자산 회사에 대한 내장 규칙." at bounding box center [663, 581] width 522 height 17
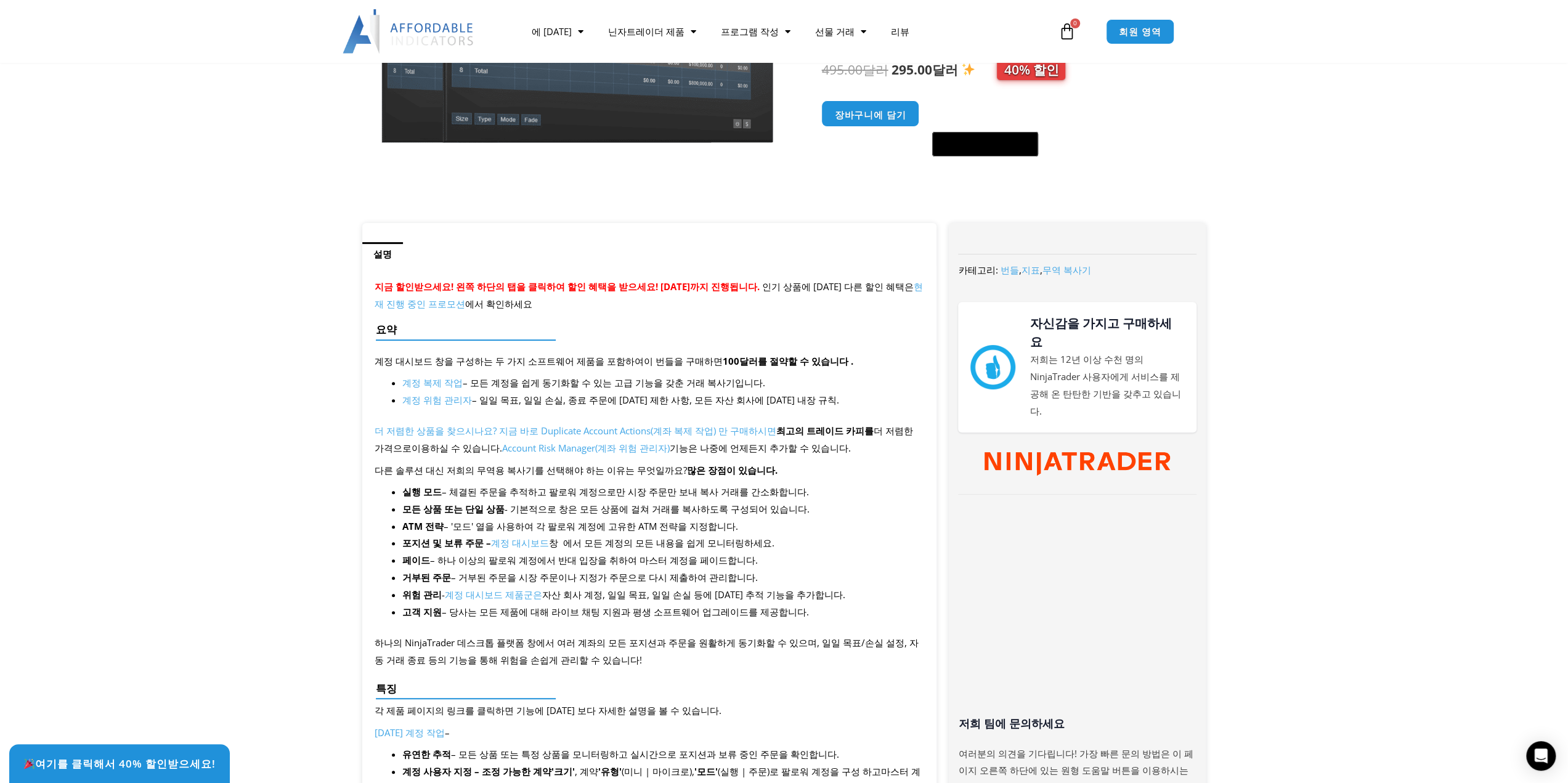
scroll to position [308, 0]
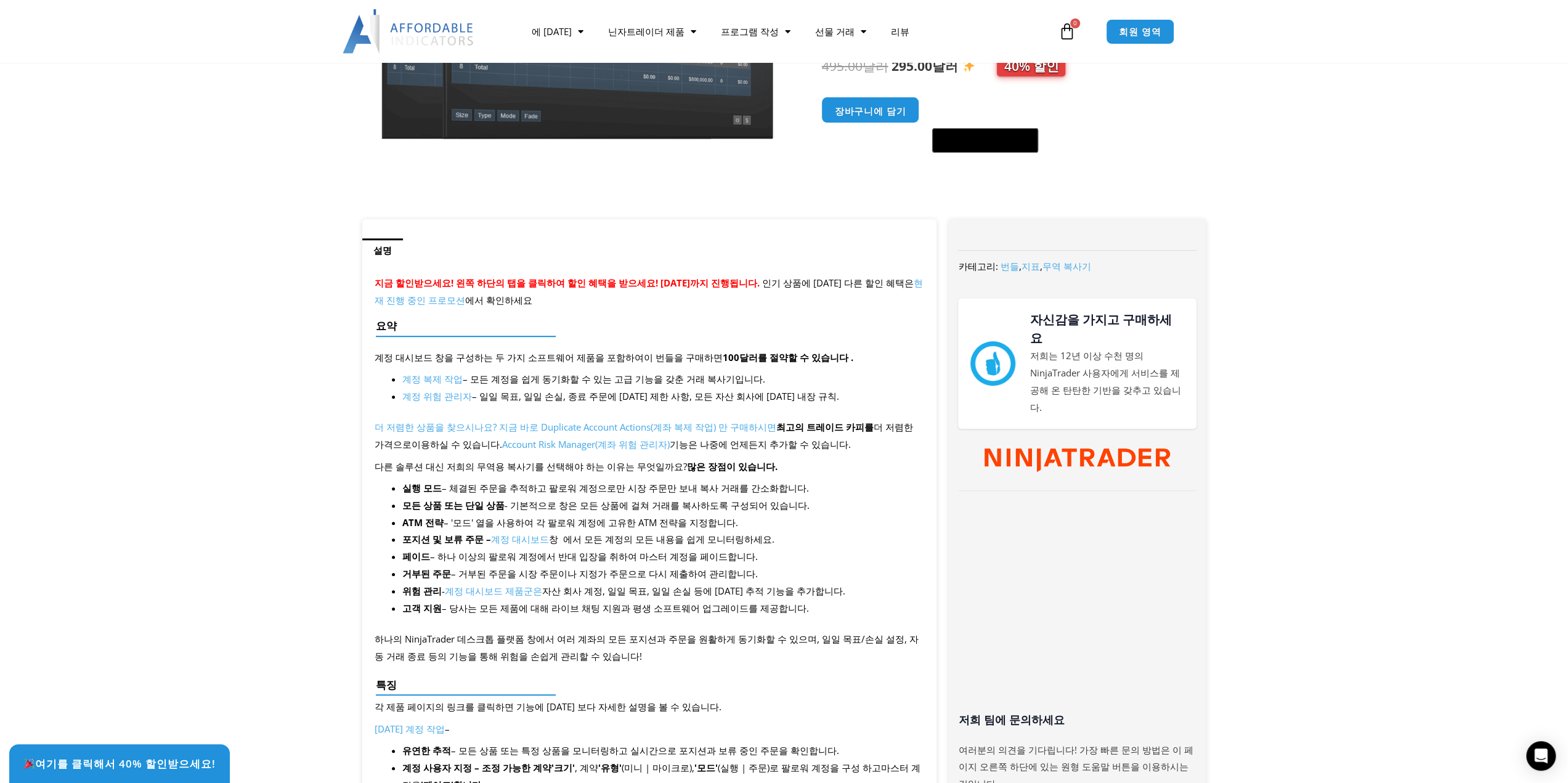
drag, startPoint x: 855, startPoint y: 401, endPoint x: 867, endPoint y: 522, distance: 121.6
click at [867, 522] on li "ATM 전략 – '모드' 열을 사용하여 각 팔로워 계정에 고유한 ATM 전략을 지정합니다." at bounding box center [663, 523] width 522 height 17
drag, startPoint x: 850, startPoint y: 384, endPoint x: 853, endPoint y: 479, distance: 95.0
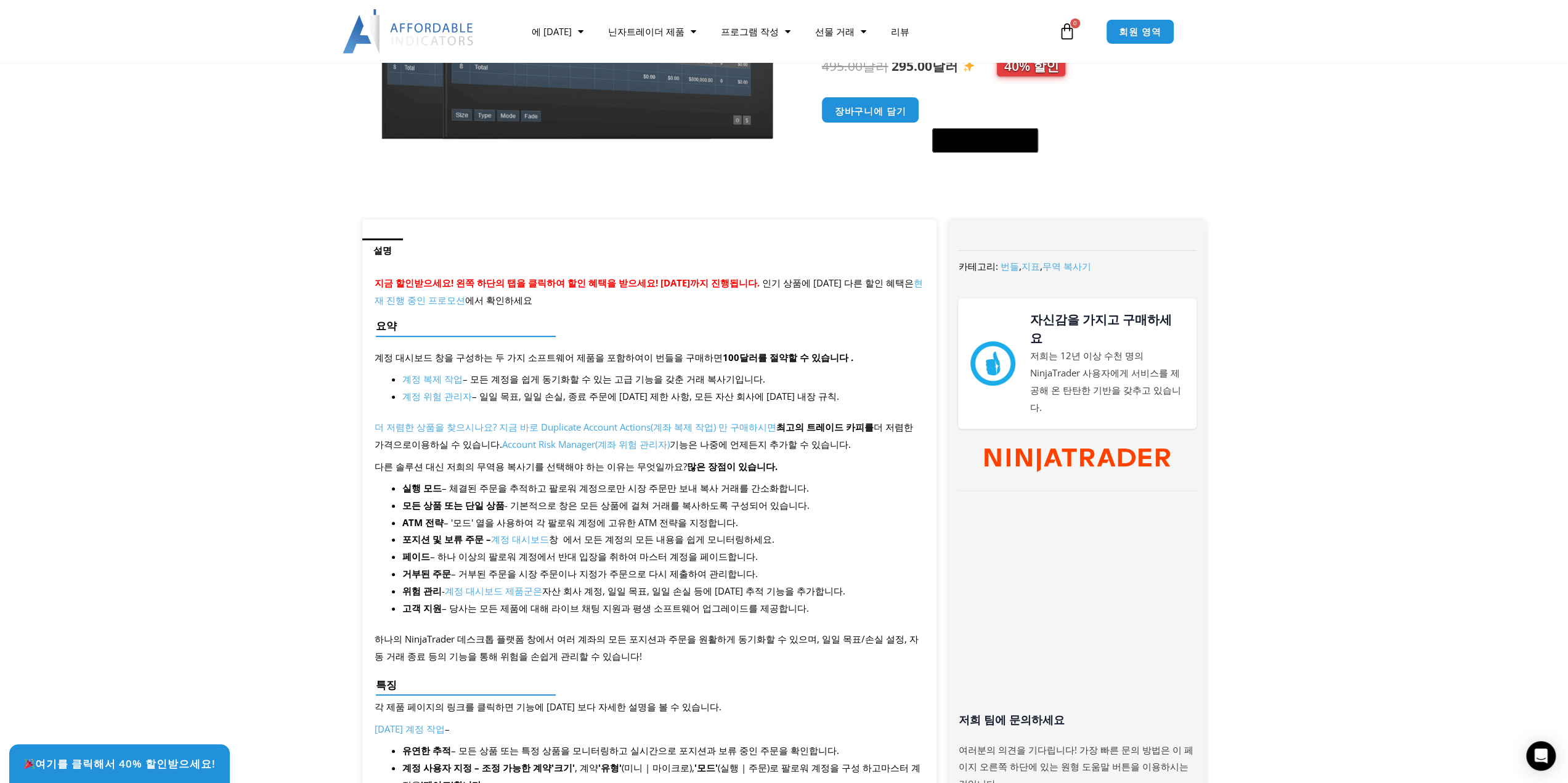
drag, startPoint x: 858, startPoint y: 397, endPoint x: 865, endPoint y: 451, distance: 54.5
click at [865, 451] on p "더 저렴한 상품을 찾으시나요? 지금 바로 Duplicate Account Actions(계좌 복제 작업) 만 구매하시면 최고의 트레이드 카피를…" at bounding box center [649, 436] width 550 height 34
drag, startPoint x: 869, startPoint y: 399, endPoint x: 873, endPoint y: 451, distance: 52.2
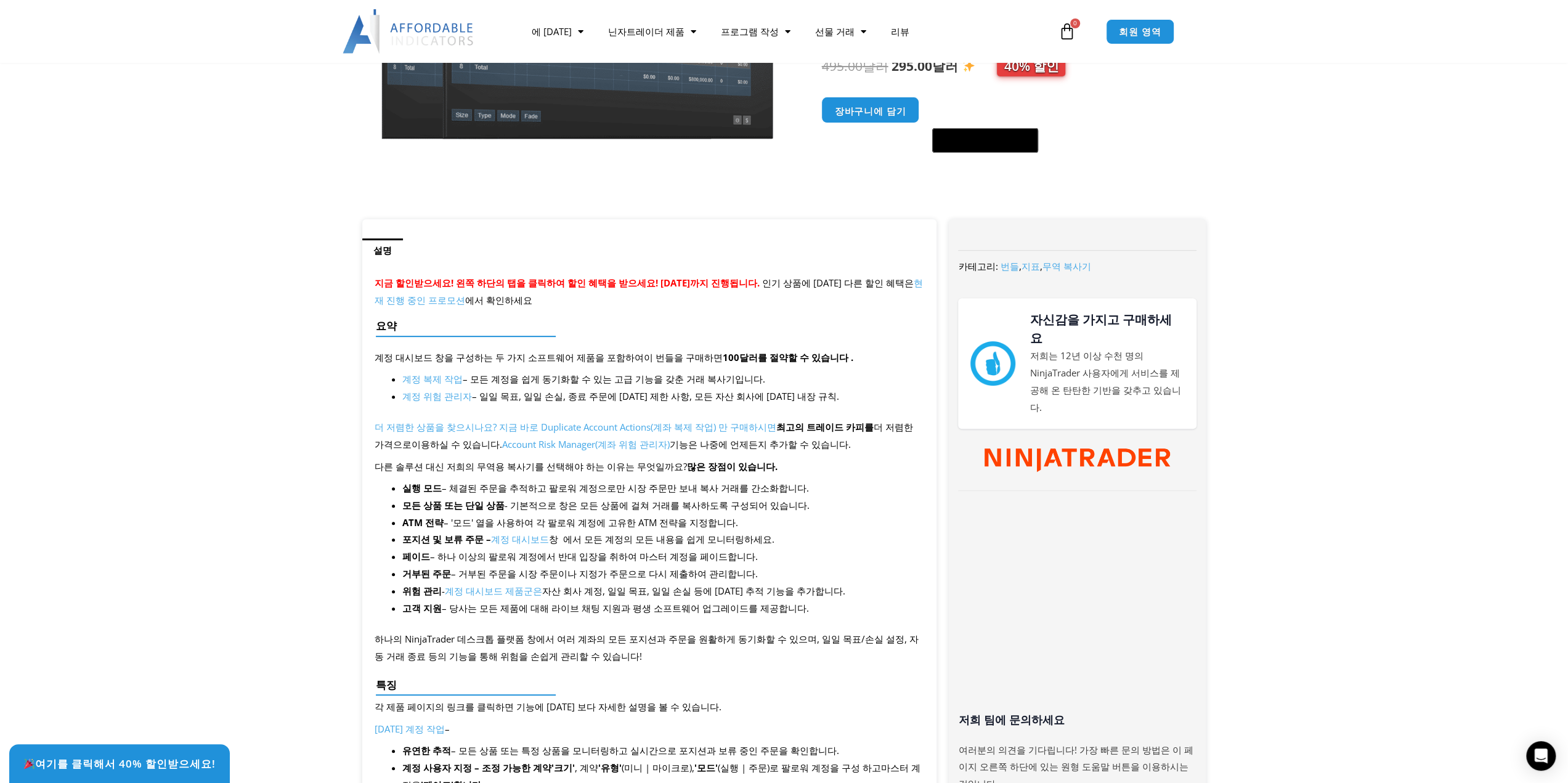
click at [873, 451] on p "더 저렴한 상품을 찾으시나요? 지금 바로 Duplicate Account Actions(계좌 복제 작업) 만 구매하시면 최고의 트레이드 카피를…" at bounding box center [649, 436] width 550 height 34
drag, startPoint x: 883, startPoint y: 382, endPoint x: 887, endPoint y: 456, distance: 74.1
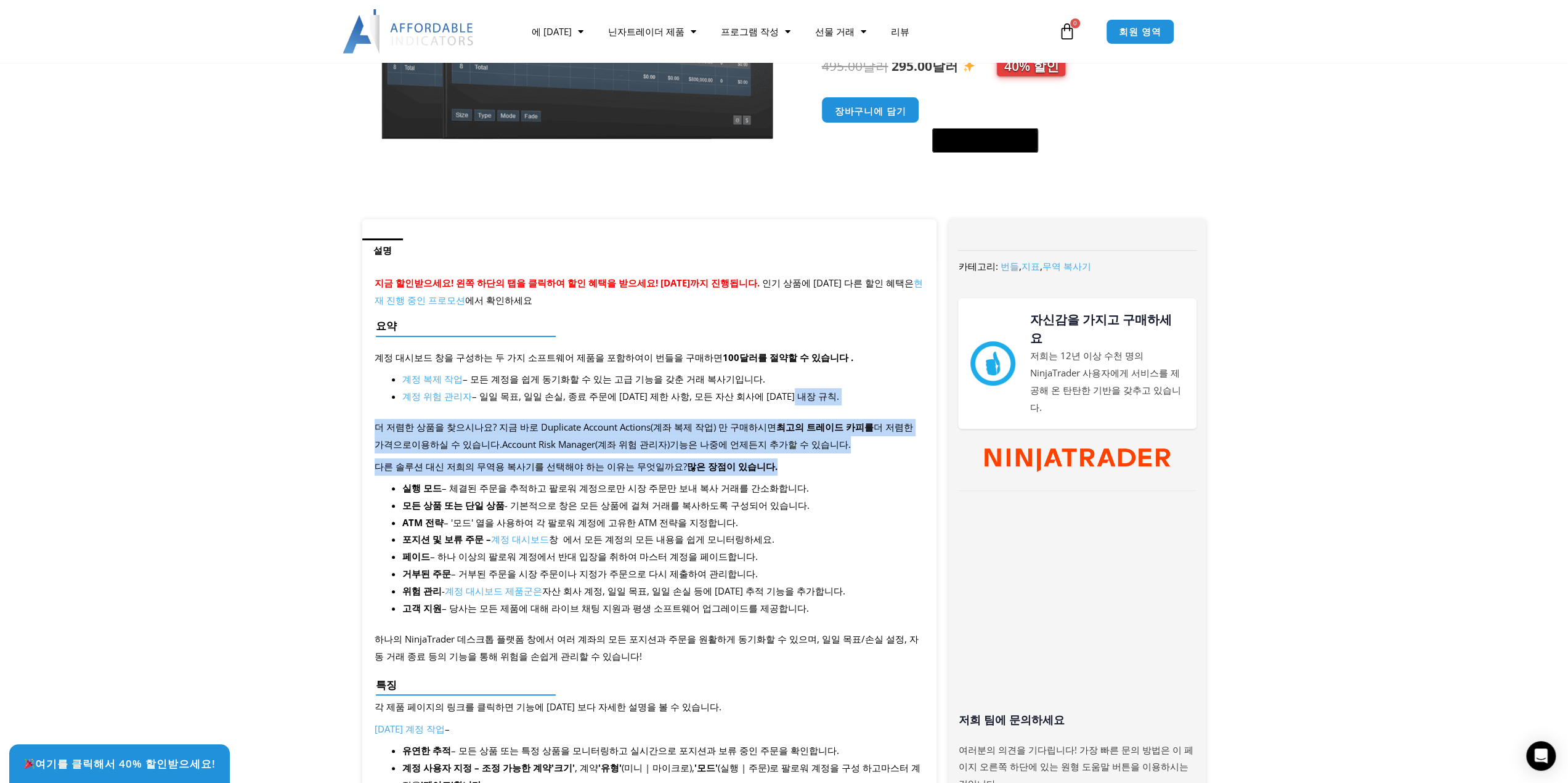
drag, startPoint x: 876, startPoint y: 391, endPoint x: 876, endPoint y: 469, distance: 78.0
click at [876, 469] on p "다른 솔루션 대신 저희의 무역용 복사기를 선택해야 하는 이유는 무엇일까요? 많은 장점이 있습니다." at bounding box center [649, 467] width 550 height 17
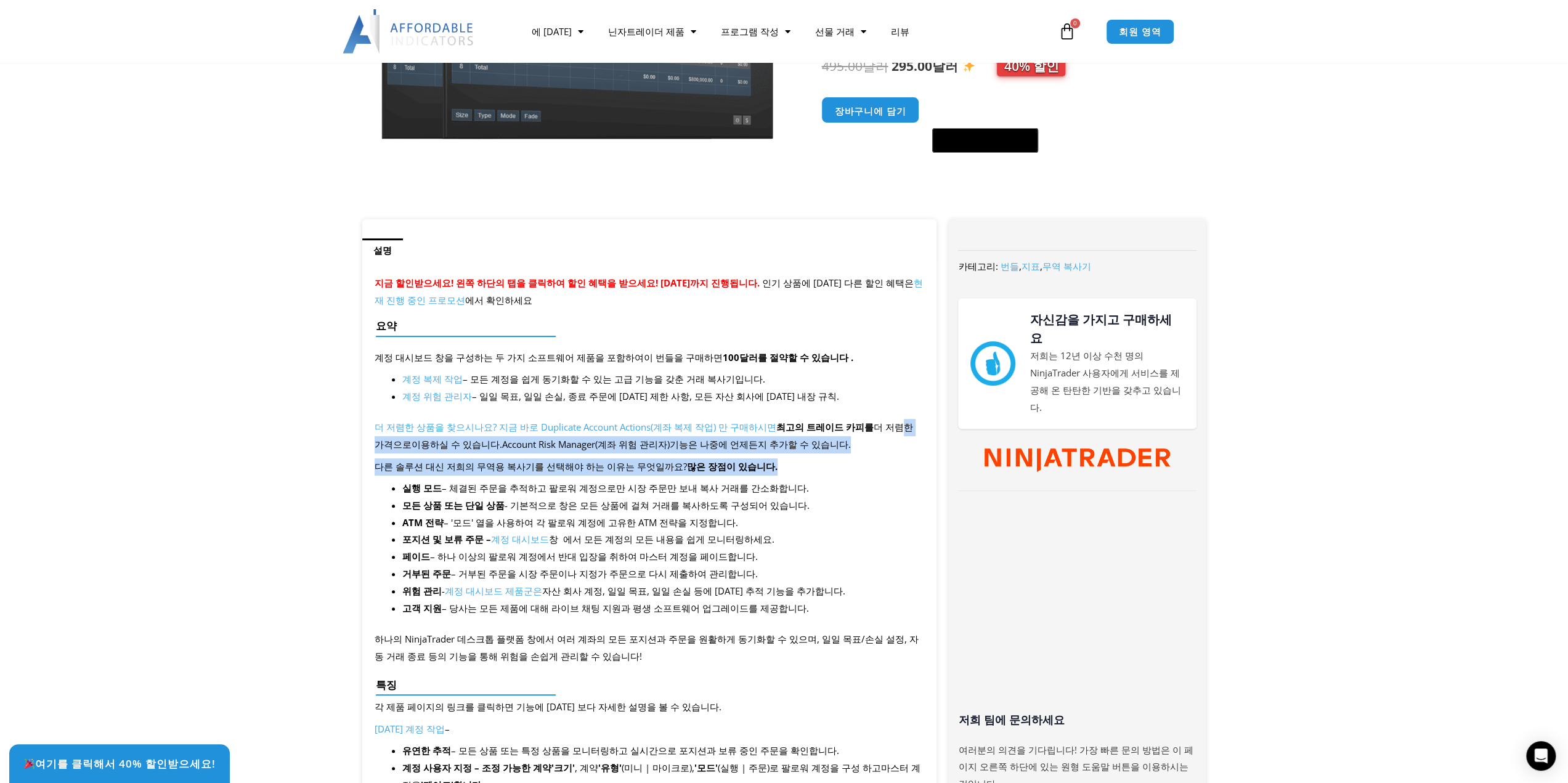
drag, startPoint x: 873, startPoint y: 417, endPoint x: 876, endPoint y: 462, distance: 45.1
click at [876, 462] on p "다른 솔루션 대신 저희의 무역용 복사기를 선택해야 하는 이유는 무엇일까요? 많은 장점이 있습니다." at bounding box center [649, 467] width 550 height 17
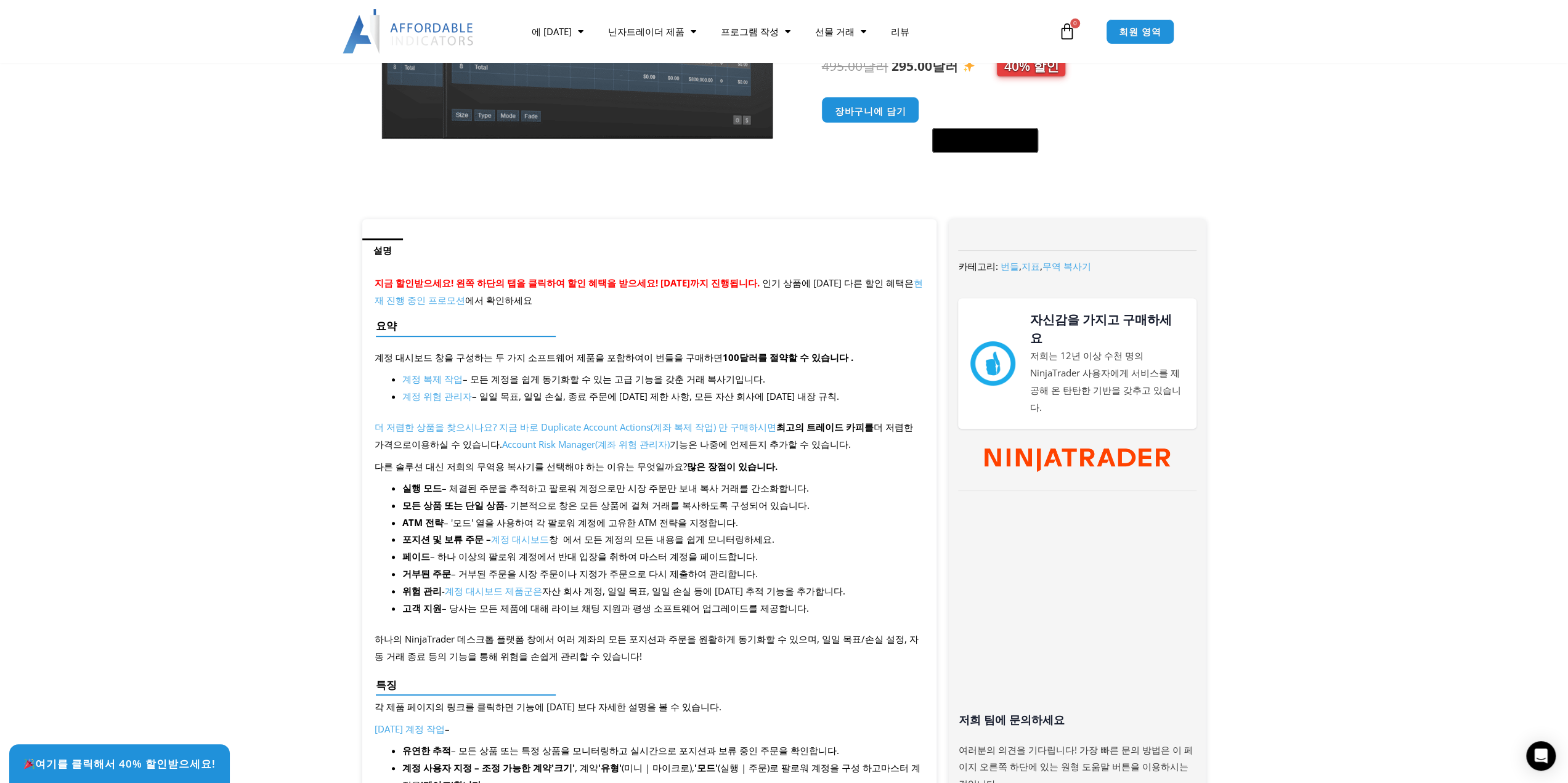
scroll to position [370, 0]
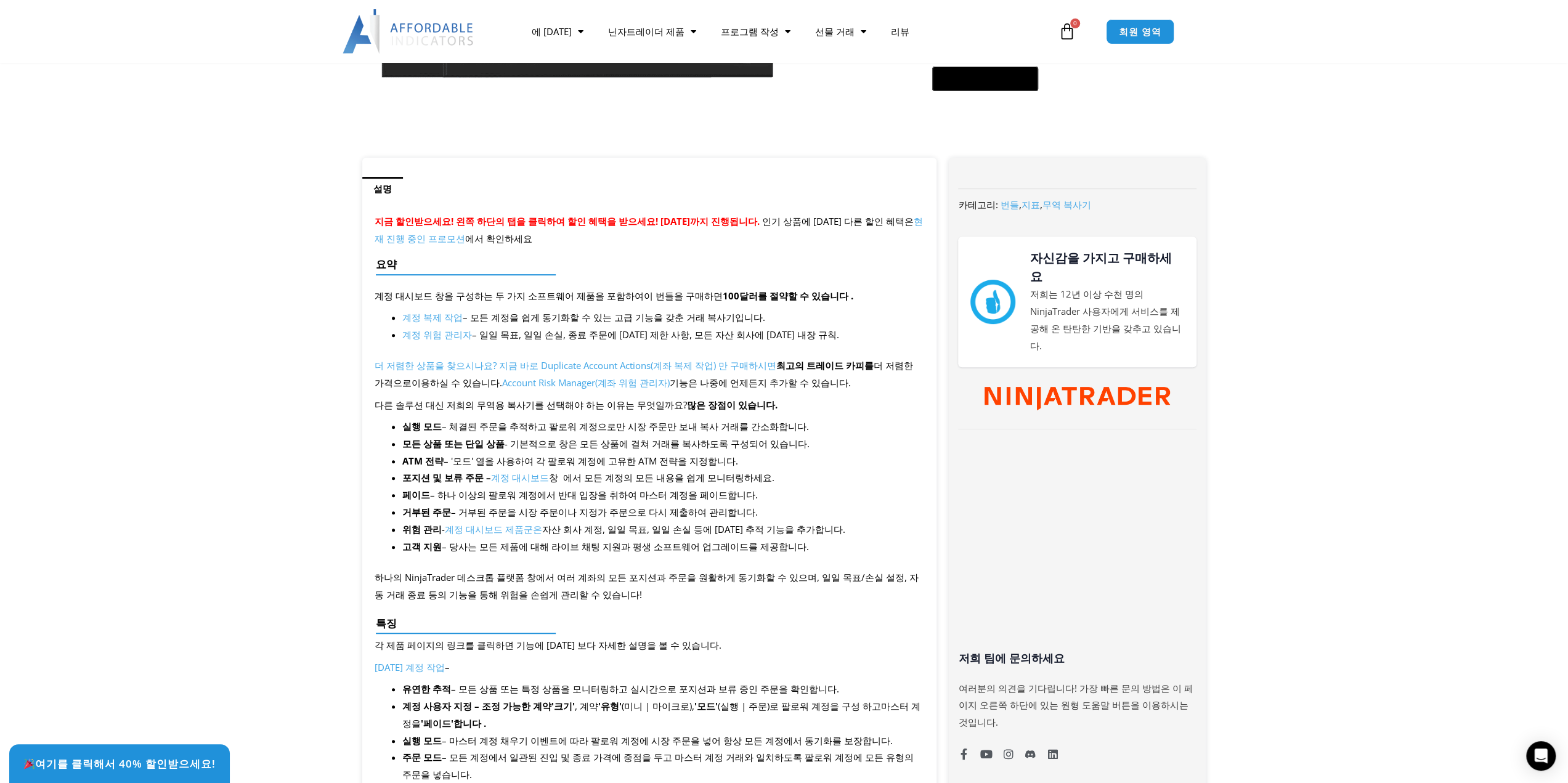
drag, startPoint x: 838, startPoint y: 417, endPoint x: 835, endPoint y: 543, distance: 126.0
click at [835, 543] on li "고객 지원 – 당사는 모든 제품에 대해 라이브 채팅 지원과 평생 소프트웨어 업그레이드를 제공합니다." at bounding box center [663, 547] width 522 height 17
drag, startPoint x: 833, startPoint y: 552, endPoint x: 856, endPoint y: 556, distance: 23.3
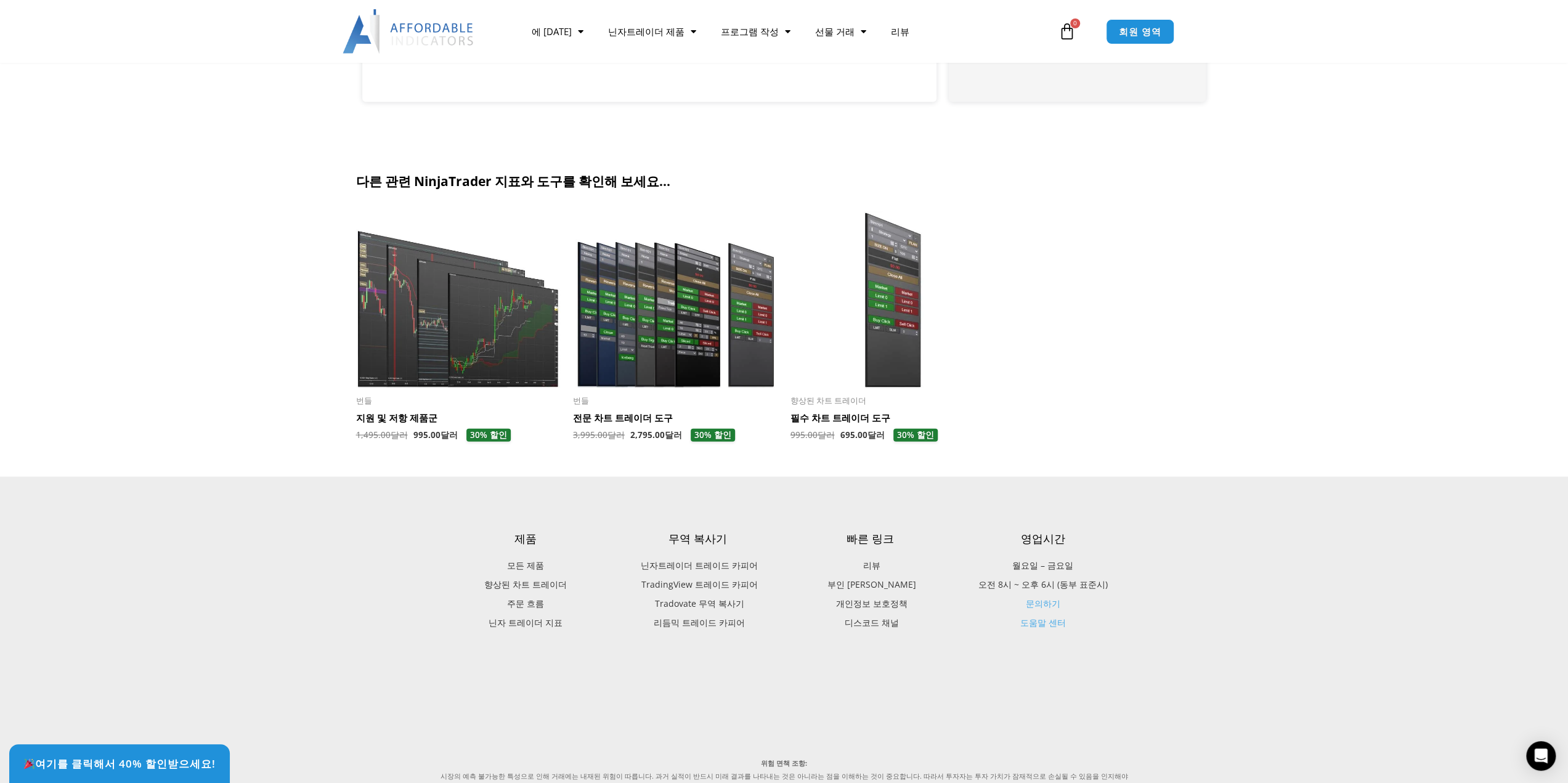
scroll to position [2771, 0]
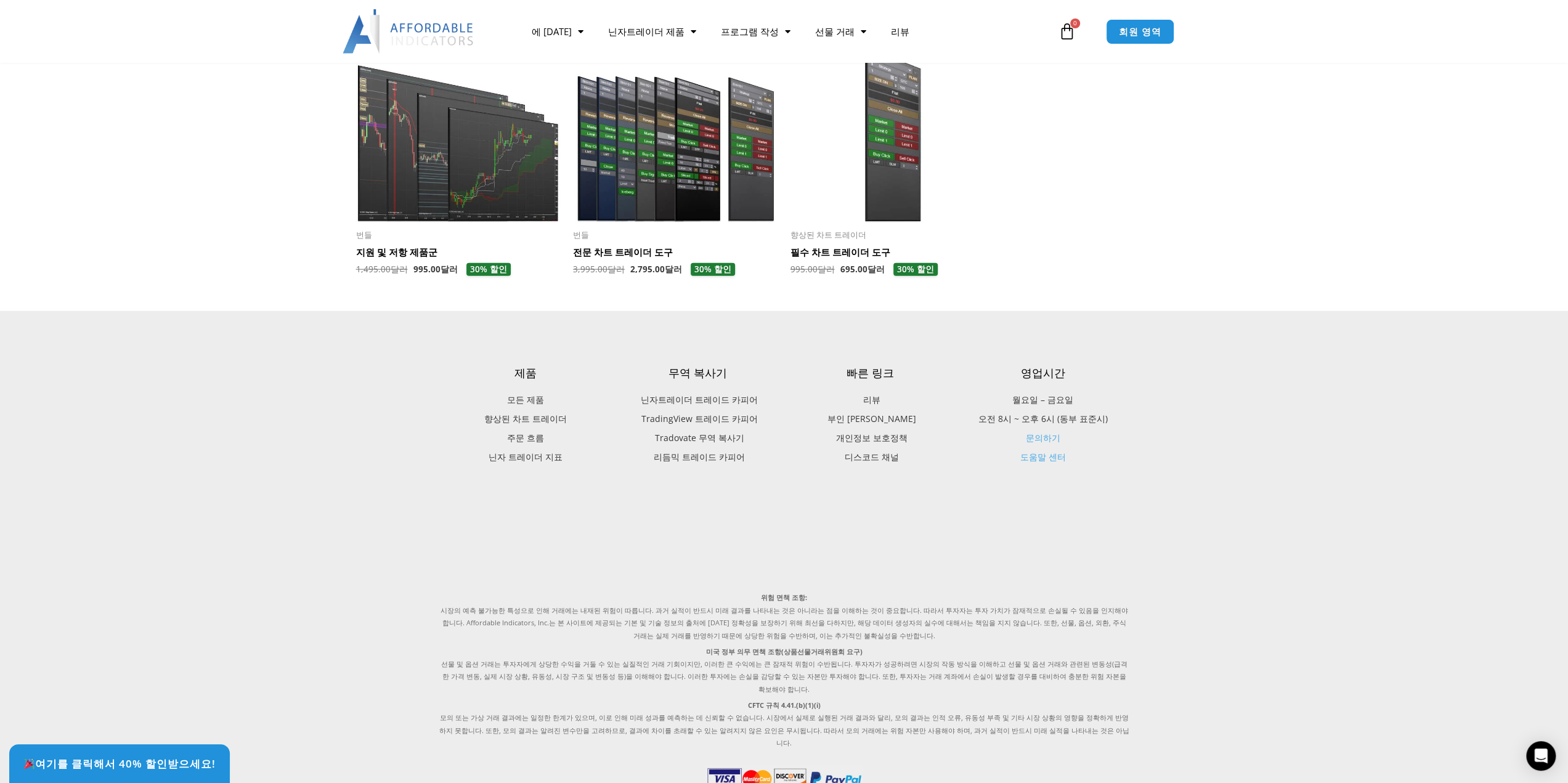
drag, startPoint x: 314, startPoint y: 609, endPoint x: 319, endPoint y: 506, distance: 103.1
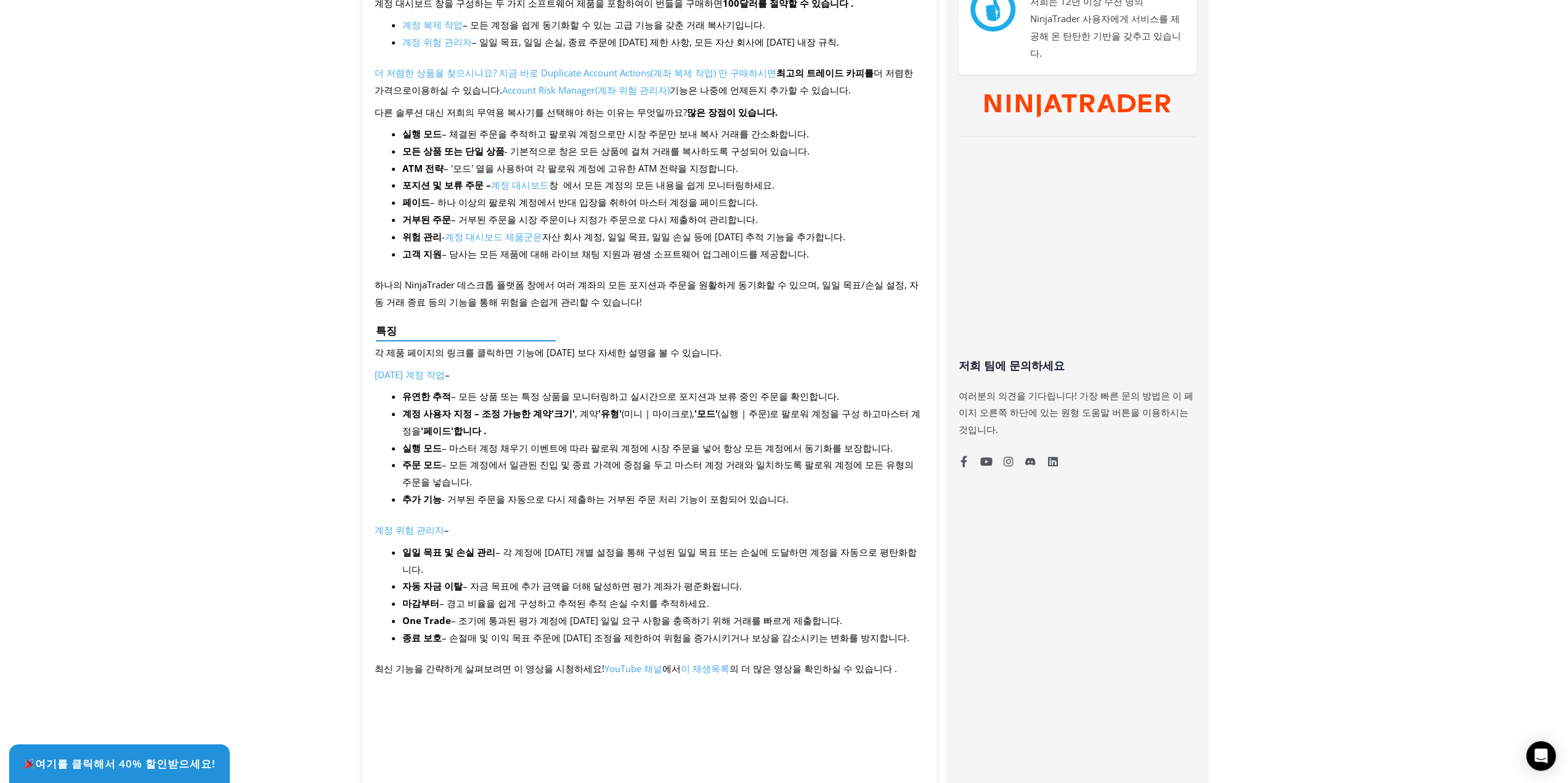
scroll to position [0, 0]
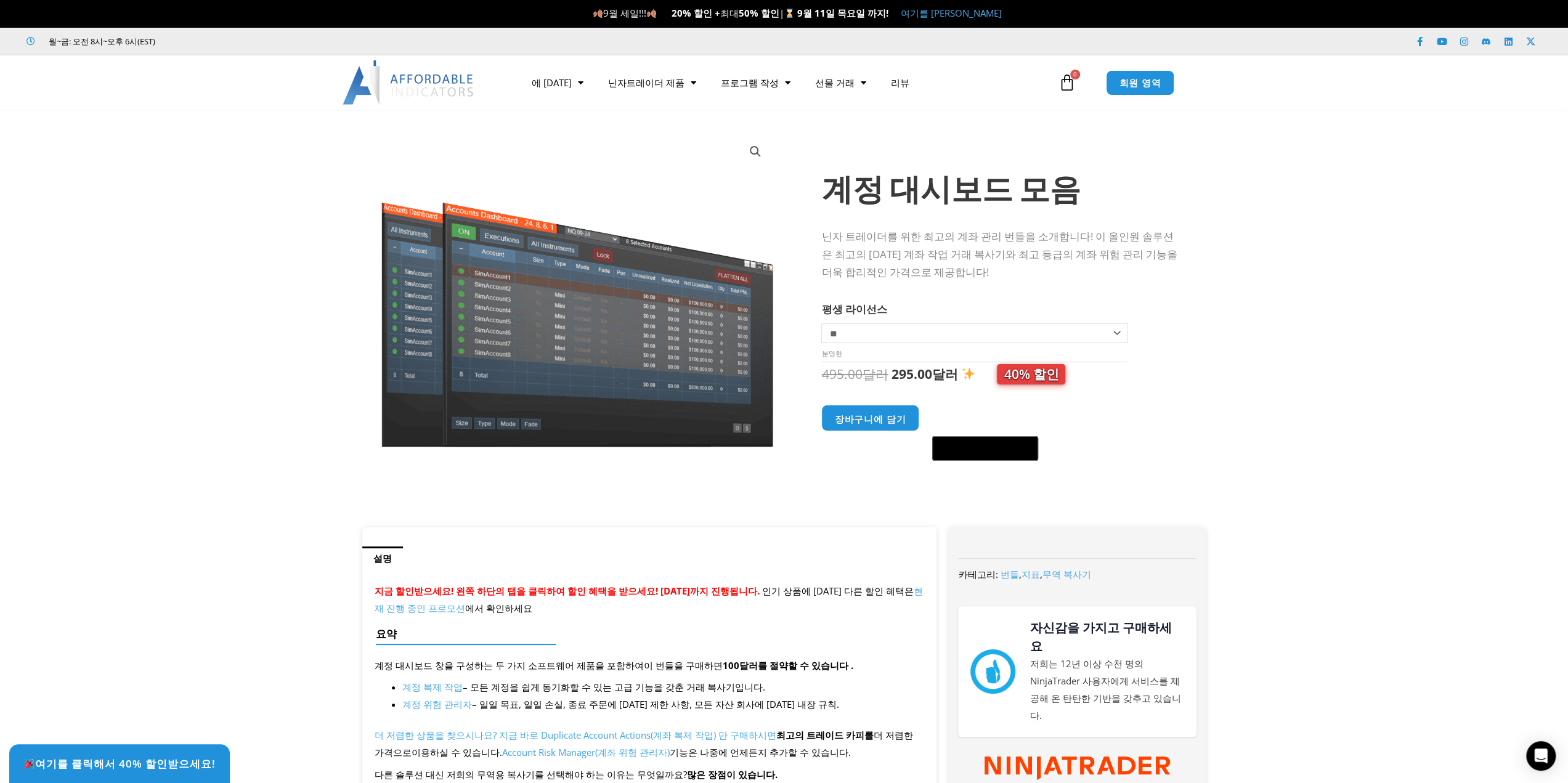
drag, startPoint x: 1225, startPoint y: 577, endPoint x: 1218, endPoint y: 223, distance: 354.1
